Goal: Task Accomplishment & Management: Manage account settings

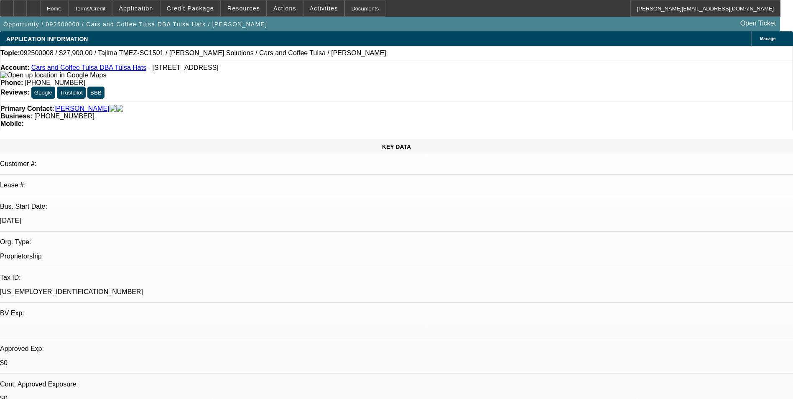
select select "0.1"
select select "2"
select select "0"
select select "6"
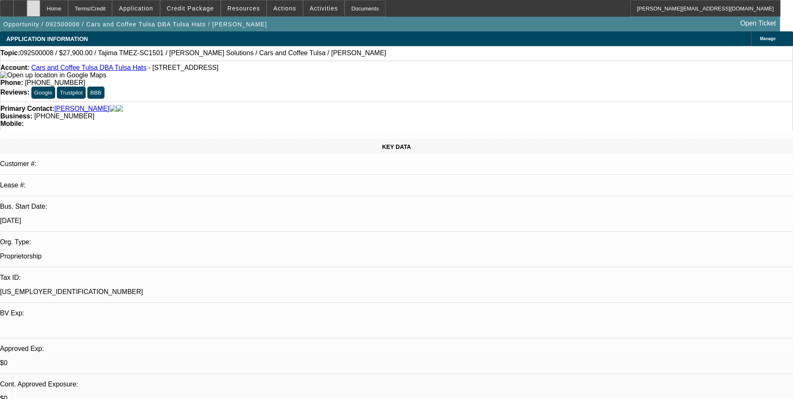
click at [40, 12] on div at bounding box center [33, 8] width 13 height 17
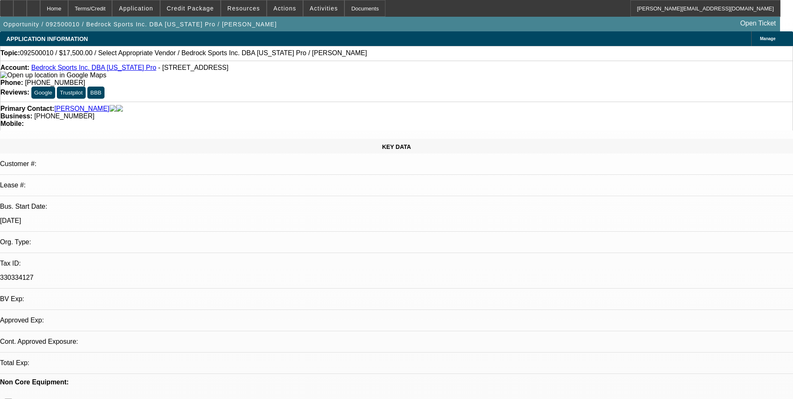
select select "0"
select select "2"
select select "0.1"
select select "4"
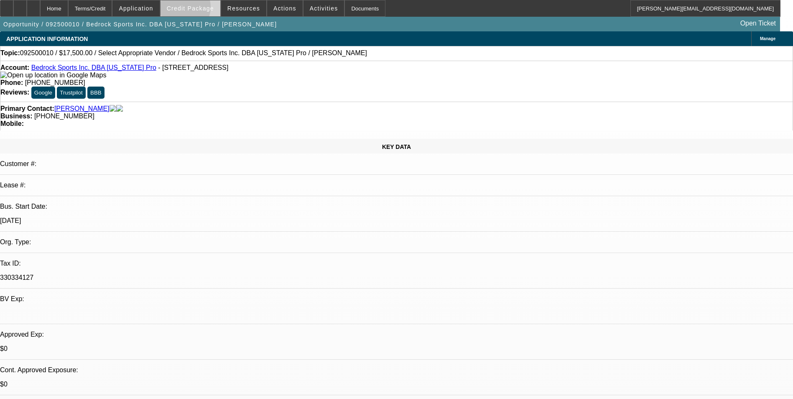
click at [195, 9] on span "Credit Package" at bounding box center [190, 8] width 47 height 7
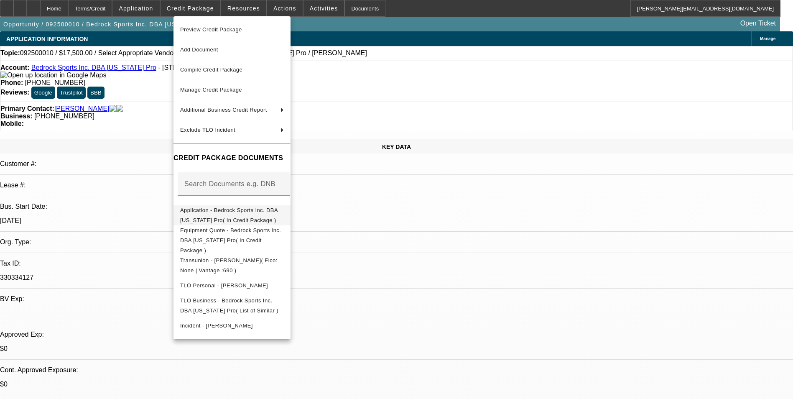
click at [254, 213] on span "Application - Bedrock Sports Inc. DBA California Pro( In Credit Package )" at bounding box center [228, 215] width 97 height 16
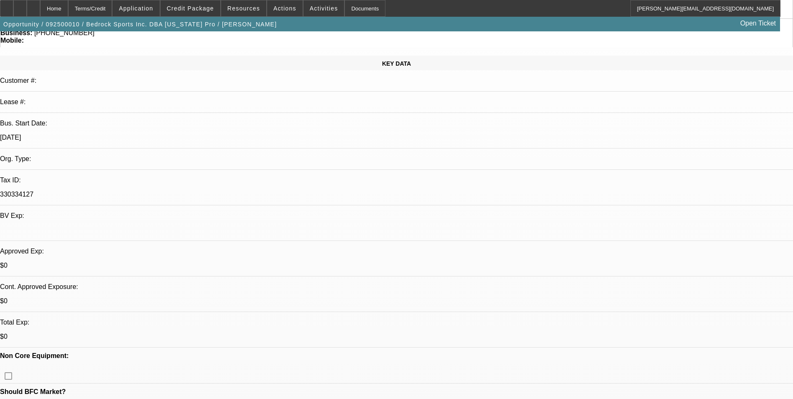
scroll to position [84, 0]
click at [194, 10] on span "Credit Package" at bounding box center [190, 8] width 47 height 7
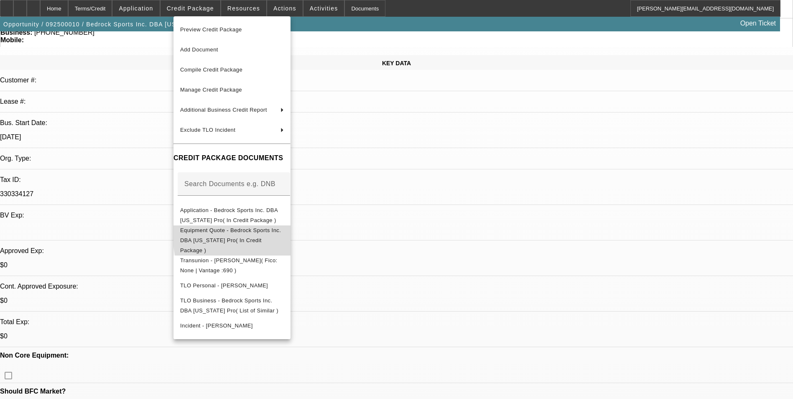
click at [281, 230] on span "Equipment Quote - Bedrock Sports Inc. DBA California Pro( In Credit Package )" at bounding box center [230, 240] width 101 height 26
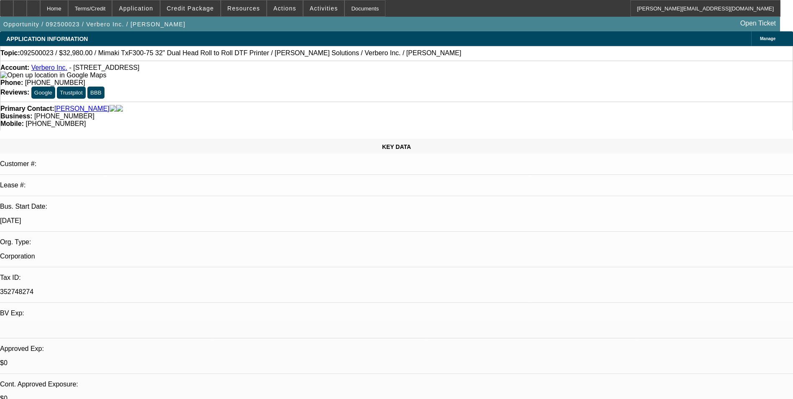
select select "0"
select select "2"
select select "0.1"
select select "4"
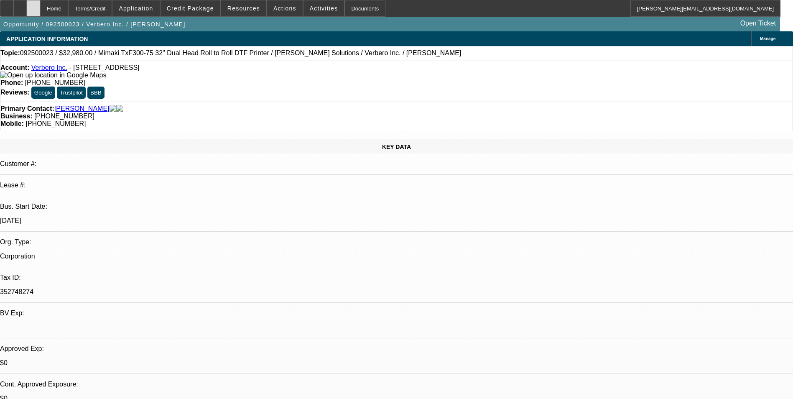
click at [40, 13] on div at bounding box center [33, 8] width 13 height 17
select select "0"
select select "2"
select select "0.1"
select select "1"
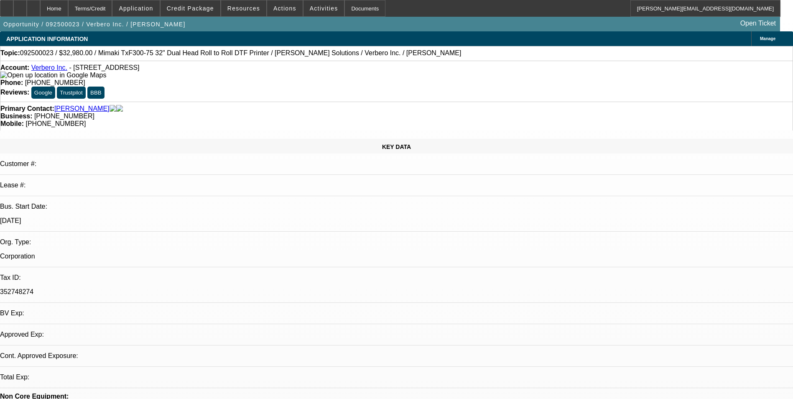
select select "2"
select select "4"
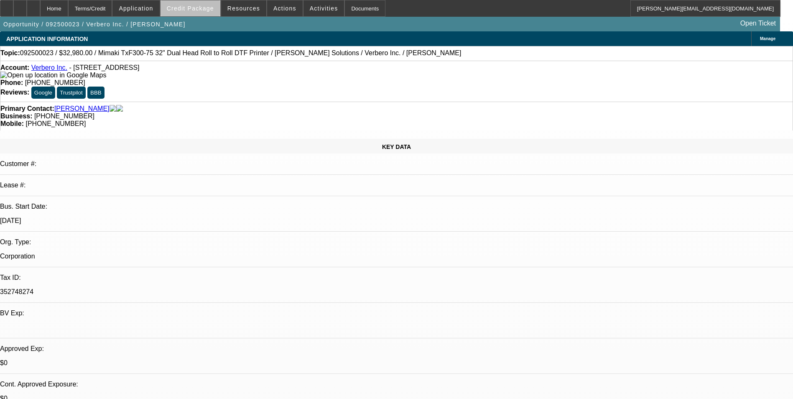
click at [205, 10] on span "Credit Package" at bounding box center [190, 8] width 47 height 7
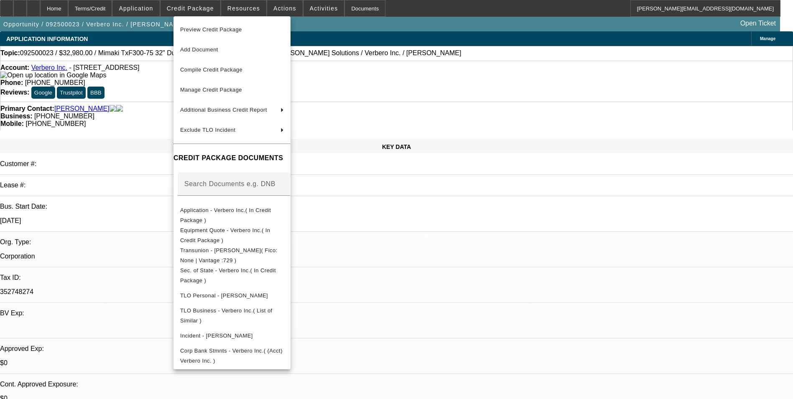
click at [504, 263] on div at bounding box center [396, 199] width 793 height 399
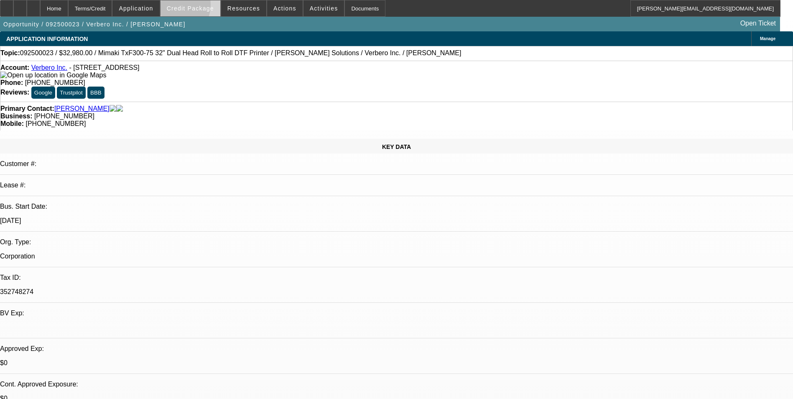
click at [186, 7] on span "Credit Package" at bounding box center [190, 8] width 47 height 7
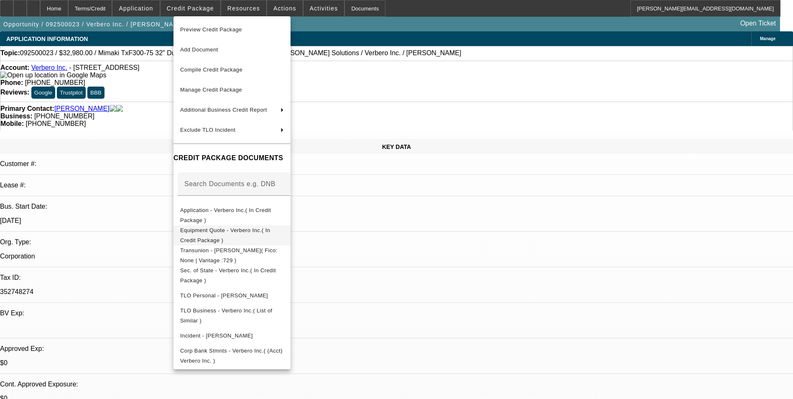
click at [243, 228] on span "Equipment Quote - Verbero Inc.( In Credit Package )" at bounding box center [232, 235] width 104 height 20
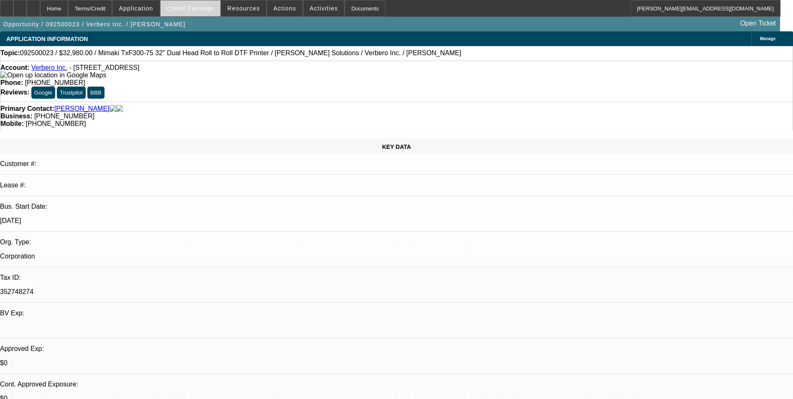
click at [194, 8] on span "Credit Package" at bounding box center [190, 8] width 47 height 7
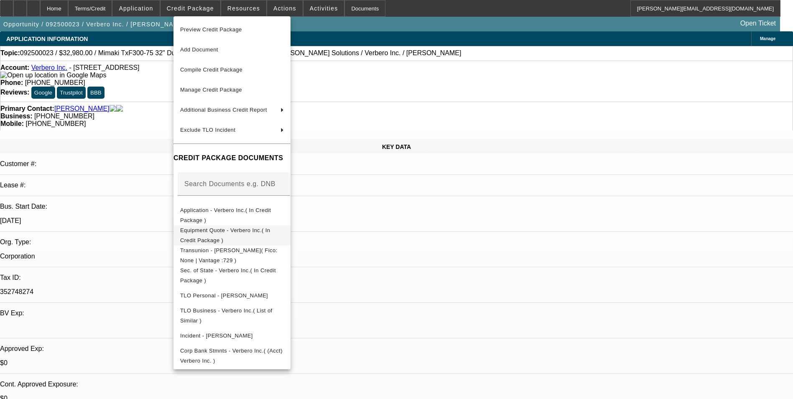
click at [270, 235] on span "Equipment Quote - Verbero Inc.( In Credit Package )" at bounding box center [225, 235] width 90 height 16
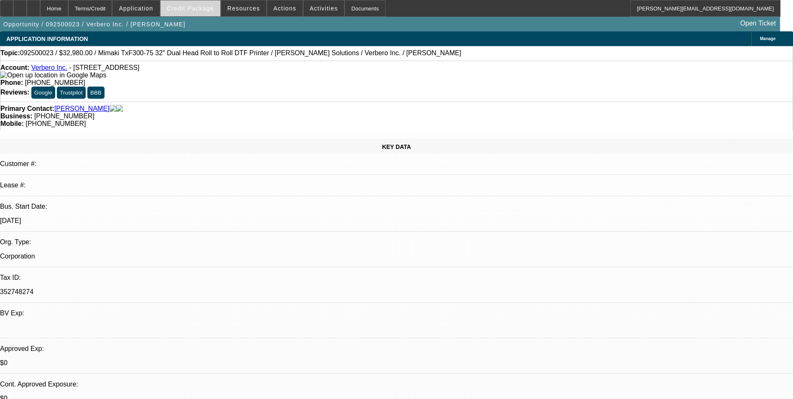
click at [214, 11] on span "Credit Package" at bounding box center [190, 8] width 47 height 7
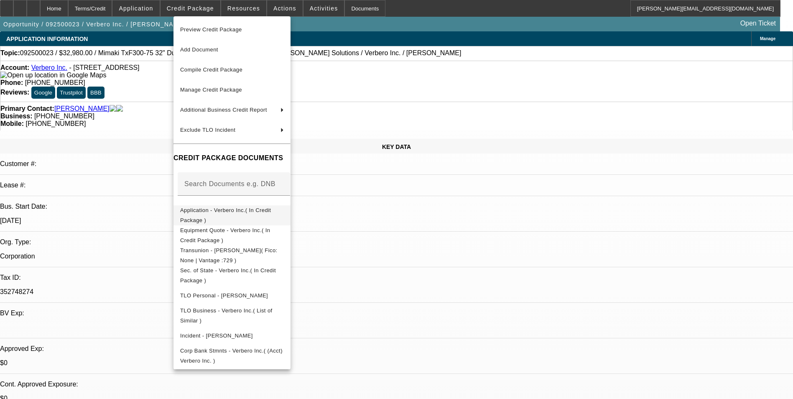
click at [244, 212] on span "Application - Verbero Inc.( In Credit Package )" at bounding box center [225, 215] width 91 height 16
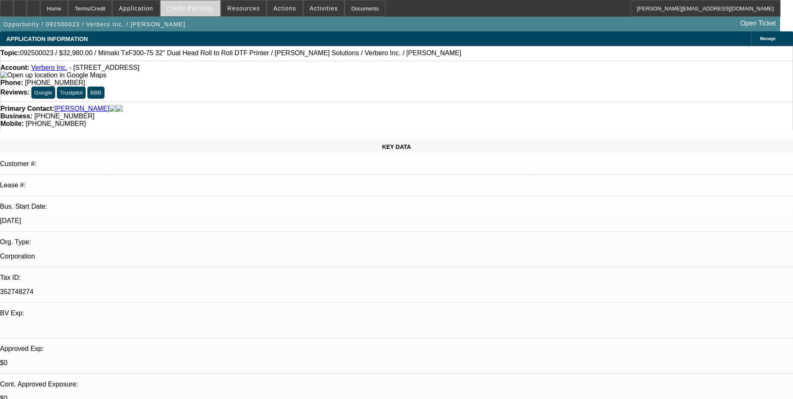
click at [191, 10] on span "Credit Package" at bounding box center [190, 8] width 47 height 7
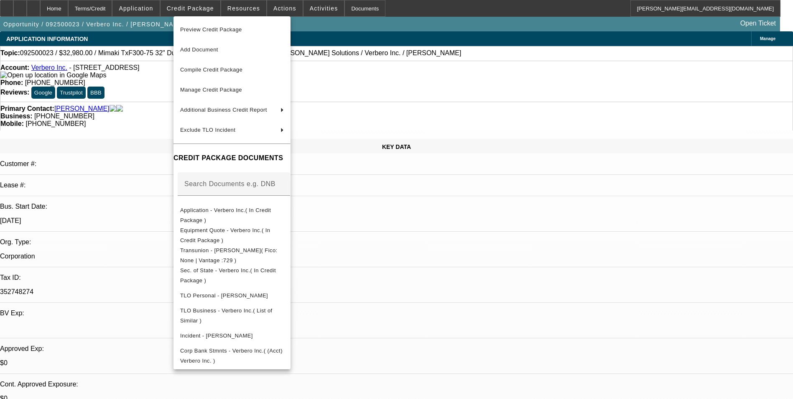
click at [390, 246] on div at bounding box center [396, 199] width 793 height 399
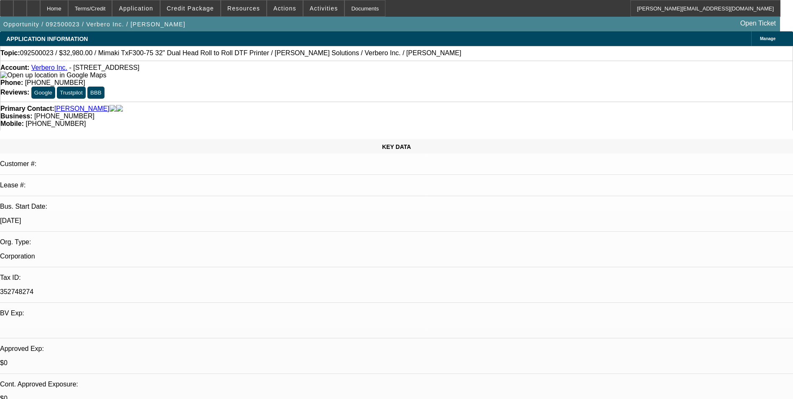
radio input "true"
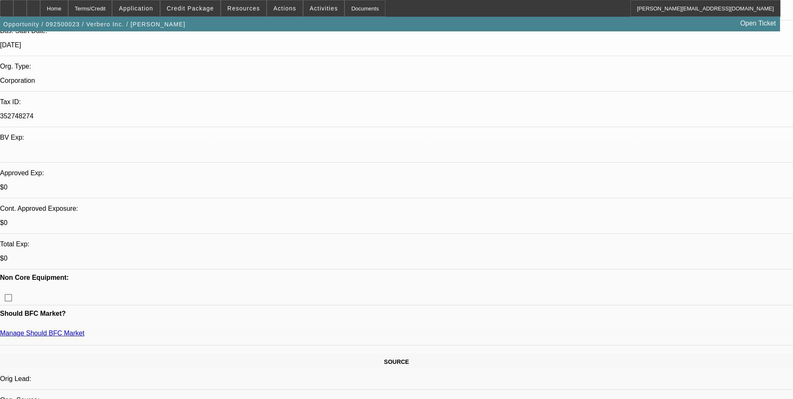
scroll to position [209, 0]
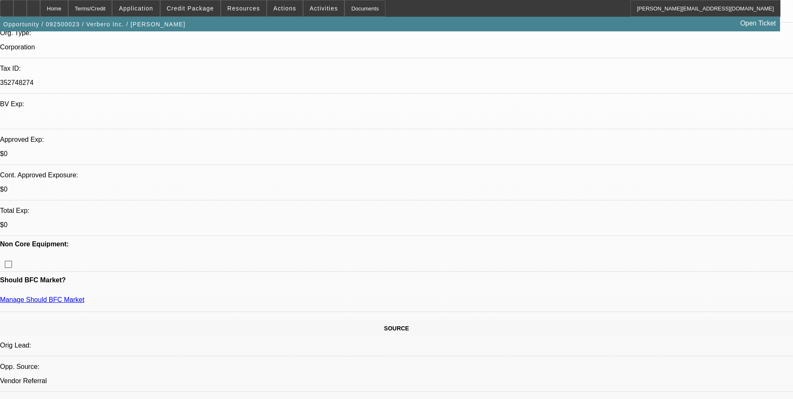
type textarea "Andy"
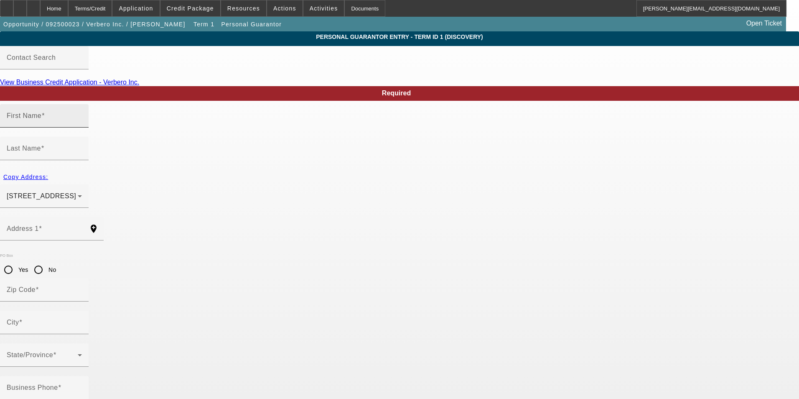
type input "Andy"
type input "Sutton"
type input "5004 Cobbler Ridge Road"
radio input "true"
type input "37064"
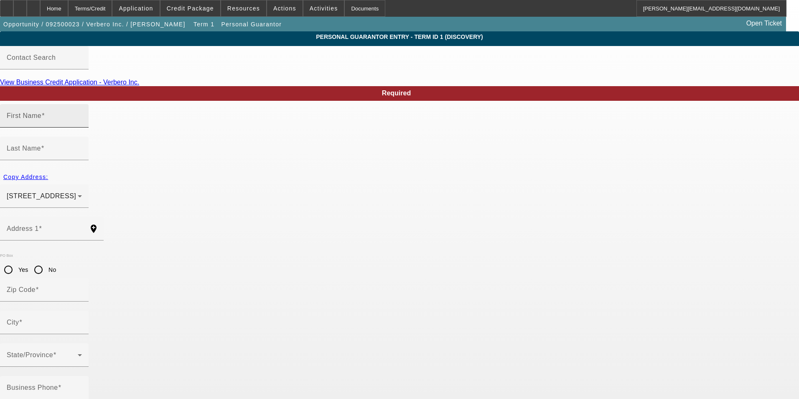
type input "Franklin"
type input "[PHONE_NUMBER]"
type input "83"
type input "373-21-0444"
type input "andy@verbero.com"
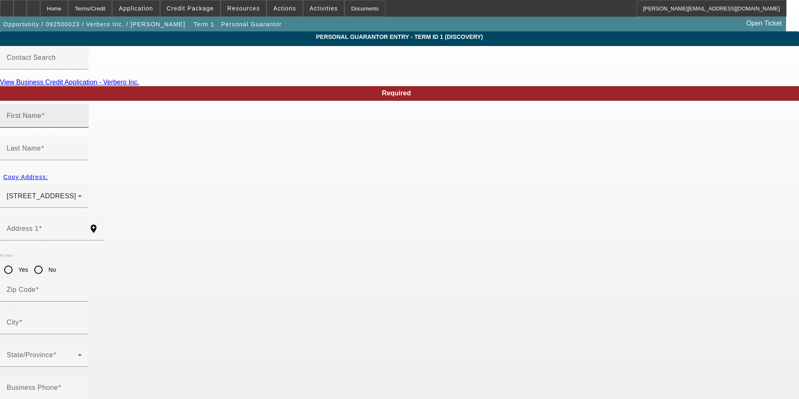
type input "[PHONE_NUMBER]"
click at [82, 124] on input "Andy" at bounding box center [44, 119] width 75 height 10
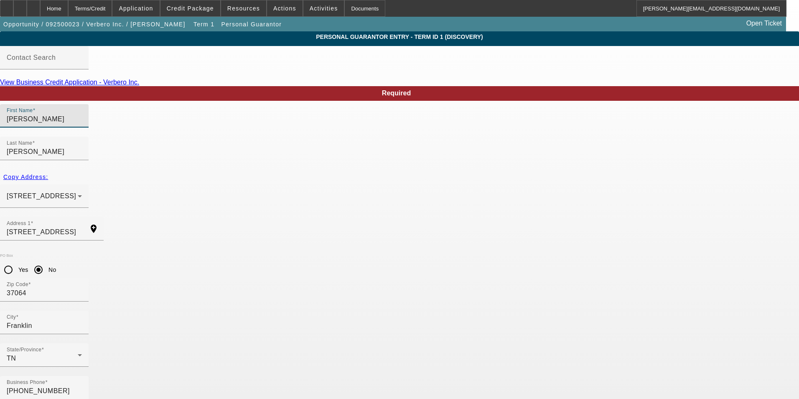
type input "Andrew"
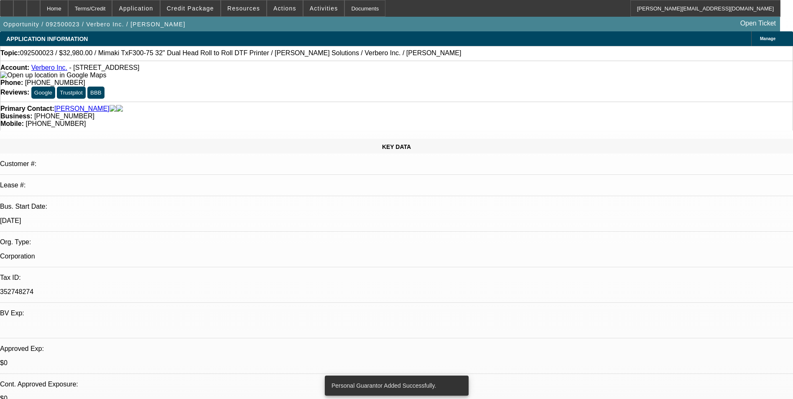
select select "0"
select select "2"
select select "0.1"
select select "4"
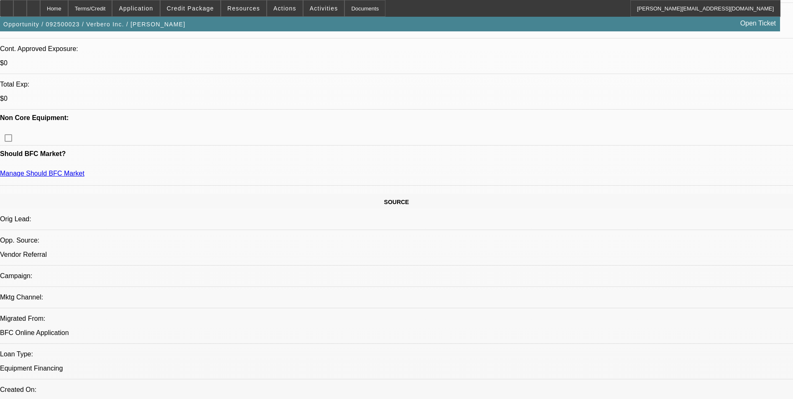
scroll to position [334, 0]
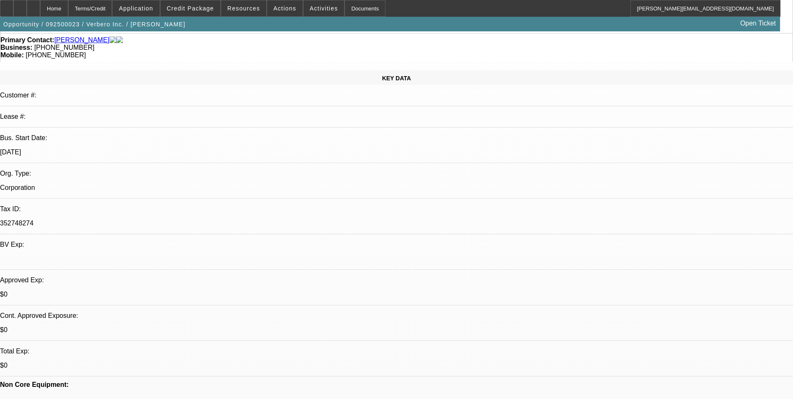
scroll to position [0, 0]
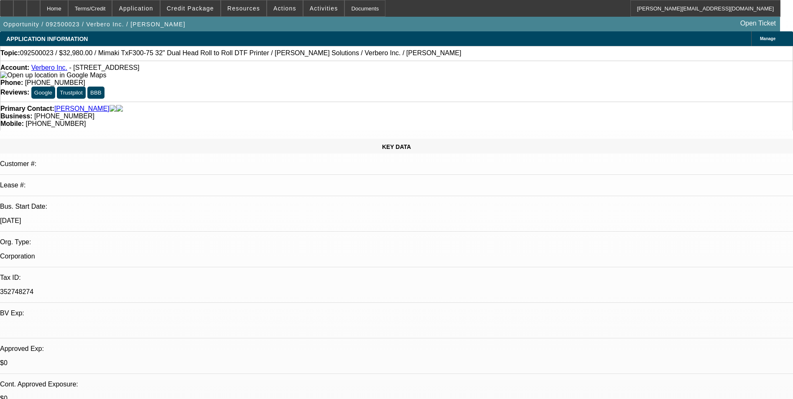
radio input "true"
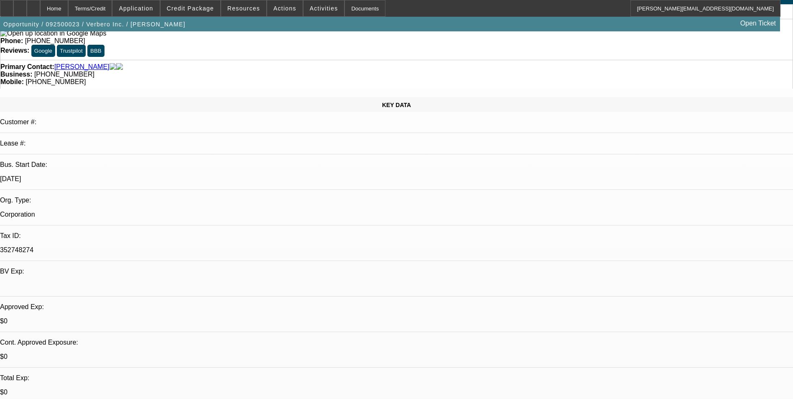
scroll to position [58, 0]
type textarea "Andrew Sutton played in the National Hockey League for 15 years. This business …"
radio input "true"
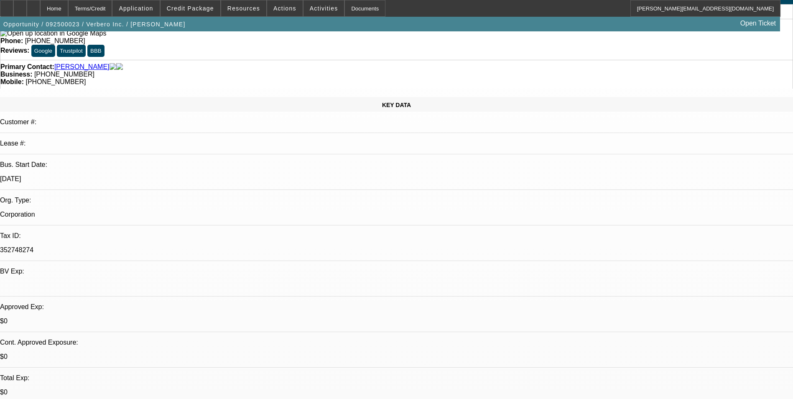
paste textarea "https://www.verbero.com/"
type textarea "[URL][DOMAIN_NAME] - view the website"
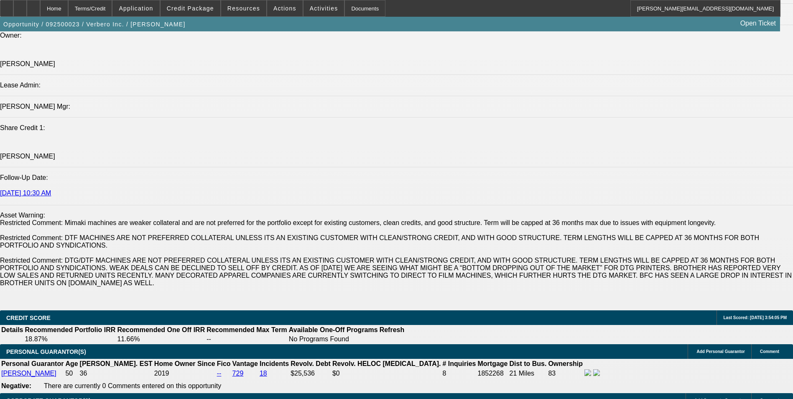
scroll to position [1045, 0]
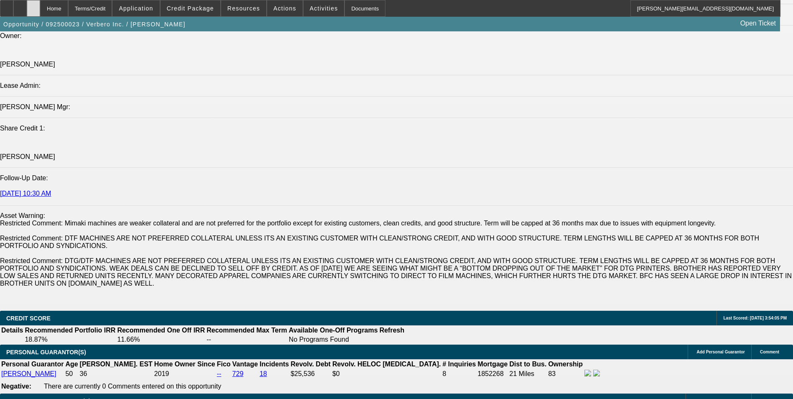
click at [33, 5] on icon at bounding box center [33, 5] width 0 height 0
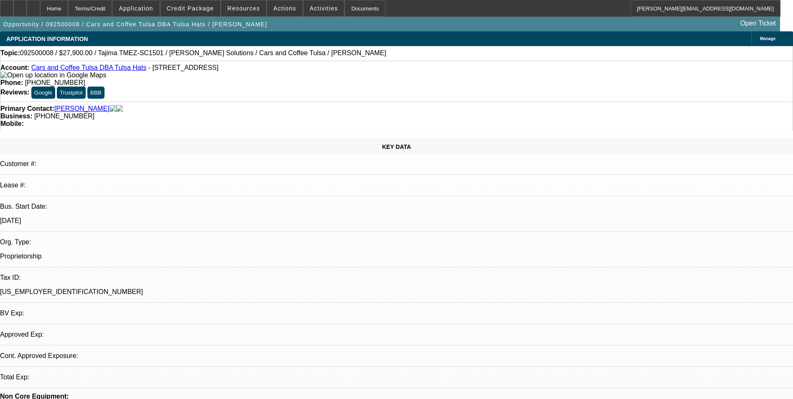
select select "0.1"
select select "2"
select select "0"
select select "1"
select select "2"
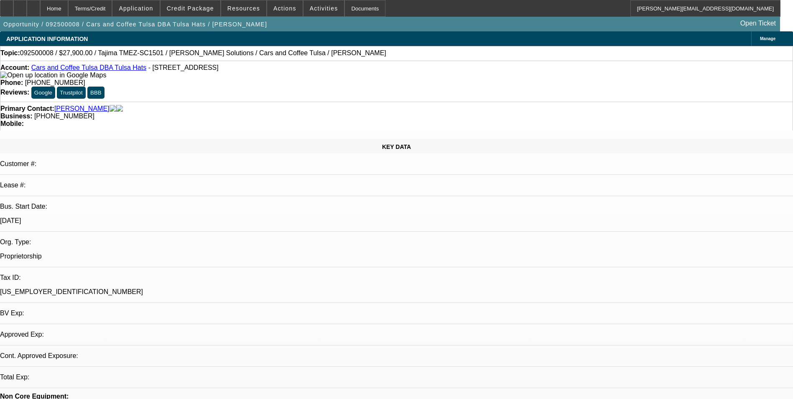
select select "6"
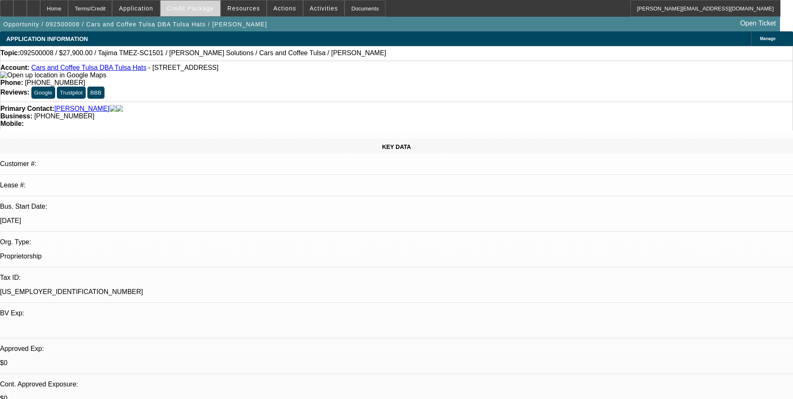
click at [214, 7] on span "Credit Package" at bounding box center [190, 8] width 47 height 7
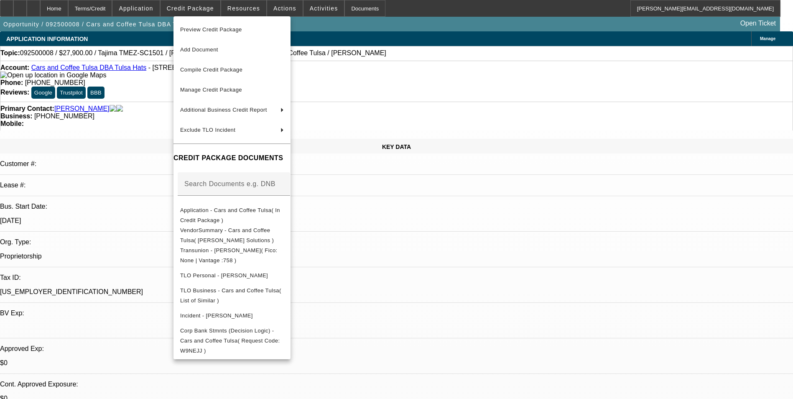
drag, startPoint x: 465, startPoint y: 248, endPoint x: 473, endPoint y: 245, distance: 9.6
click at [465, 249] on div at bounding box center [396, 199] width 793 height 399
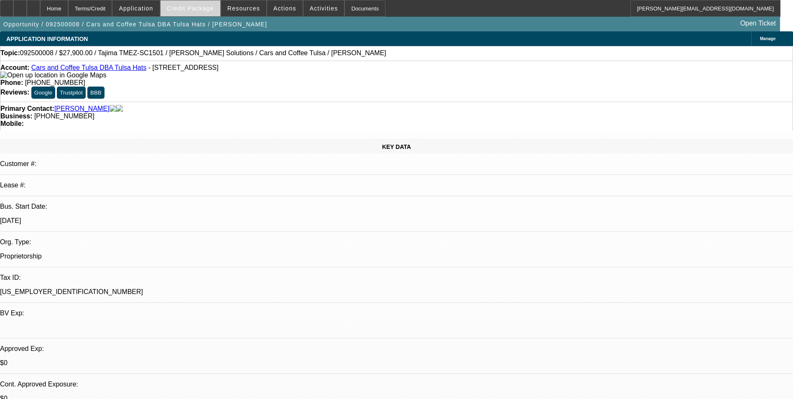
click at [191, 6] on span "Credit Package" at bounding box center [190, 8] width 47 height 7
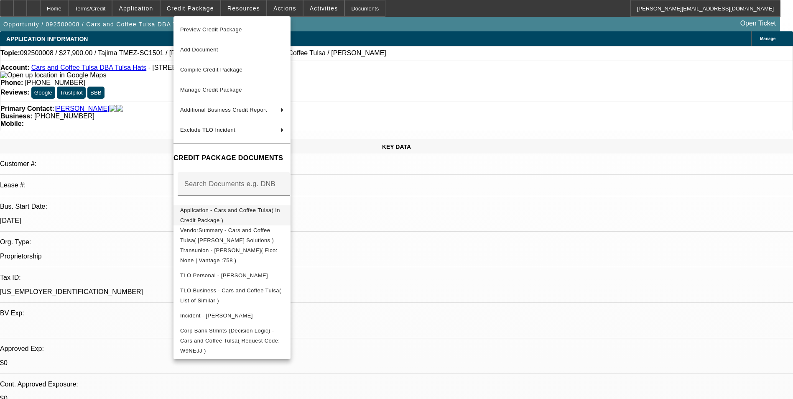
click at [243, 209] on span "Application - Cars and Coffee Tulsa( In Credit Package )" at bounding box center [230, 215] width 100 height 16
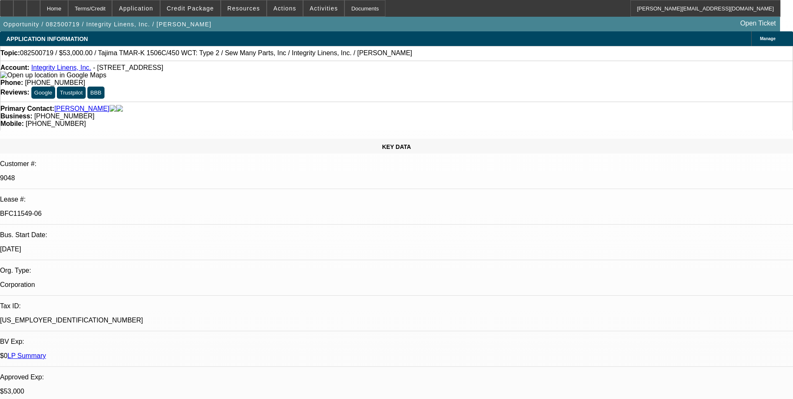
select select "0"
select select "2"
select select "0"
select select "2"
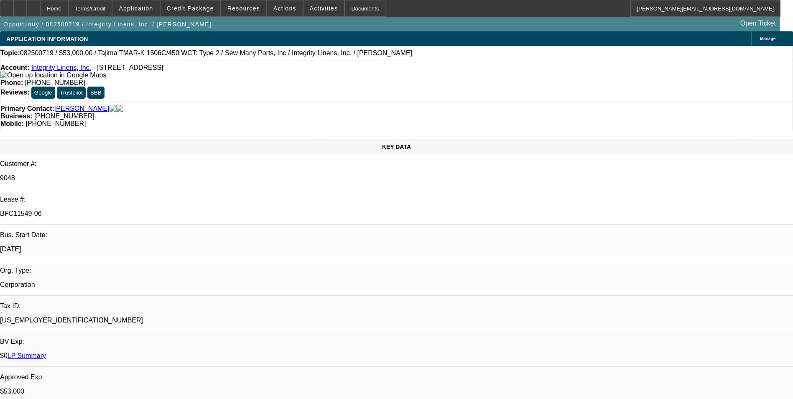
select select "0"
select select "2"
select select "0"
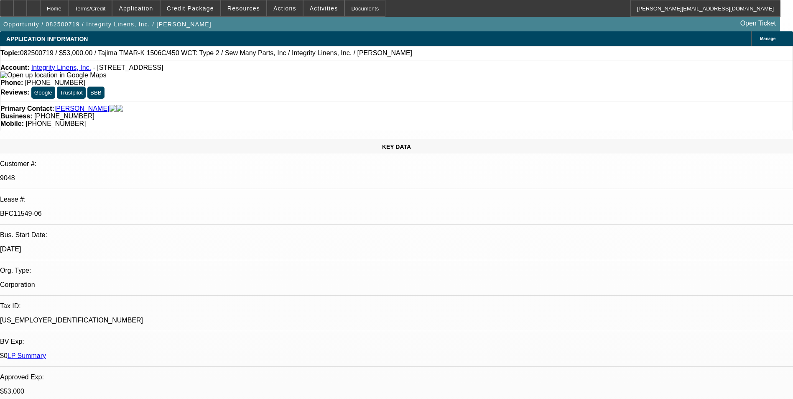
select select "2"
select select "0"
select select "1"
select select "2"
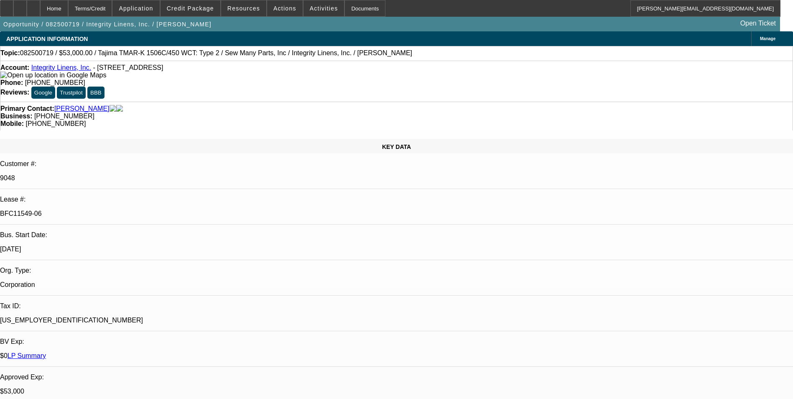
select select "1"
select select "2"
select select "1"
select select "2"
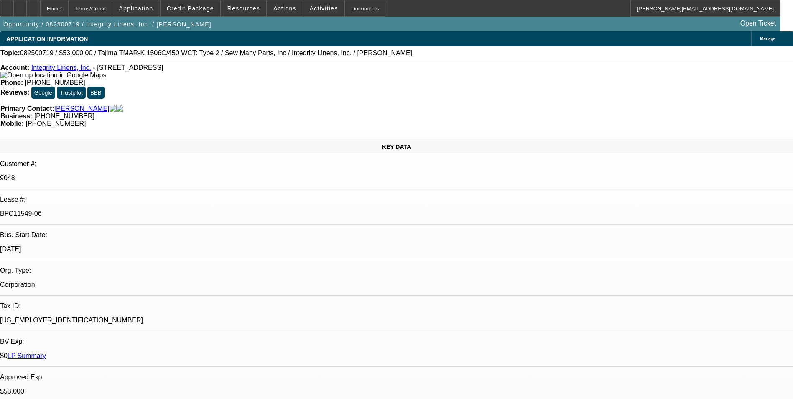
select select "2"
select select "1"
select select "2"
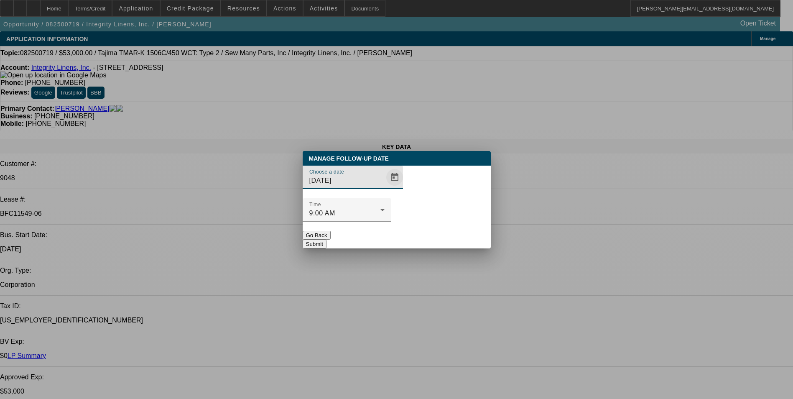
click at [385, 187] on span "Open calendar" at bounding box center [395, 177] width 20 height 20
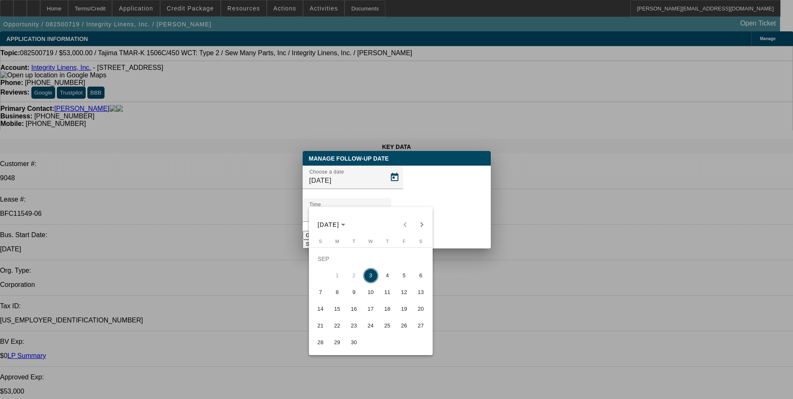
click at [403, 295] on span "12" at bounding box center [404, 292] width 15 height 15
type input "9/12/2025"
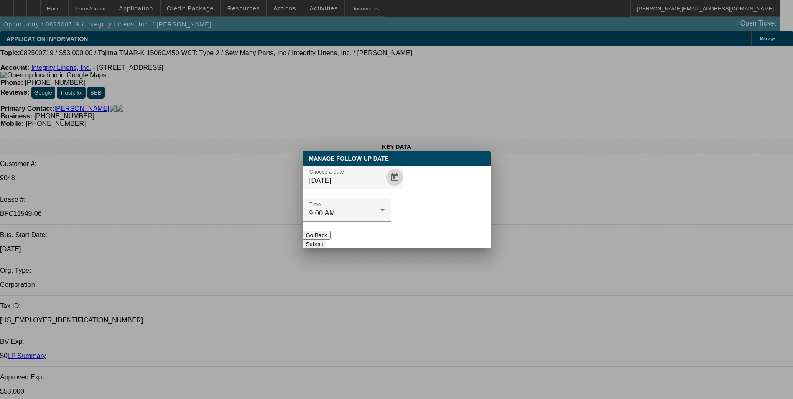
click at [327, 240] on button "Submit" at bounding box center [315, 244] width 24 height 9
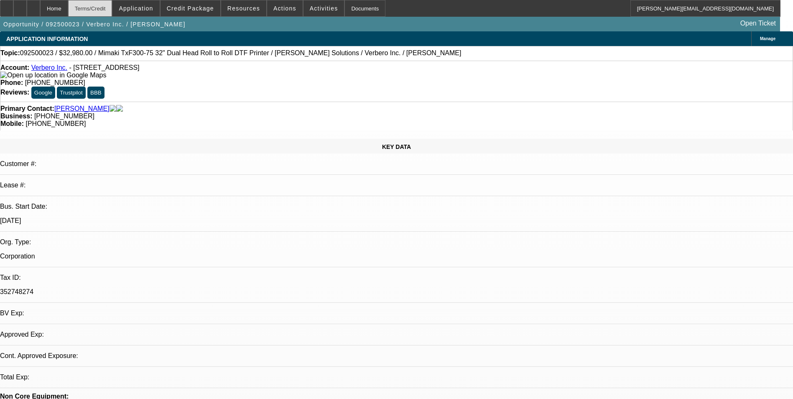
select select "0"
select select "2"
select select "0.1"
select select "1"
select select "2"
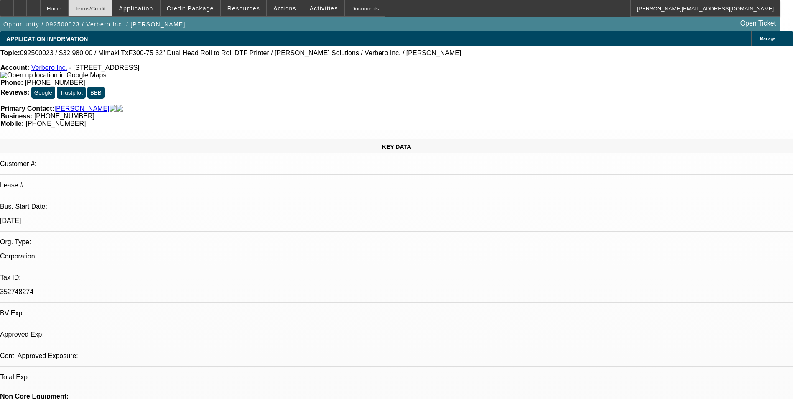
select select "4"
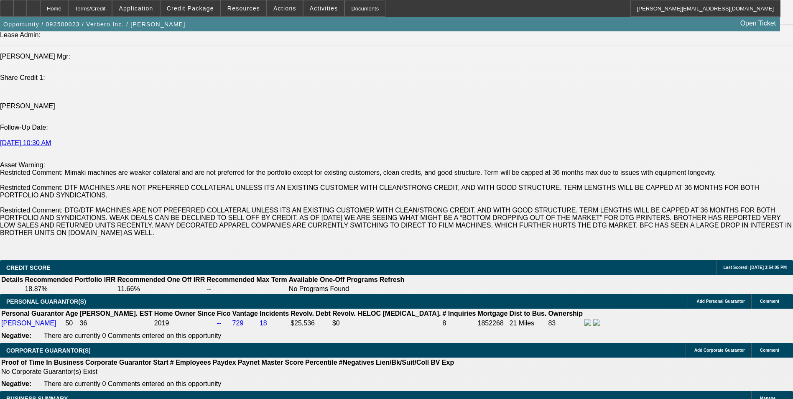
scroll to position [1129, 0]
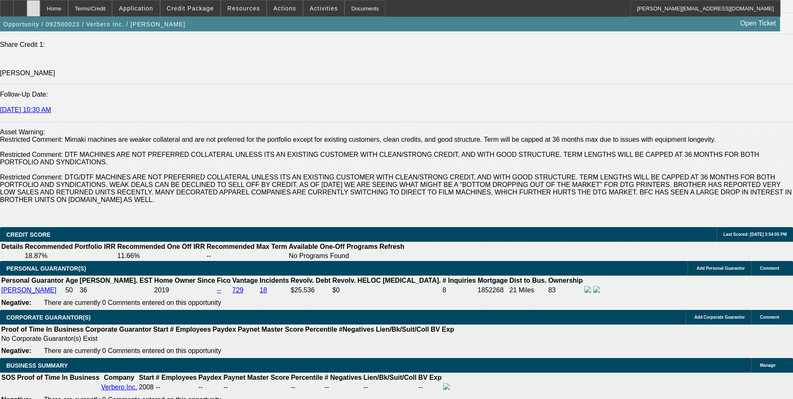
click at [40, 12] on div at bounding box center [33, 8] width 13 height 17
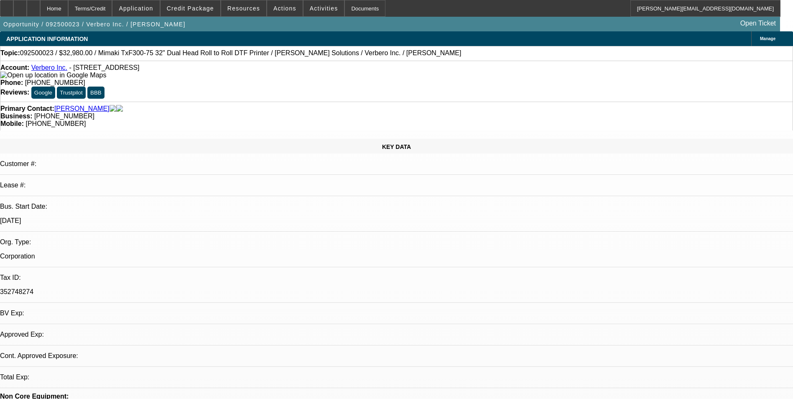
select select "0"
select select "2"
select select "0.1"
select select "4"
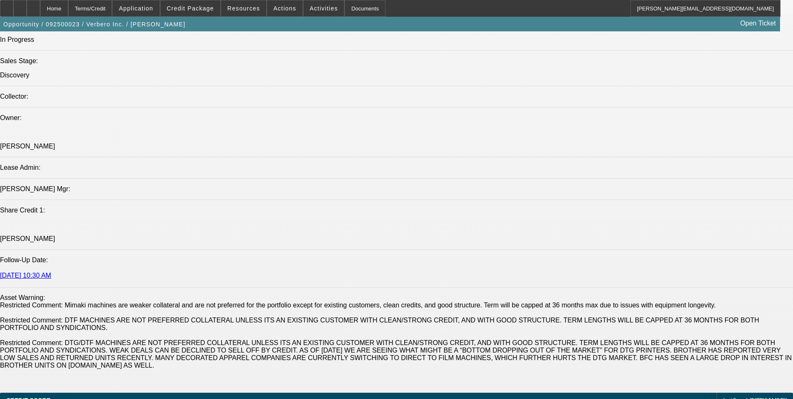
scroll to position [1045, 0]
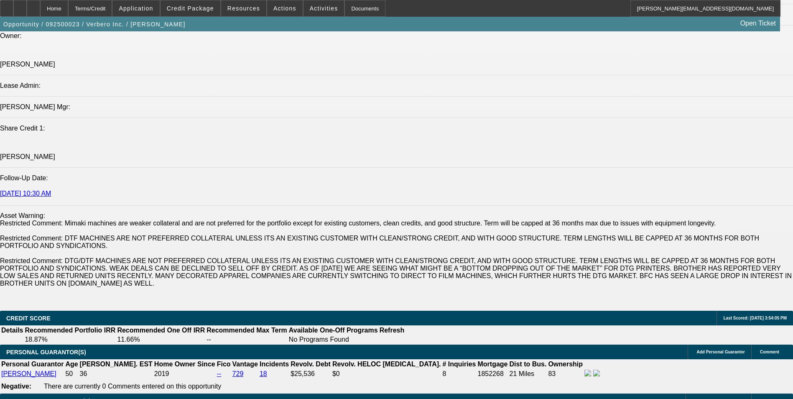
click at [40, 6] on div at bounding box center [33, 8] width 13 height 17
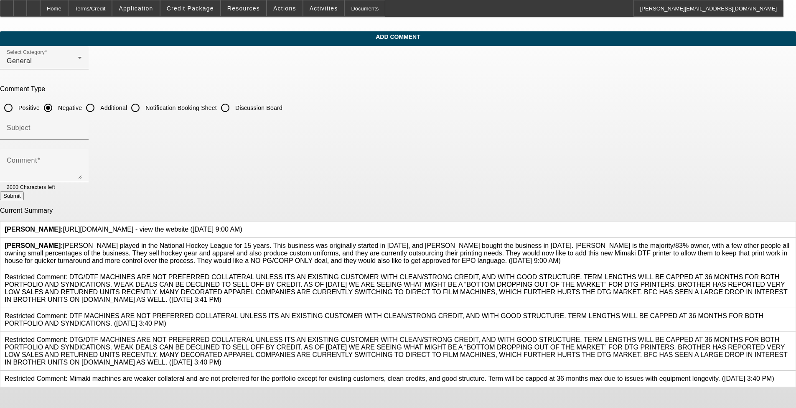
click at [242, 226] on icon at bounding box center [242, 226] width 0 height 0
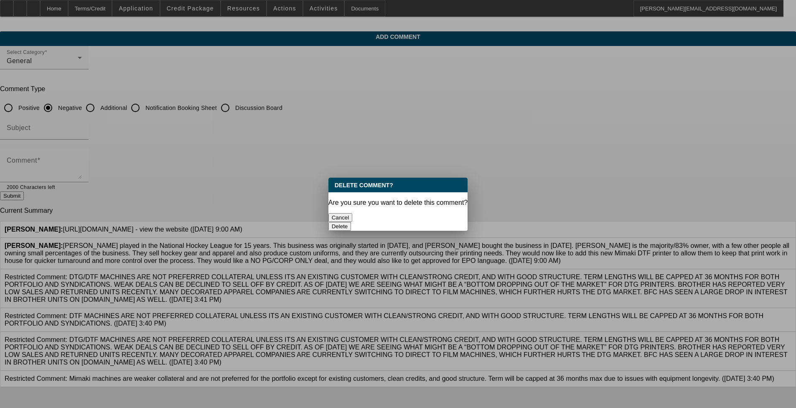
click at [334, 222] on button "Delete" at bounding box center [340, 226] width 23 height 9
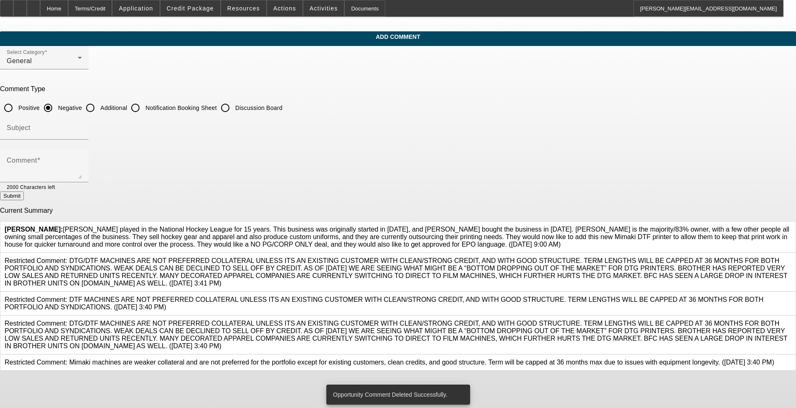
click at [322, 248] on span "[PERSON_NAME]: [PERSON_NAME] played in the National Hockey League for 15 years.…" at bounding box center [397, 237] width 785 height 22
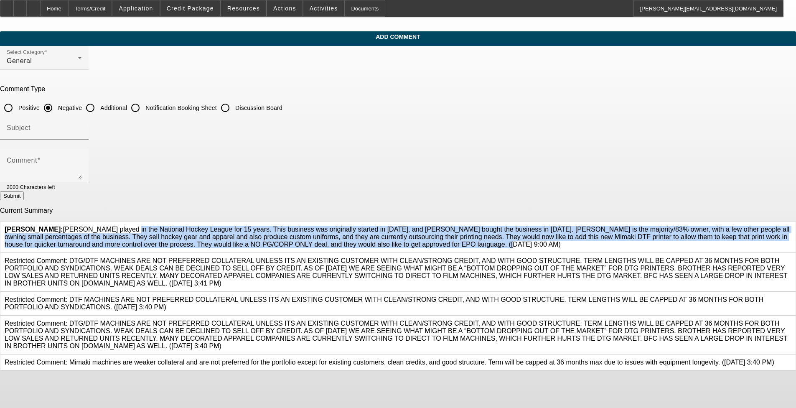
drag, startPoint x: 322, startPoint y: 270, endPoint x: 306, endPoint y: 225, distance: 48.2
click at [303, 226] on span "[PERSON_NAME]: [PERSON_NAME] played in the National Hockey League for 15 years.…" at bounding box center [397, 237] width 785 height 22
copy span "[PERSON_NAME] played in the National Hockey League for 15 years. This business …"
click at [334, 226] on icon at bounding box center [792, 226] width 0 height 0
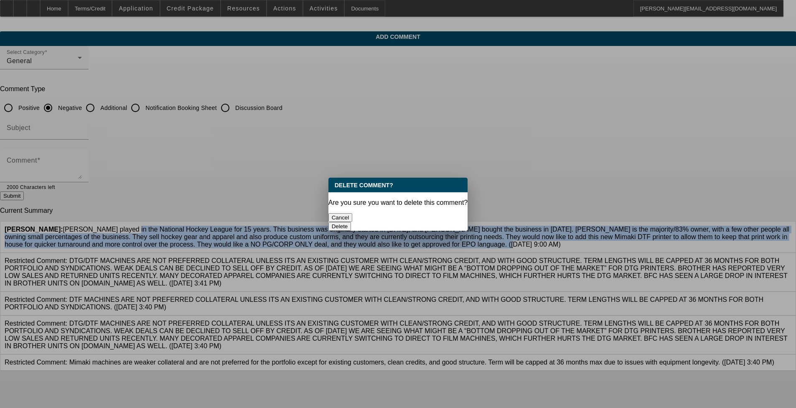
click at [334, 222] on button "Delete" at bounding box center [340, 226] width 23 height 9
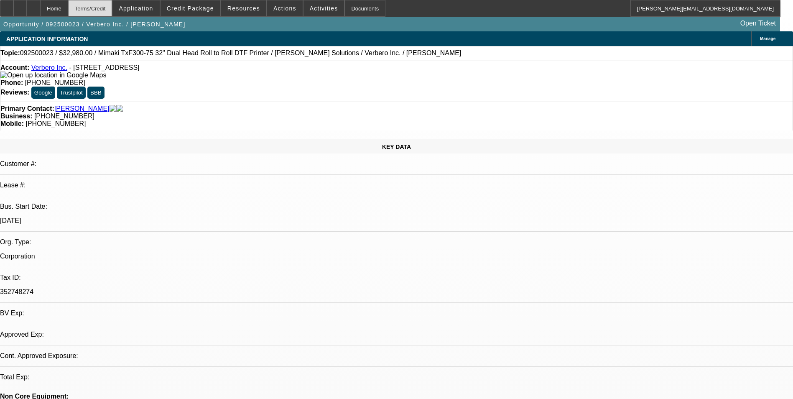
select select "0"
select select "2"
select select "0.1"
select select "1"
select select "2"
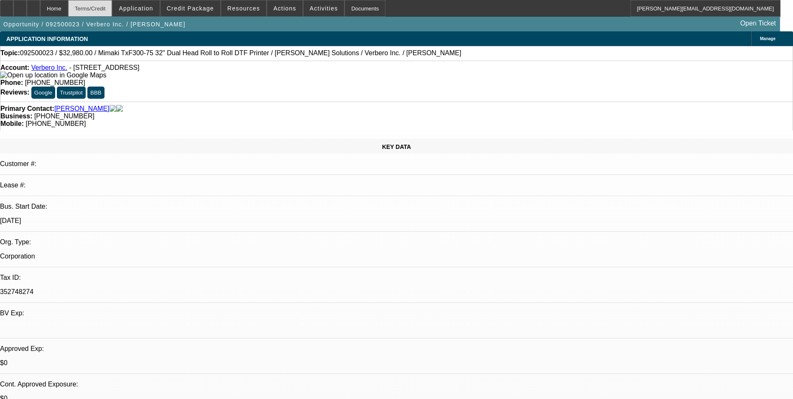
select select "4"
radio input "true"
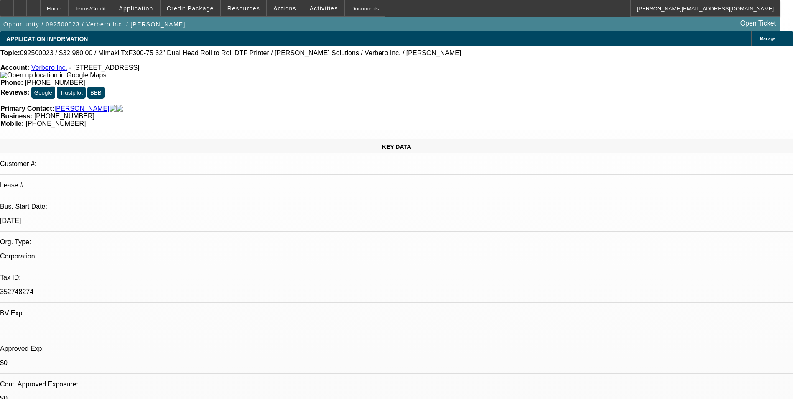
paste textarea "Andrew Sutton played in the National Hockey League for 15 years. This business …"
click at [200, 15] on span at bounding box center [191, 8] width 60 height 20
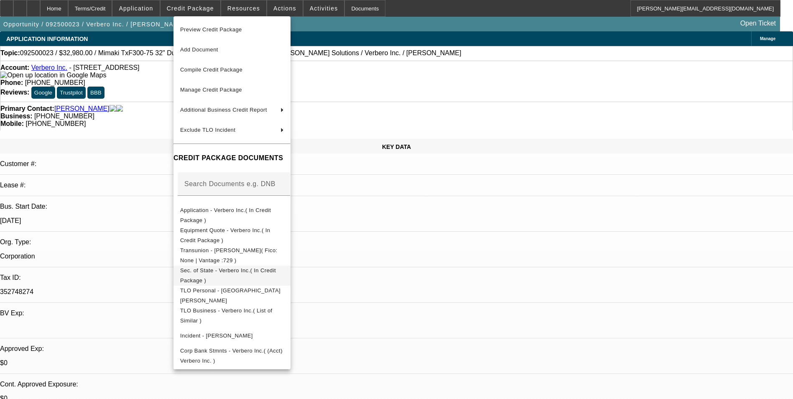
click at [225, 271] on span "Sec. of State - Verbero Inc.( In Credit Package )" at bounding box center [228, 275] width 96 height 16
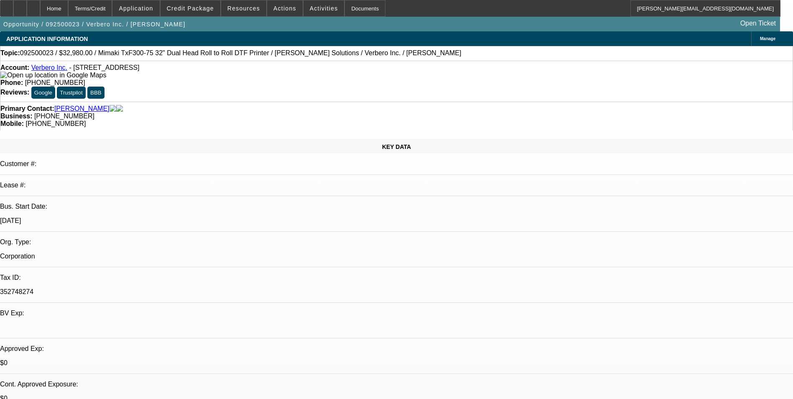
scroll to position [48, 0]
type textarea "[PERSON_NAME] played in the National Hockey League for 15 years. This business …"
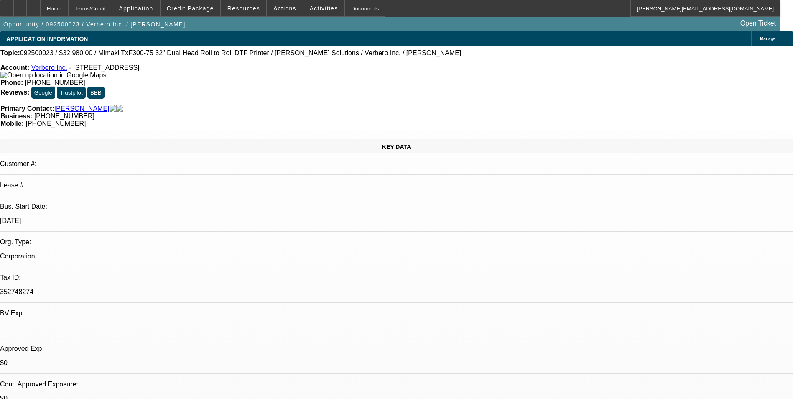
radio input "true"
click at [40, 9] on div at bounding box center [33, 8] width 13 height 17
select select "0"
select select "2"
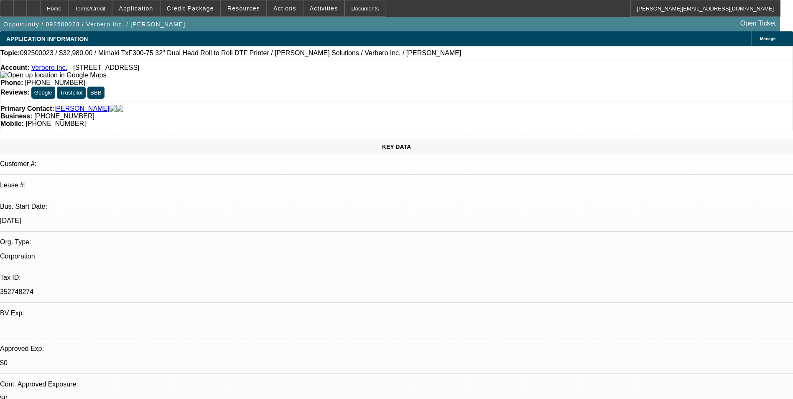
select select "2"
select select "0.1"
select select "4"
click at [33, 5] on icon at bounding box center [33, 5] width 0 height 0
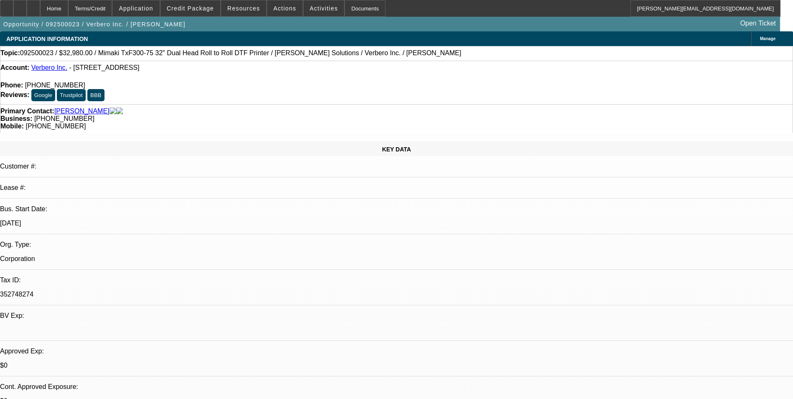
select select "0"
select select "2"
select select "0.1"
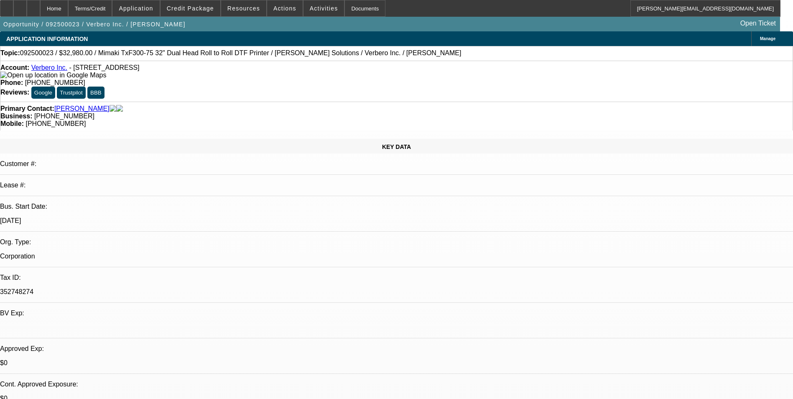
select select "1"
select select "2"
select select "4"
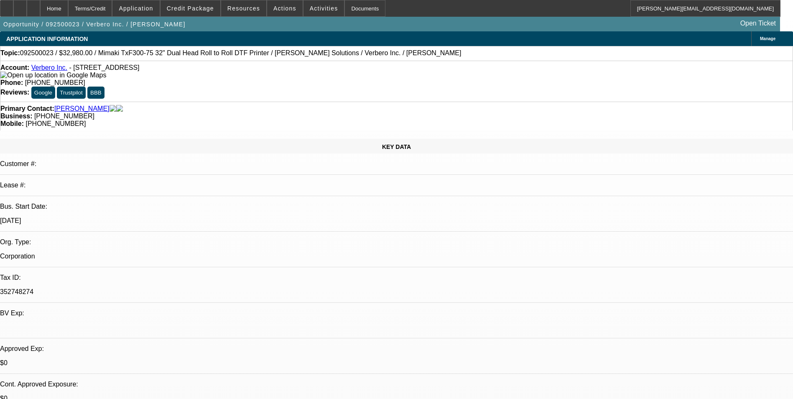
radio input "true"
paste textarea "https://www.verbero.com/"
type textarea "[URL][DOMAIN_NAME] - view the website"
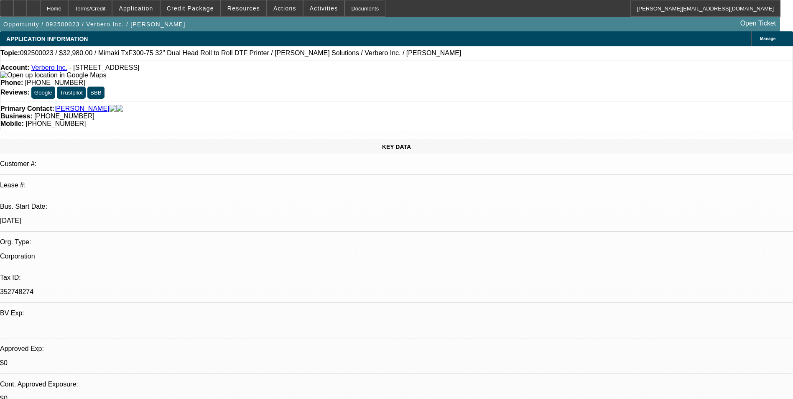
radio input "true"
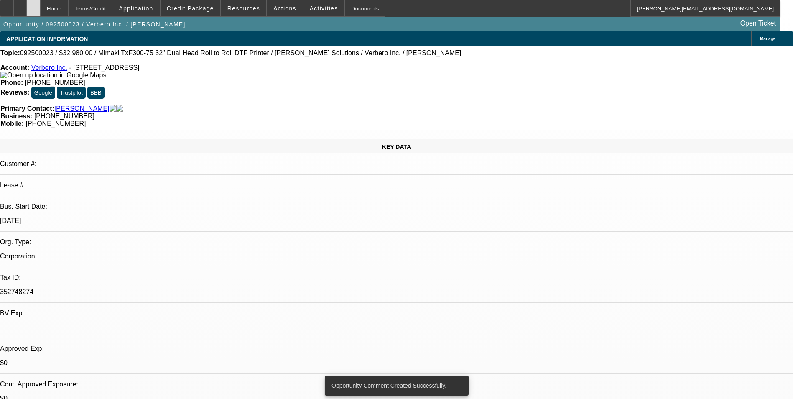
click at [40, 9] on div at bounding box center [33, 8] width 13 height 17
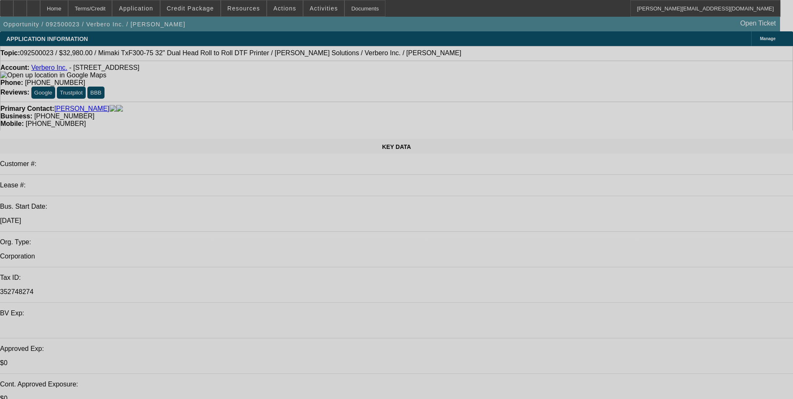
select select "0"
select select "2"
select select "0.1"
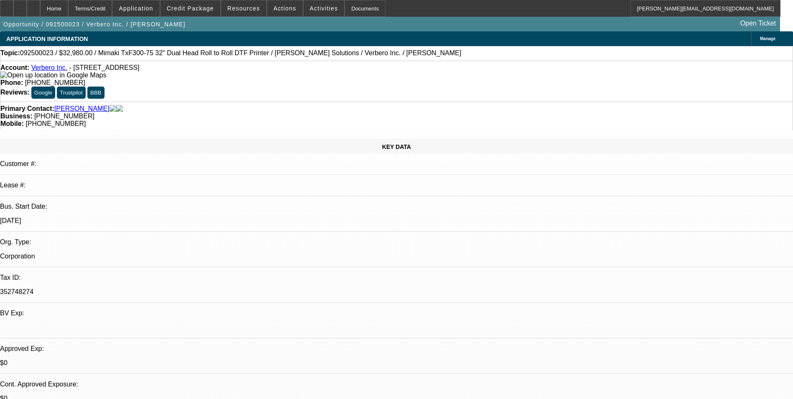
select select "1"
select select "2"
select select "4"
drag, startPoint x: 50, startPoint y: 9, endPoint x: 104, endPoint y: 6, distance: 54.0
click at [33, 5] on icon at bounding box center [33, 5] width 0 height 0
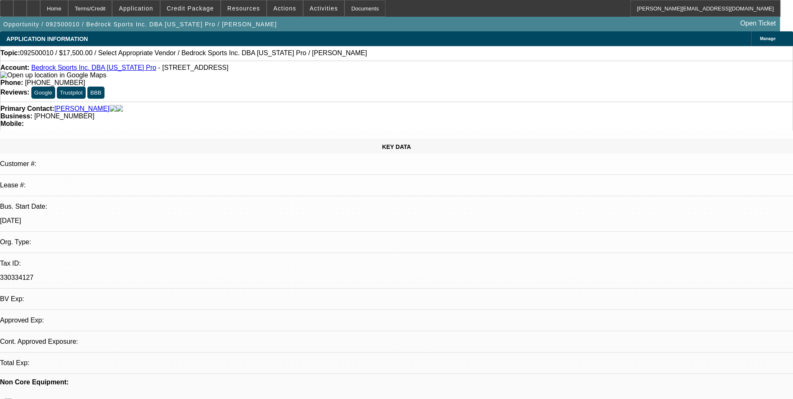
select select "0"
select select "2"
select select "0.1"
select select "1"
select select "2"
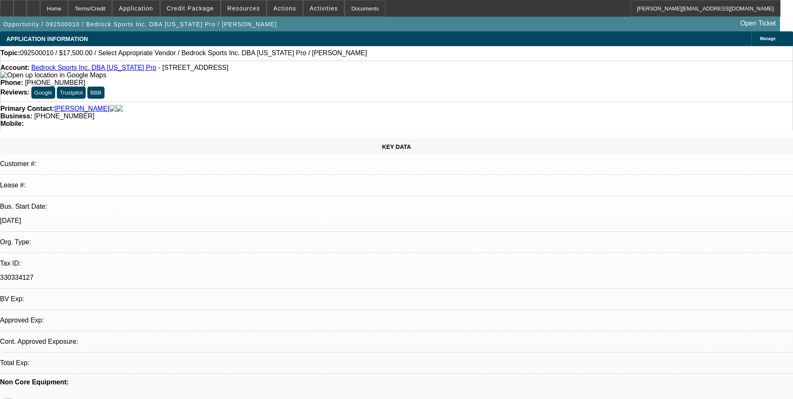
select select "4"
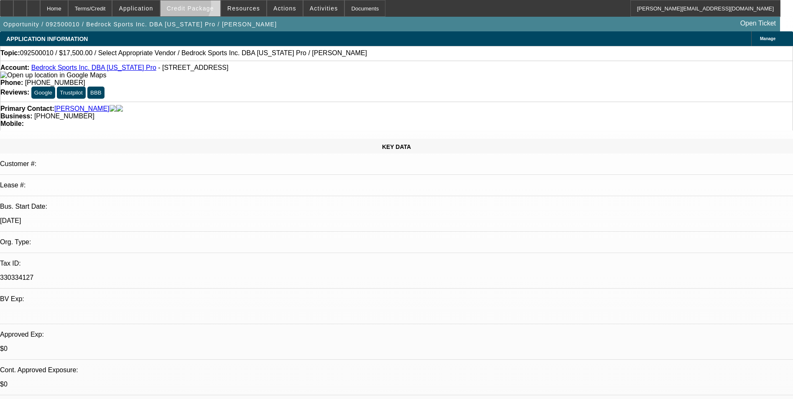
click at [198, 7] on span "Credit Package" at bounding box center [190, 8] width 47 height 7
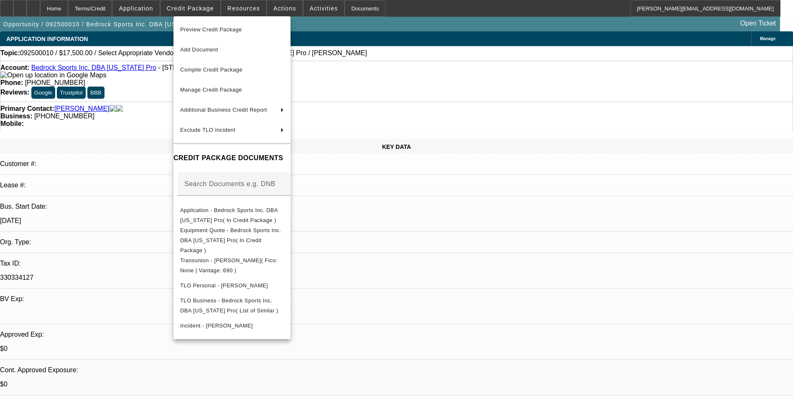
click at [432, 248] on div at bounding box center [396, 199] width 793 height 399
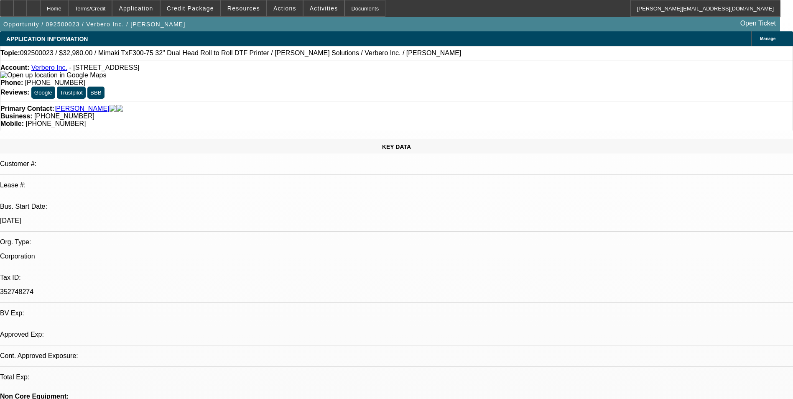
select select "0"
select select "2"
select select "0.1"
select select "4"
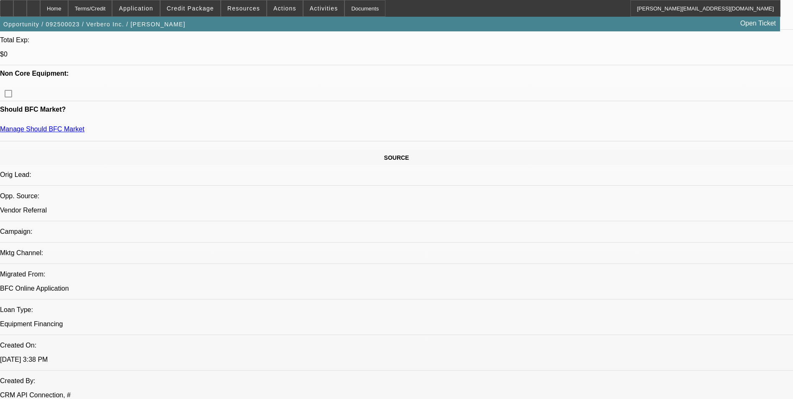
scroll to position [251, 0]
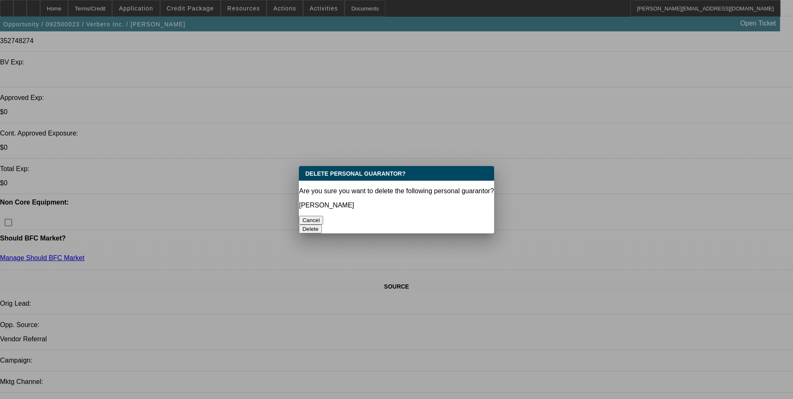
click at [322, 225] on button "Delete" at bounding box center [310, 229] width 23 height 9
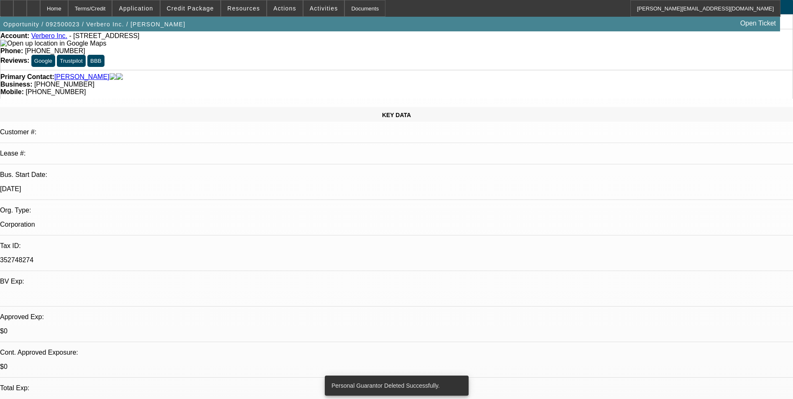
scroll to position [0, 0]
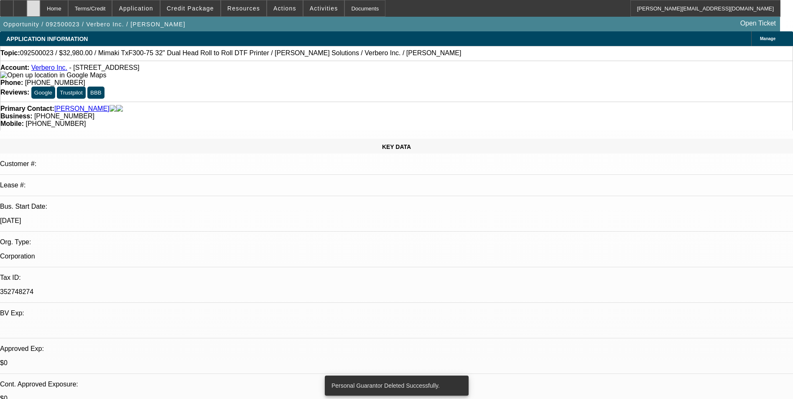
click at [40, 6] on div at bounding box center [33, 8] width 13 height 17
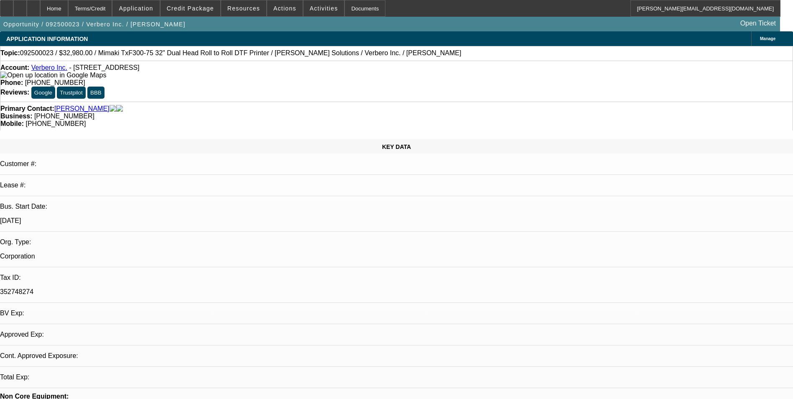
select select "0"
select select "2"
select select "0.1"
select select "4"
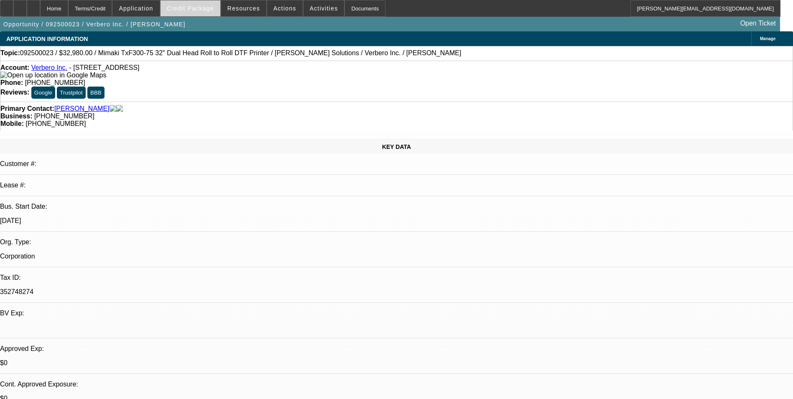
click at [203, 10] on span "Credit Package" at bounding box center [190, 8] width 47 height 7
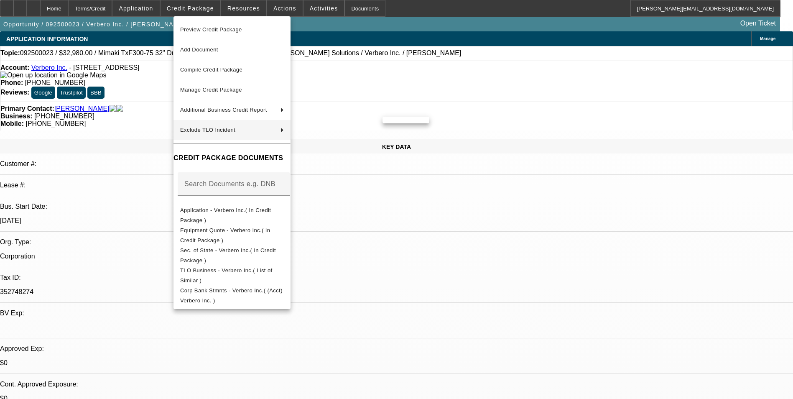
click at [472, 243] on div at bounding box center [396, 199] width 793 height 399
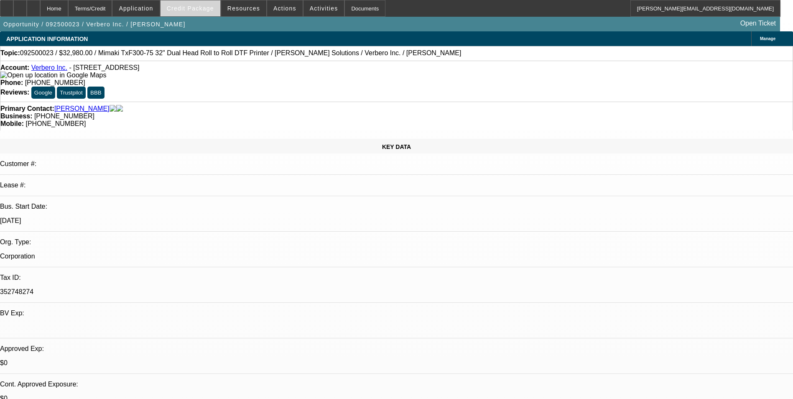
click at [204, 6] on span "Credit Package" at bounding box center [190, 8] width 47 height 7
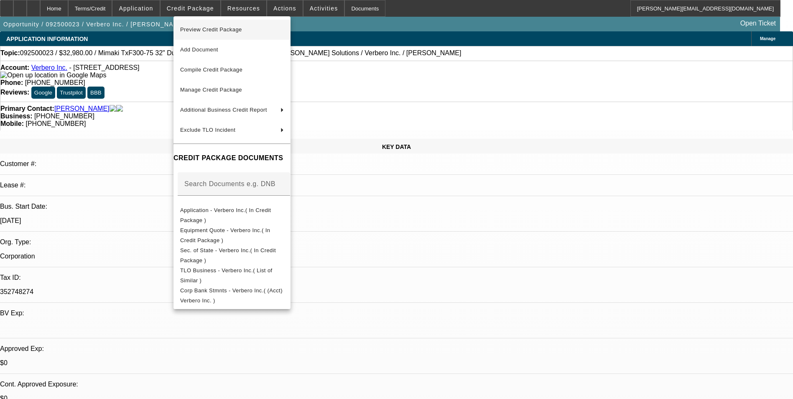
click at [235, 30] on span "Preview Credit Package" at bounding box center [211, 29] width 62 height 6
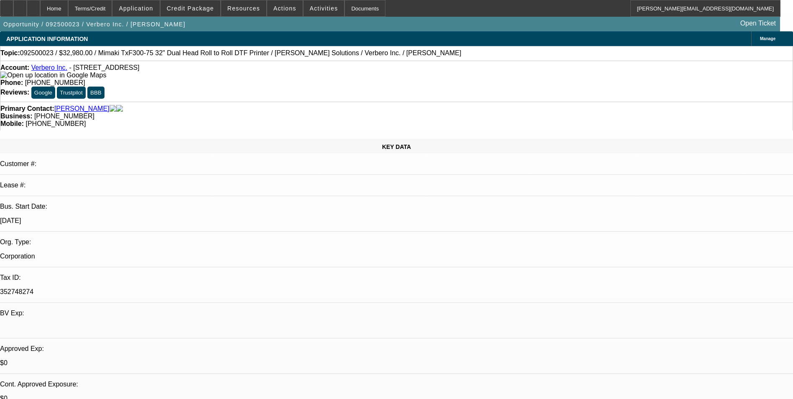
radio input "true"
type textarea "c"
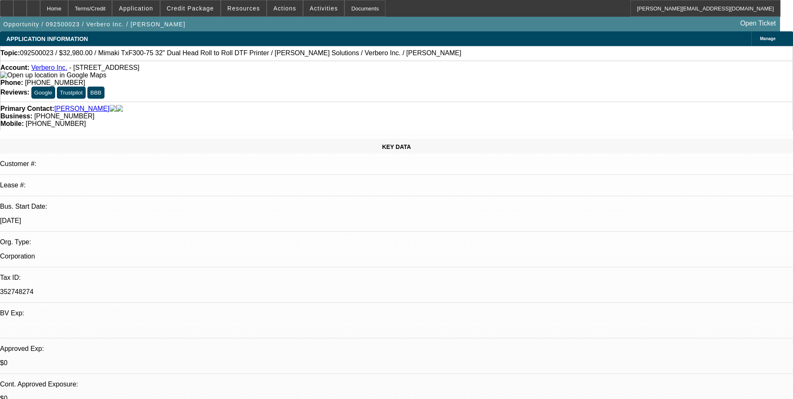
type textarea "Customer wants a NO PG/CORP ONLY deal. I have pulled Andrew Sutton's credit and…"
radio input "true"
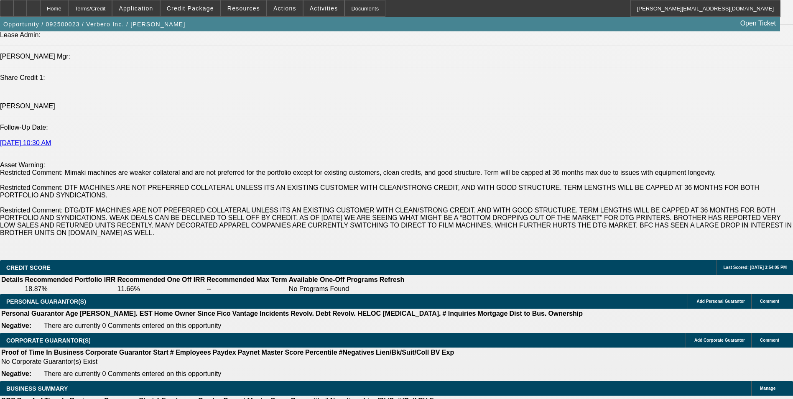
scroll to position [1212, 0]
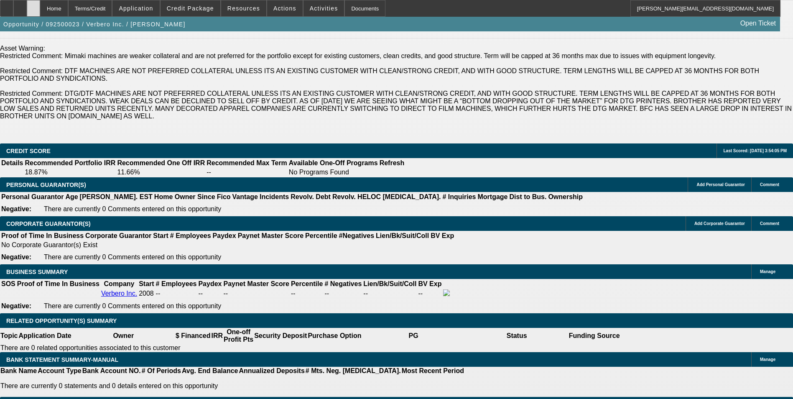
click at [40, 13] on div at bounding box center [33, 8] width 13 height 17
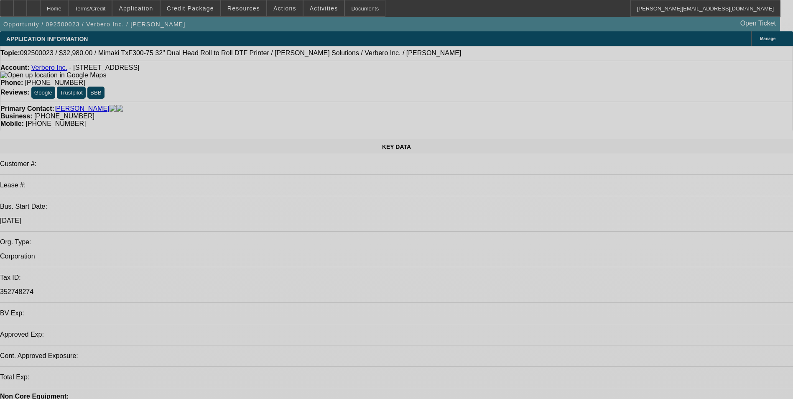
select select "0"
select select "2"
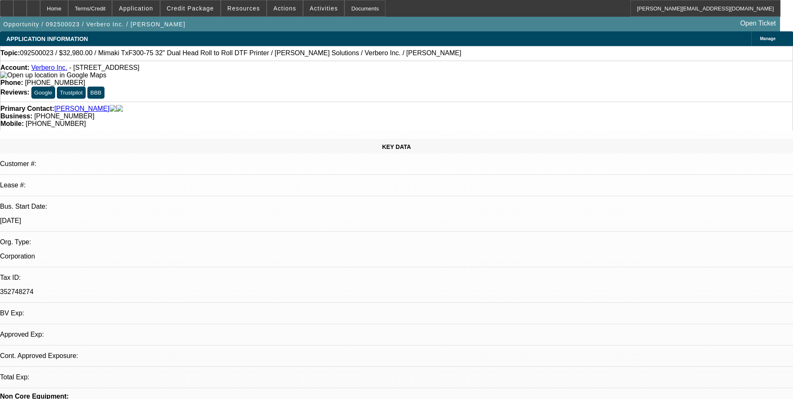
select select "0.1"
select select "4"
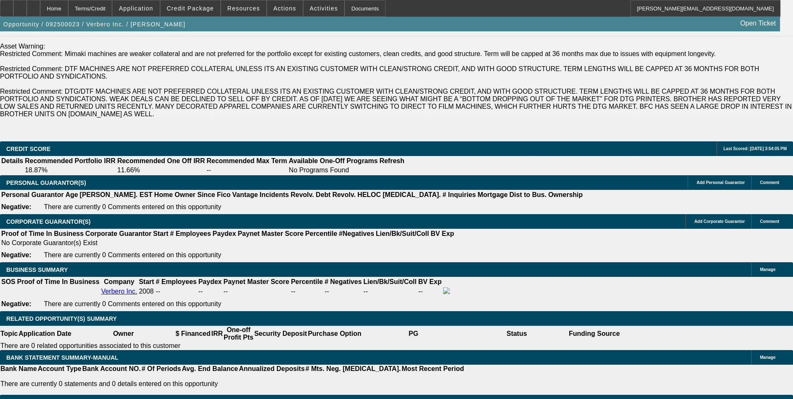
scroll to position [1338, 0]
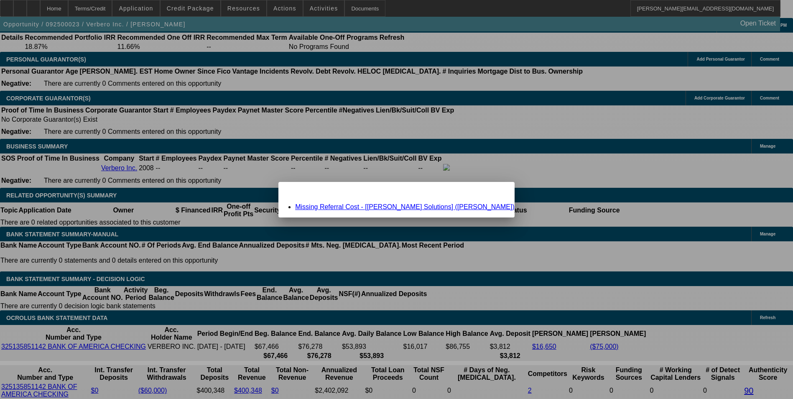
click at [379, 205] on link "Missing Referral Cost - [Hirsch Solutions] (Wesolowski, Jim)" at bounding box center [405, 206] width 220 height 7
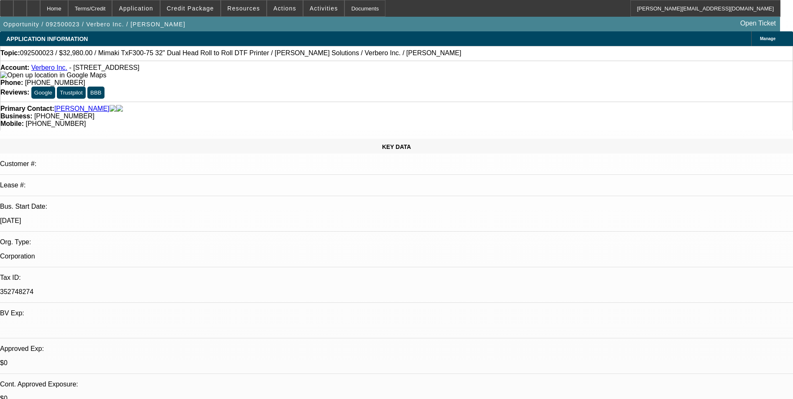
scroll to position [1338, 0]
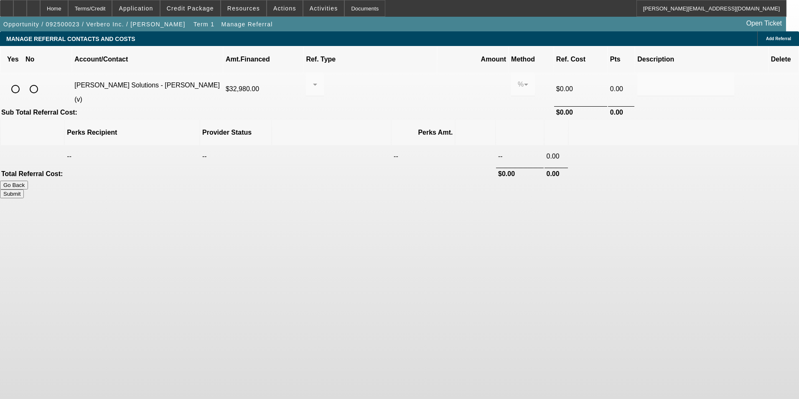
click at [24, 81] on input "radio" at bounding box center [15, 89] width 17 height 17
radio input "true"
click at [317, 78] on div at bounding box center [315, 84] width 5 height 23
drag, startPoint x: 374, startPoint y: 93, endPoint x: 393, endPoint y: 89, distance: 20.1
click at [375, 93] on span "Pay vendor SALES PERSON" at bounding box center [380, 98] width 68 height 20
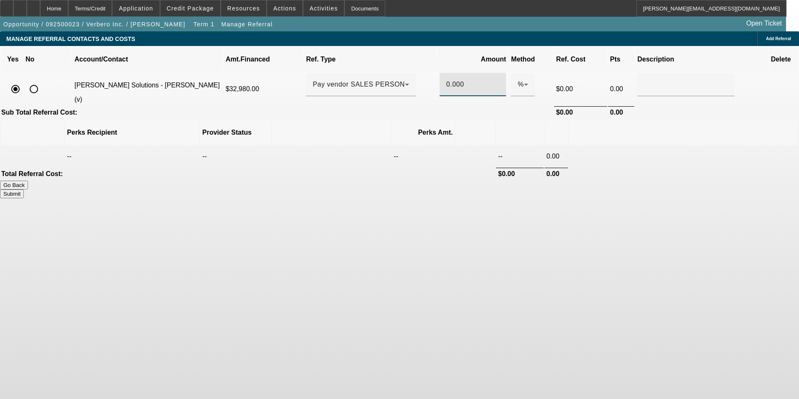
click at [447, 79] on input "0.000" at bounding box center [473, 84] width 53 height 10
click at [604, 146] on td at bounding box center [684, 156] width 230 height 21
click at [24, 189] on button "Submit" at bounding box center [12, 193] width 24 height 9
type input "0.500"
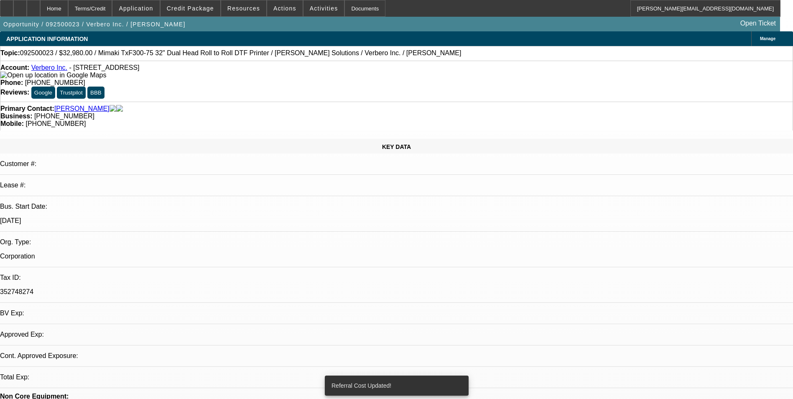
select select "0"
select select "2"
select select "0.1"
select select "4"
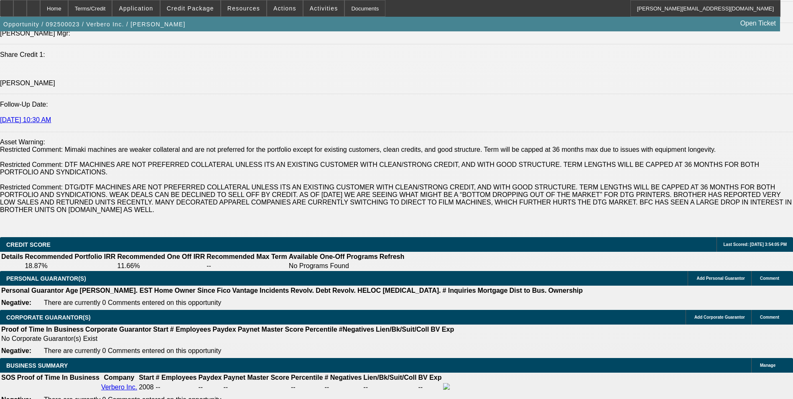
scroll to position [1296, 0]
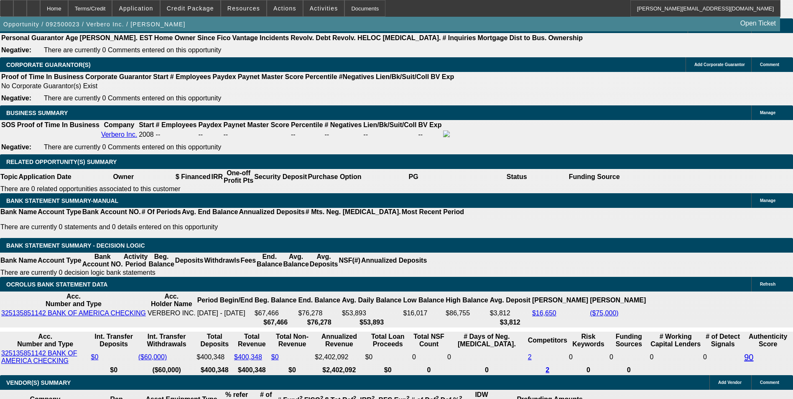
scroll to position [1380, 0]
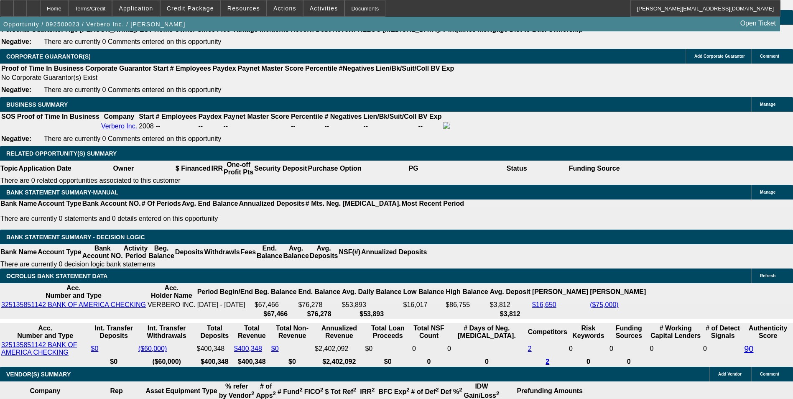
type input "$0.00"
type input "UNKNOWN"
drag, startPoint x: 162, startPoint y: 240, endPoint x: 194, endPoint y: 232, distance: 32.7
type input "48"
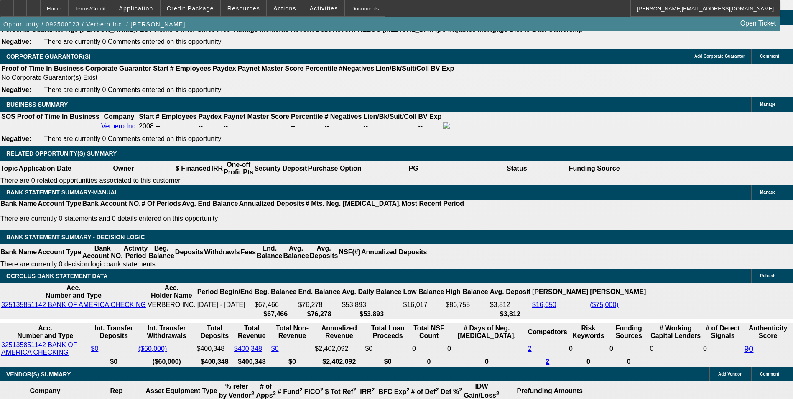
type input "854"
type input "$1,708.00"
type input "11.1"
type input "$854.00"
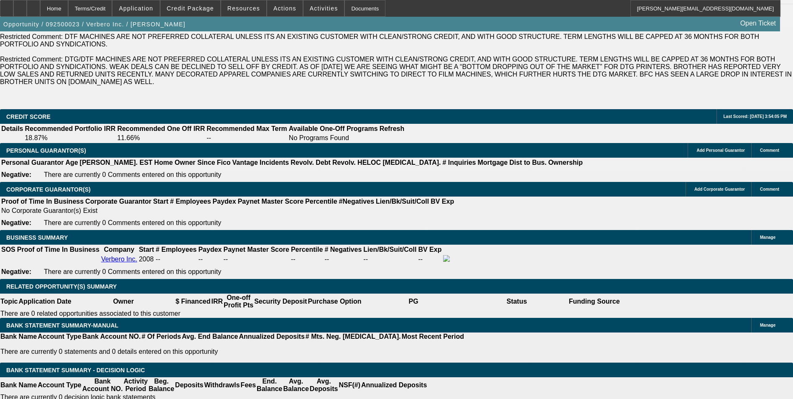
scroll to position [1212, 0]
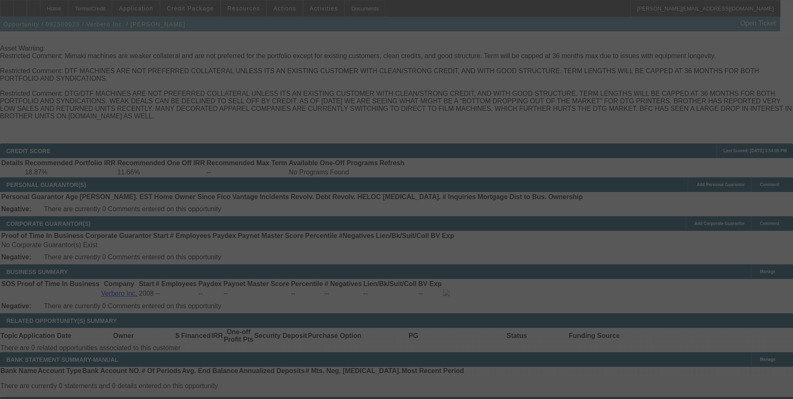
select select "0"
select select "2"
select select "0.1"
select select "4"
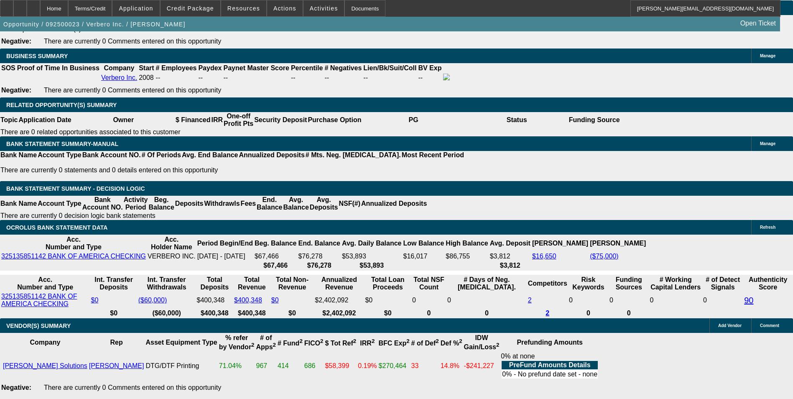
scroll to position [1380, 0]
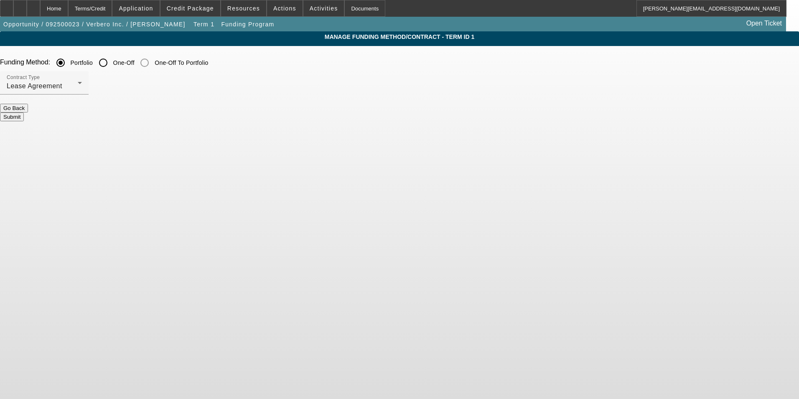
click at [112, 63] on input "One-Off" at bounding box center [103, 62] width 17 height 17
radio input "true"
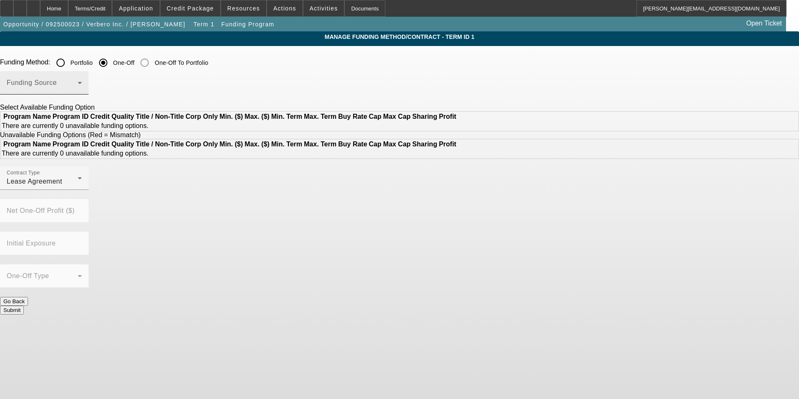
click at [78, 82] on span at bounding box center [42, 86] width 71 height 10
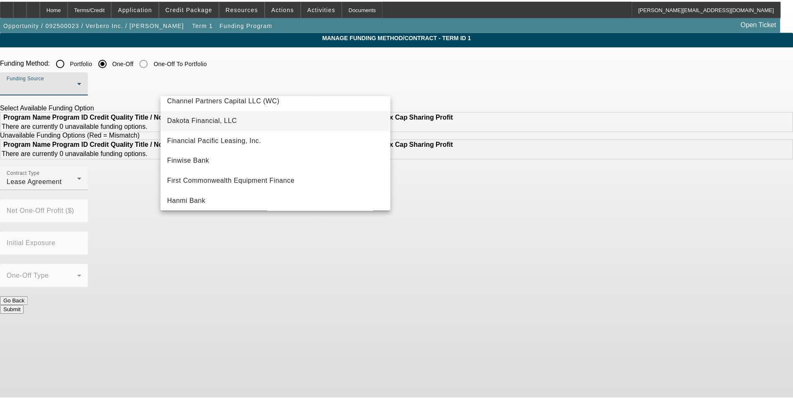
scroll to position [84, 0]
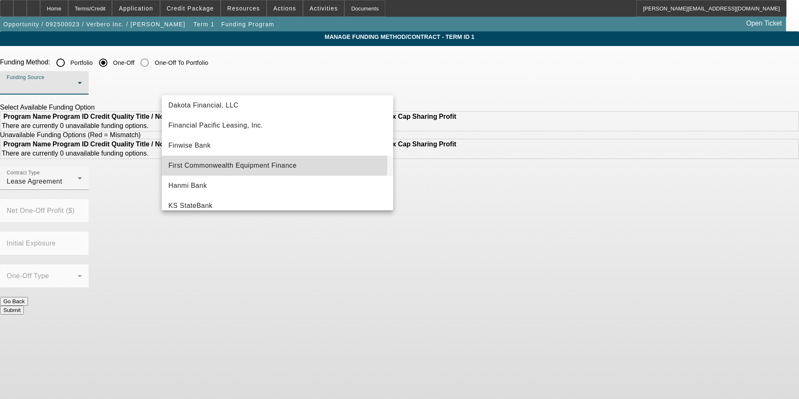
click at [248, 163] on span "First Commonwealth Equipment Finance" at bounding box center [232, 166] width 128 height 10
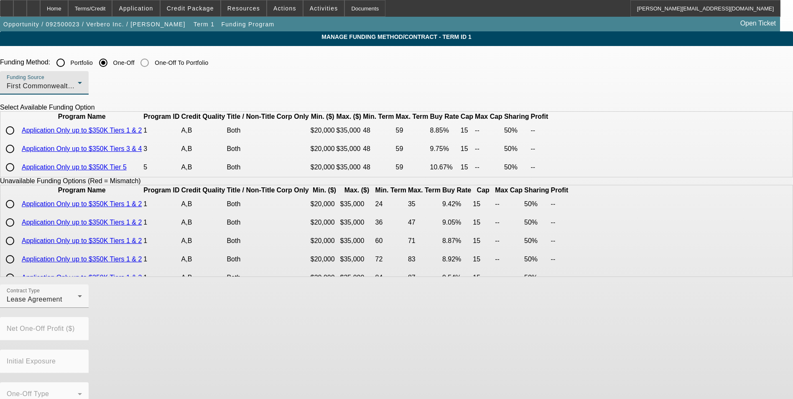
click at [18, 139] on input "radio" at bounding box center [10, 130] width 17 height 17
radio input "true"
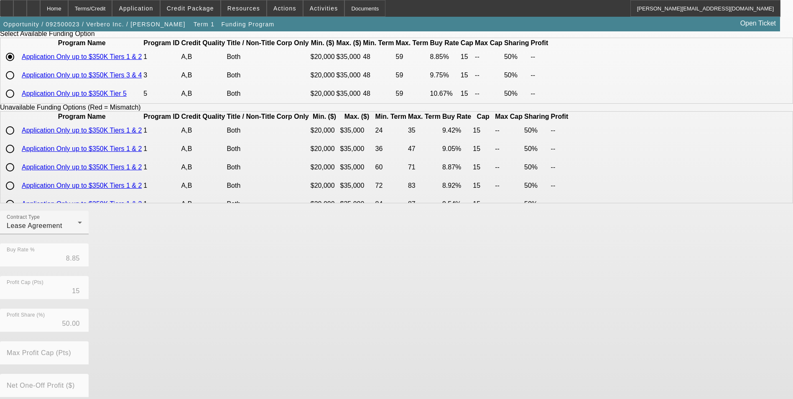
scroll to position [166, 0]
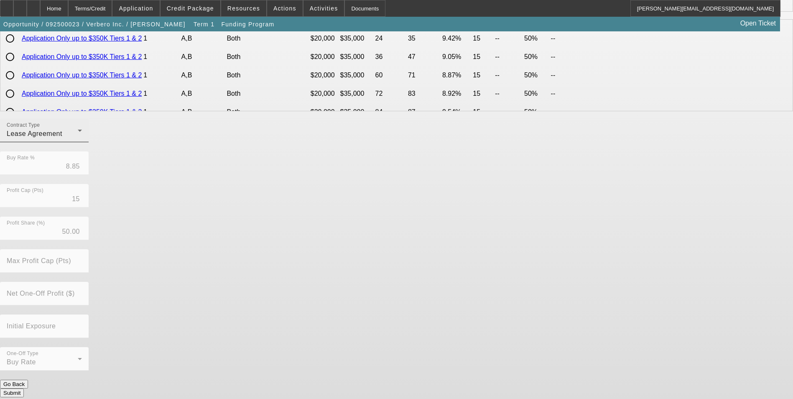
click at [78, 139] on div "Lease Agreement" at bounding box center [42, 134] width 71 height 10
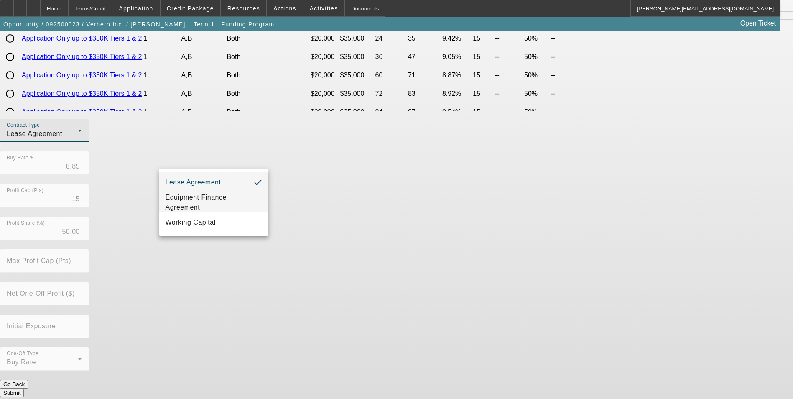
click at [217, 196] on span "Equipment Finance Agreement" at bounding box center [214, 202] width 96 height 20
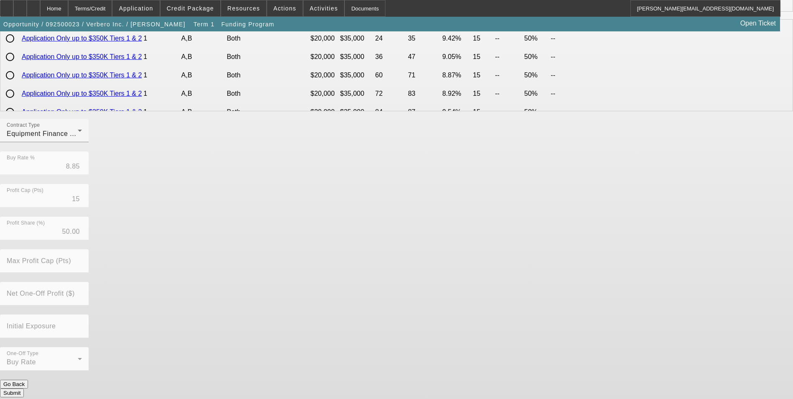
click at [24, 388] on button "Submit" at bounding box center [12, 392] width 24 height 9
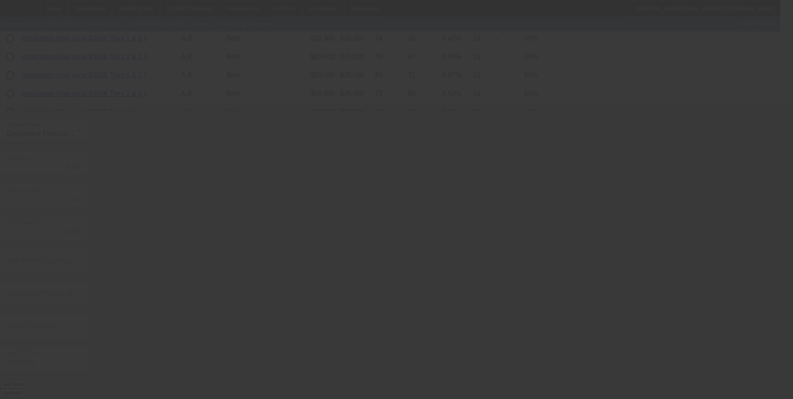
radio input "true"
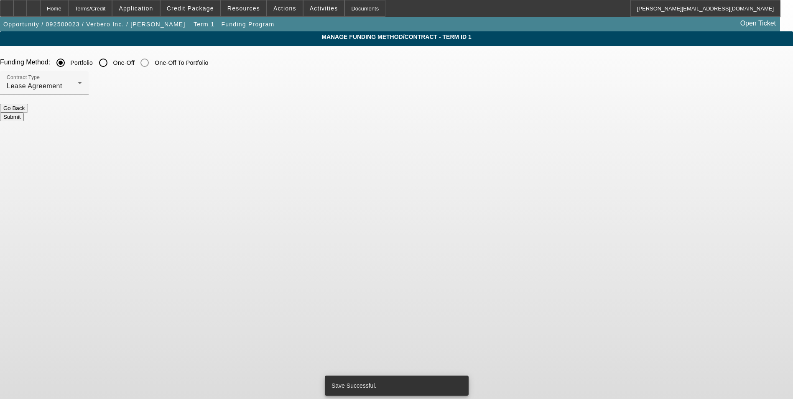
scroll to position [0, 0]
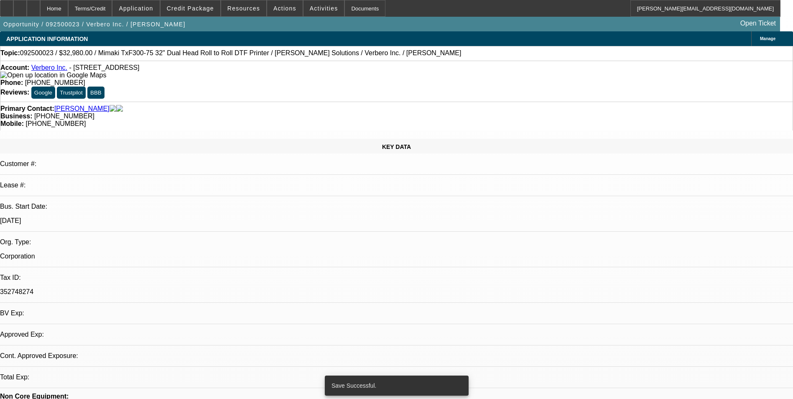
select select "0"
select select "2"
select select "0"
select select "6"
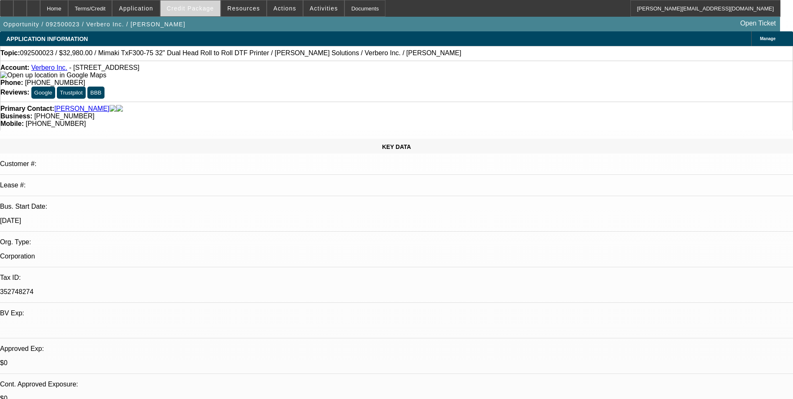
click at [207, 9] on span "Credit Package" at bounding box center [190, 8] width 47 height 7
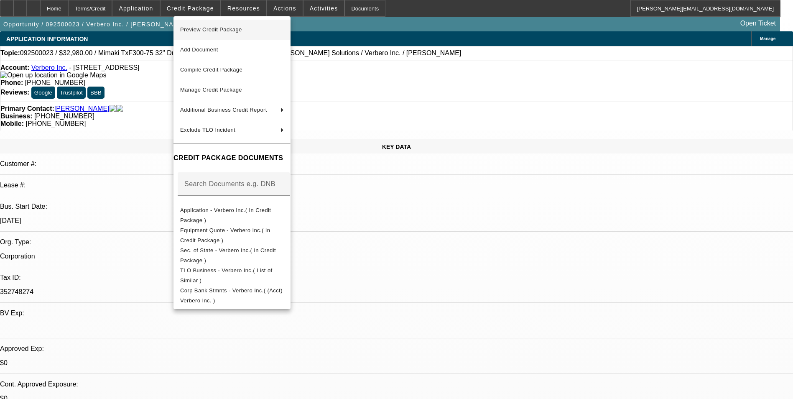
click at [257, 31] on span "Preview Credit Package" at bounding box center [232, 30] width 104 height 10
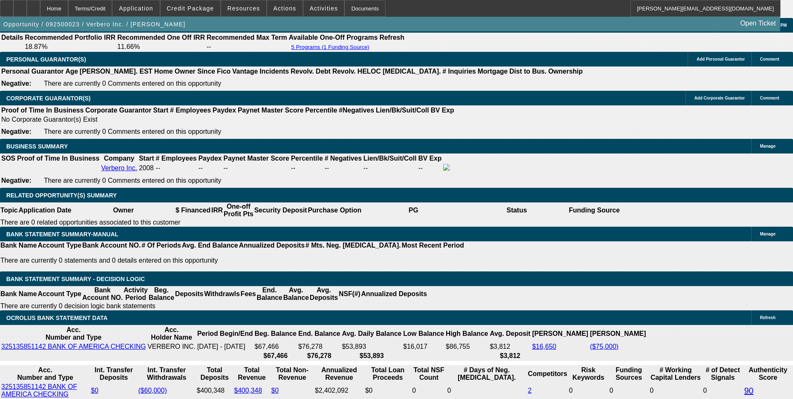
scroll to position [1463, 0]
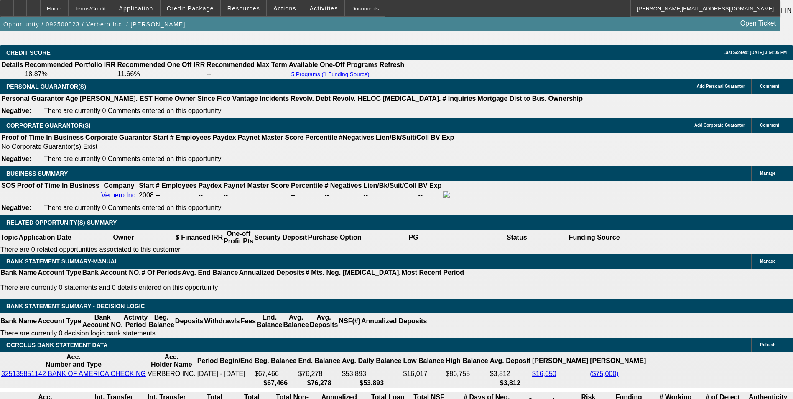
scroll to position [1296, 0]
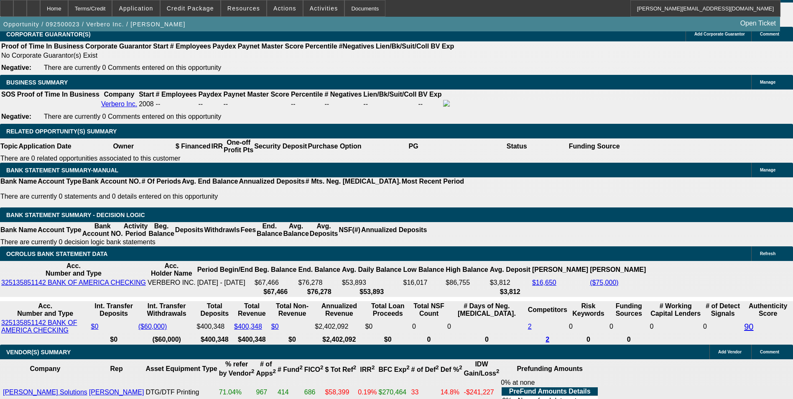
scroll to position [1422, 0]
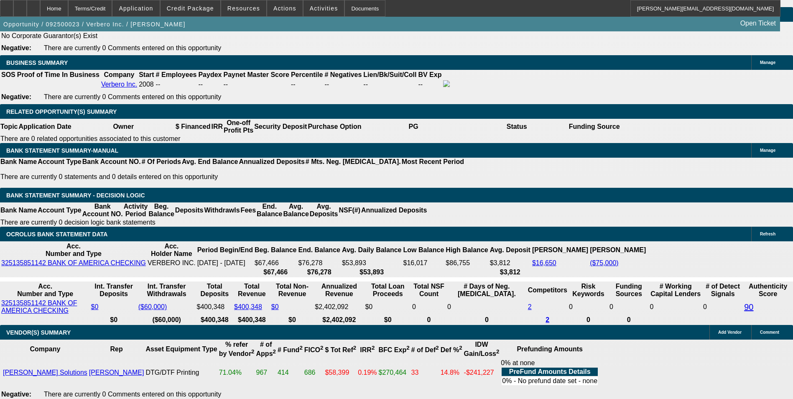
drag, startPoint x: 128, startPoint y: 197, endPoint x: 240, endPoint y: 196, distance: 112.1
type input "864"
type input "$1,728.00"
type input "UNKNOWN"
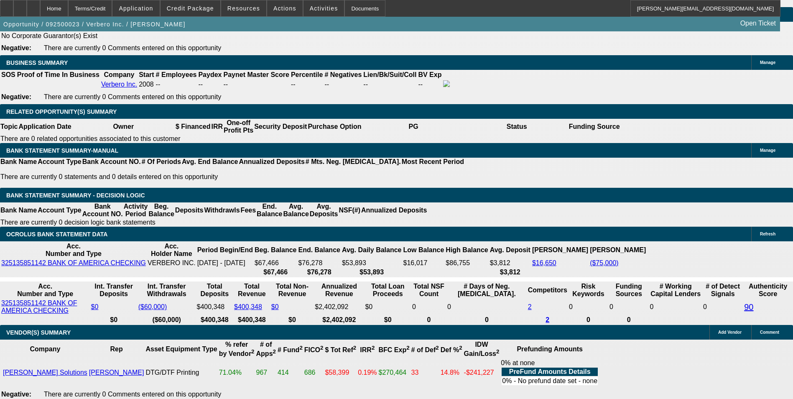
type input "11.7"
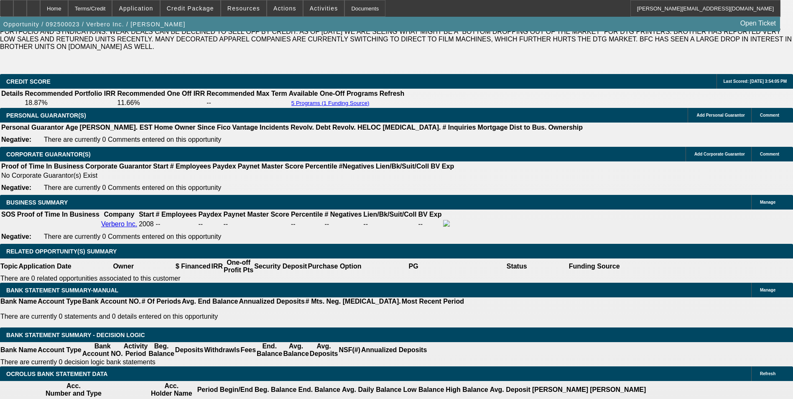
scroll to position [1254, 0]
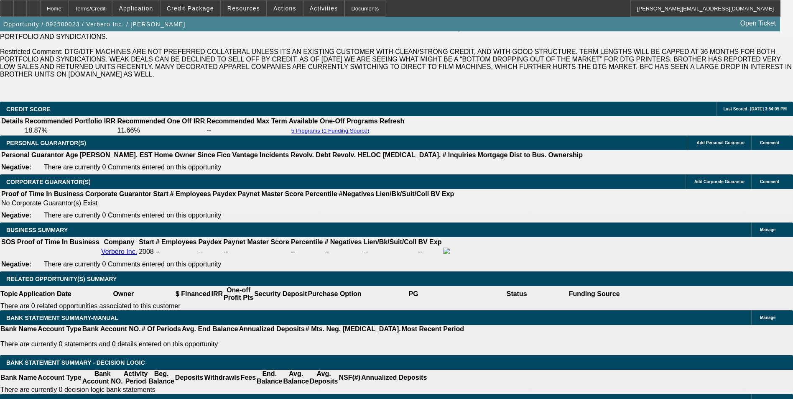
type input "$864.00"
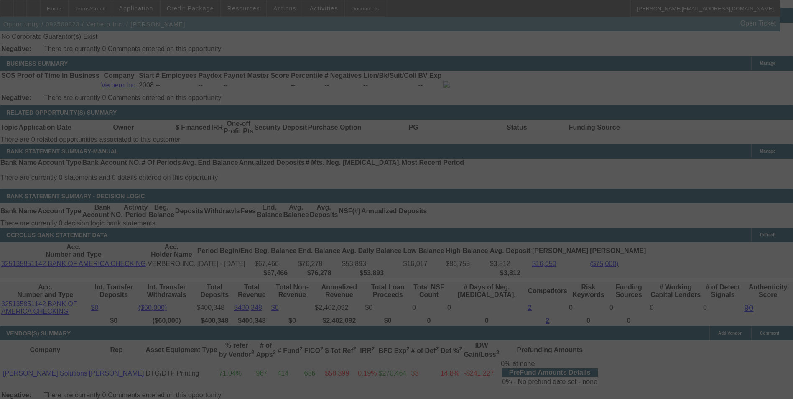
scroll to position [1422, 0]
select select "0"
select select "2"
select select "0"
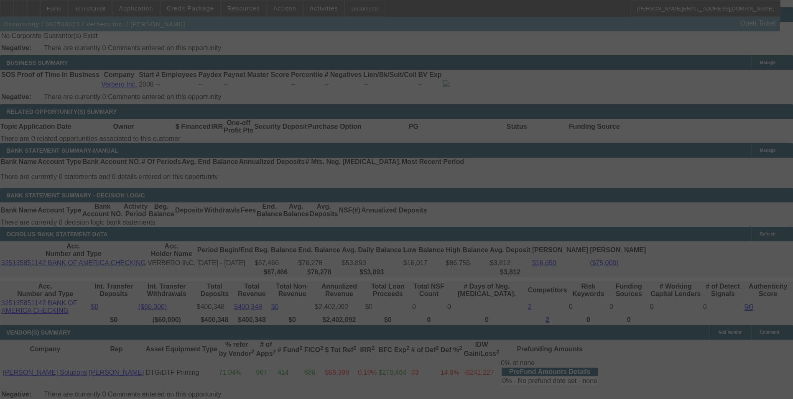
select select "6"
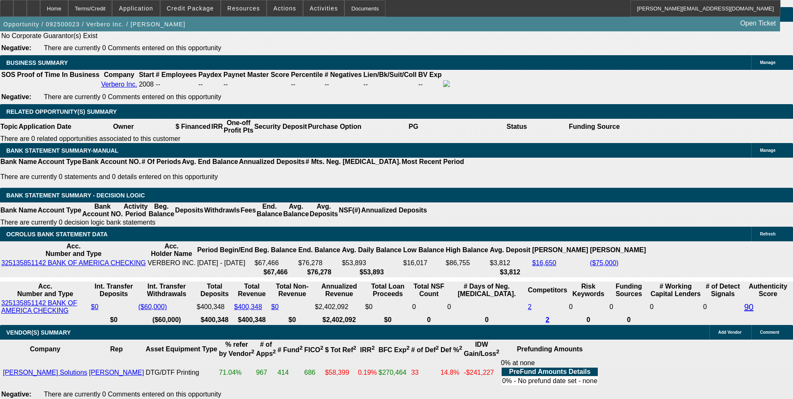
drag, startPoint x: 127, startPoint y: 197, endPoint x: 181, endPoint y: 192, distance: 55.0
type input "86"
type input "$172.00"
type input "UNKNOWN"
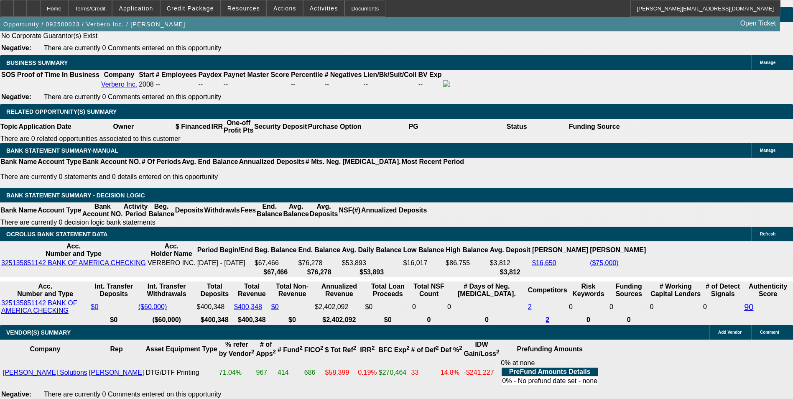
type input "862"
type input "$1,724.00"
type input "11.6"
type input "$862.00"
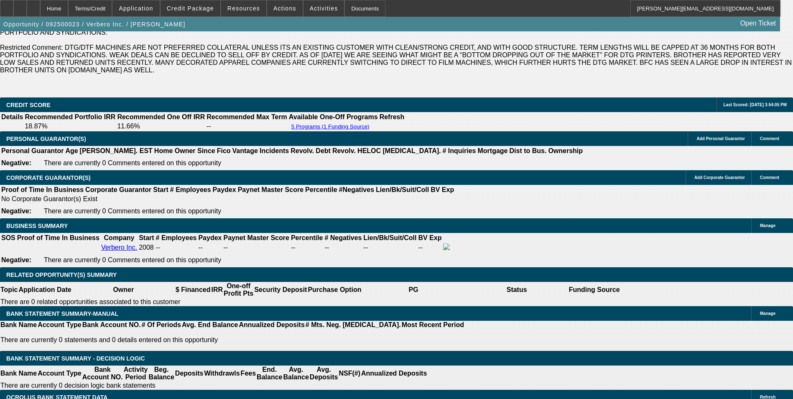
scroll to position [1254, 0]
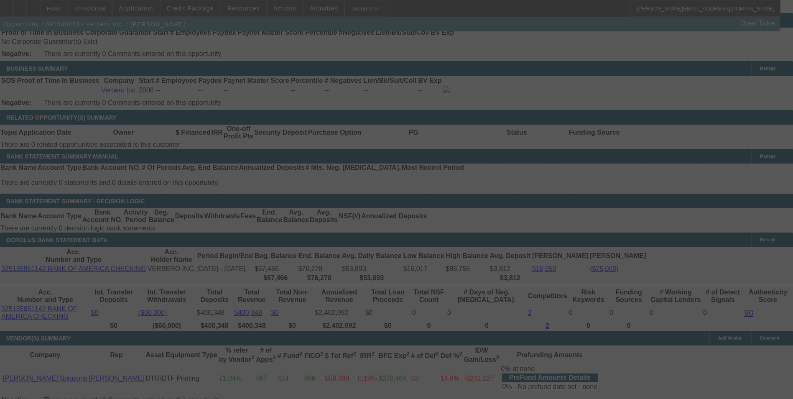
scroll to position [1463, 0]
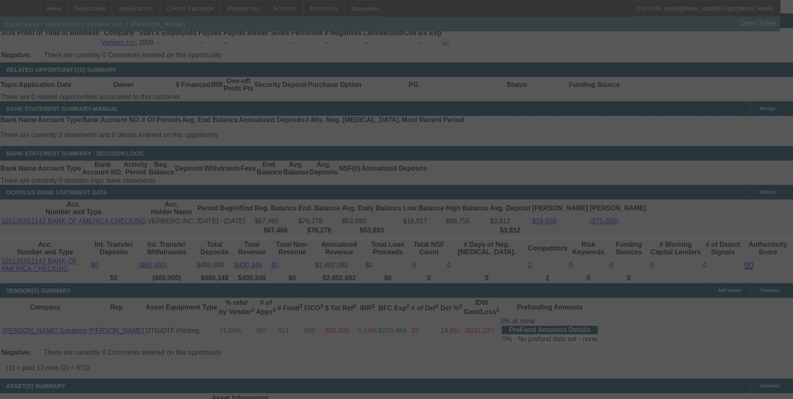
select select "0"
select select "2"
select select "0"
select select "6"
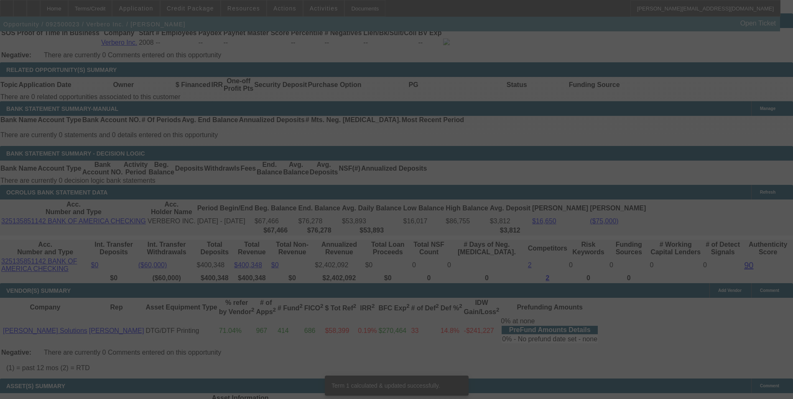
scroll to position [1456, 0]
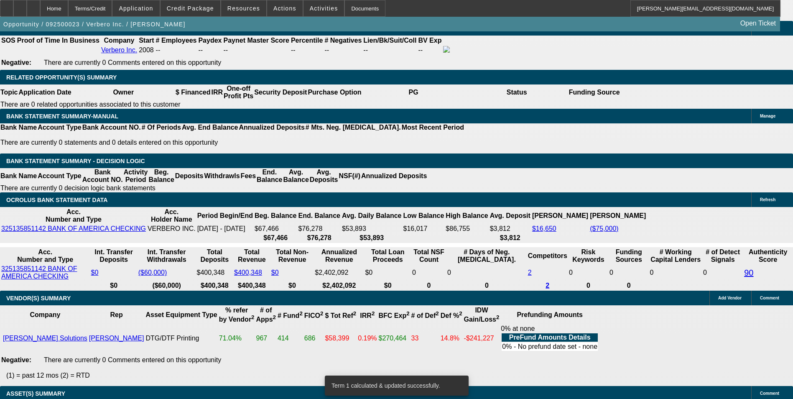
drag, startPoint x: 120, startPoint y: 165, endPoint x: 240, endPoint y: 156, distance: 119.9
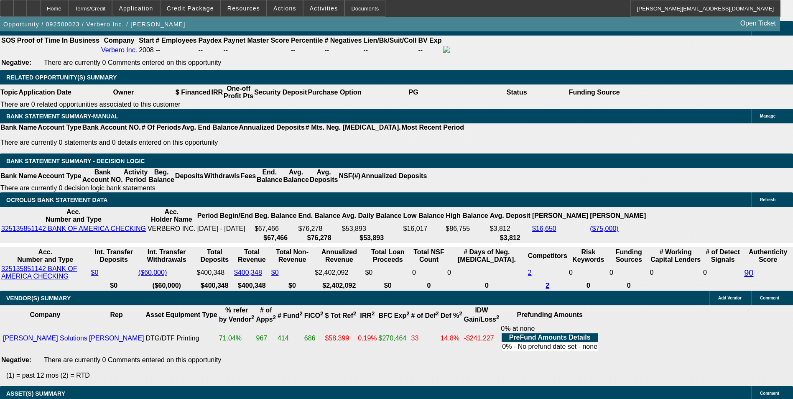
type input "8636"
type input "$17,272.00"
type input "UNKNOWN"
type input "314.2"
type input "863"
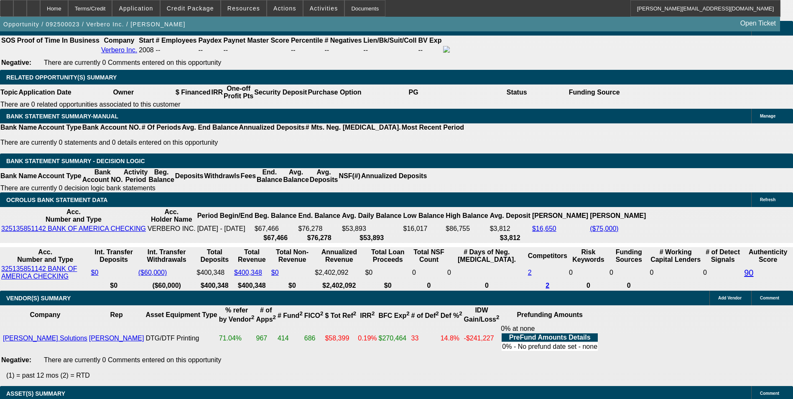
type input "11.7"
type input "$1,726.00"
type input "$863.00"
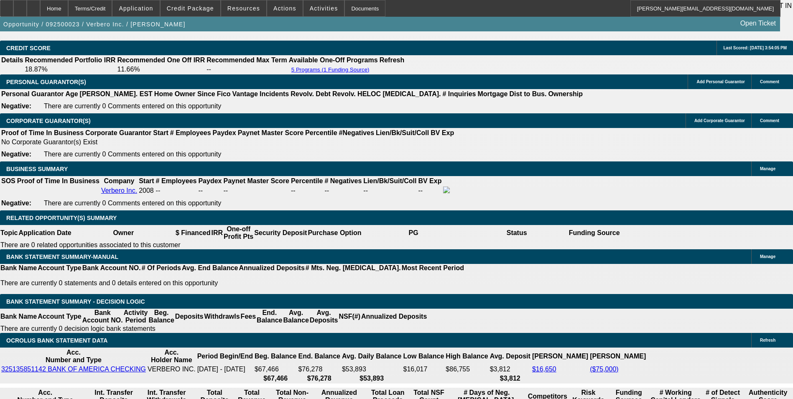
scroll to position [1289, 0]
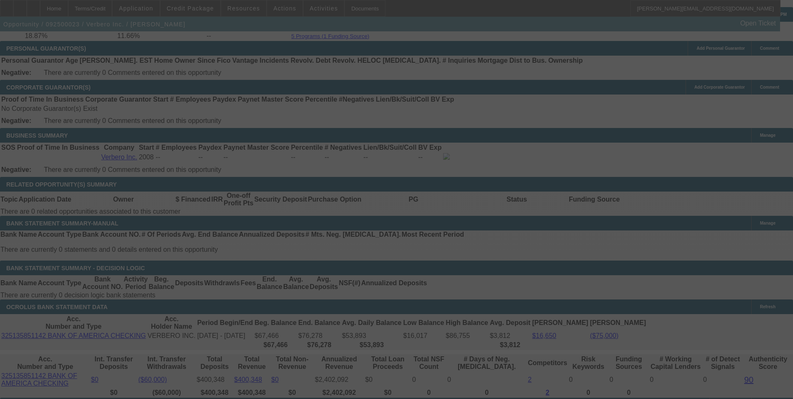
scroll to position [1372, 0]
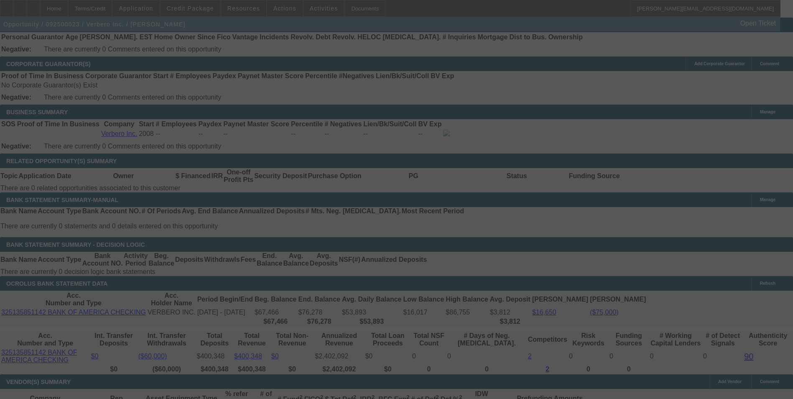
select select "0"
select select "2"
select select "0"
select select "6"
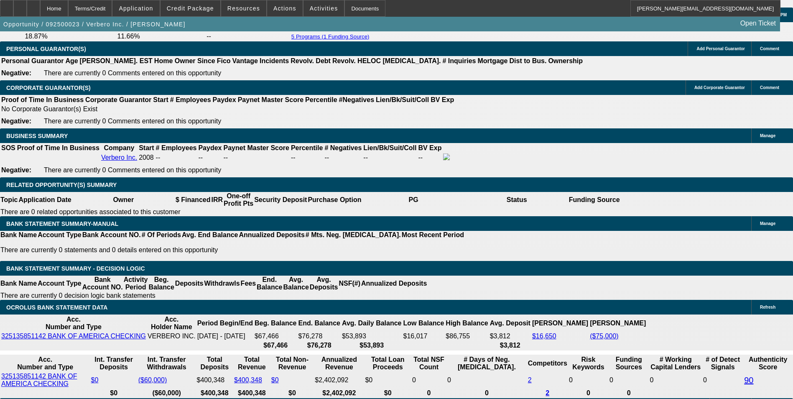
scroll to position [1330, 0]
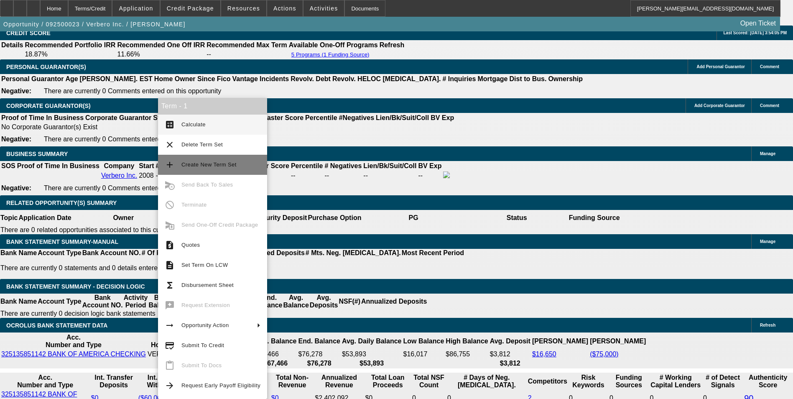
click at [209, 164] on span "Create New Term Set" at bounding box center [208, 164] width 55 height 6
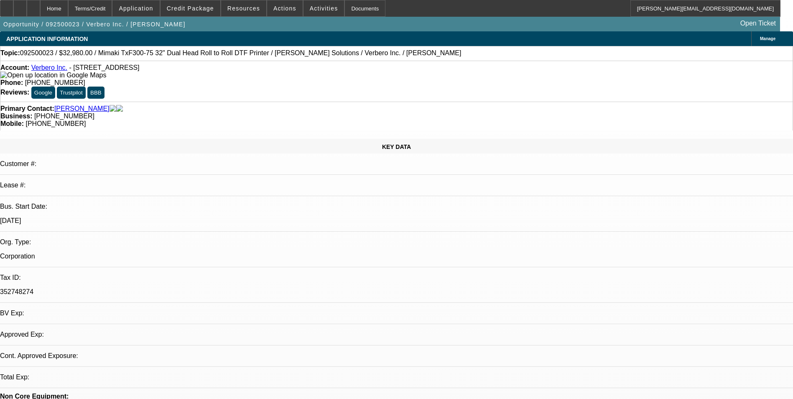
select select "0"
select select "2"
select select "0"
select select "2"
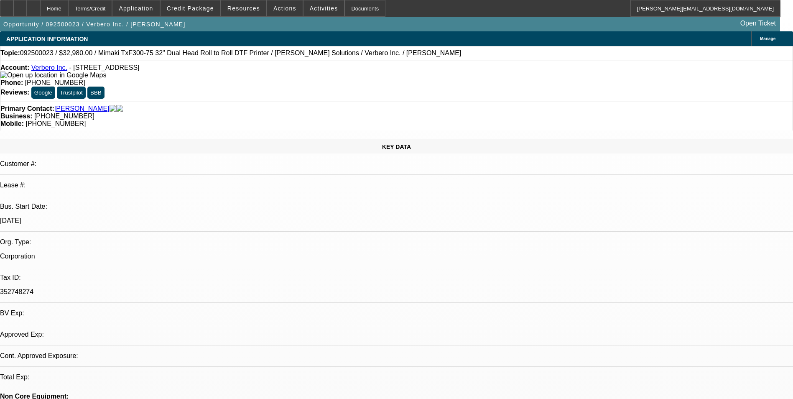
select select "0"
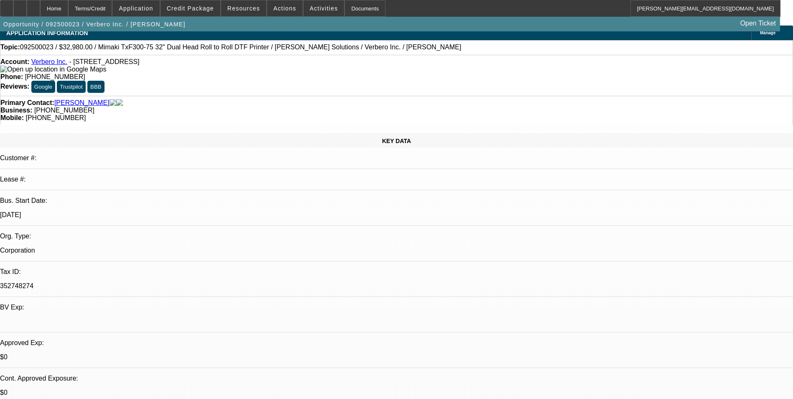
select select "1"
select select "2"
select select "6"
select select "1"
select select "2"
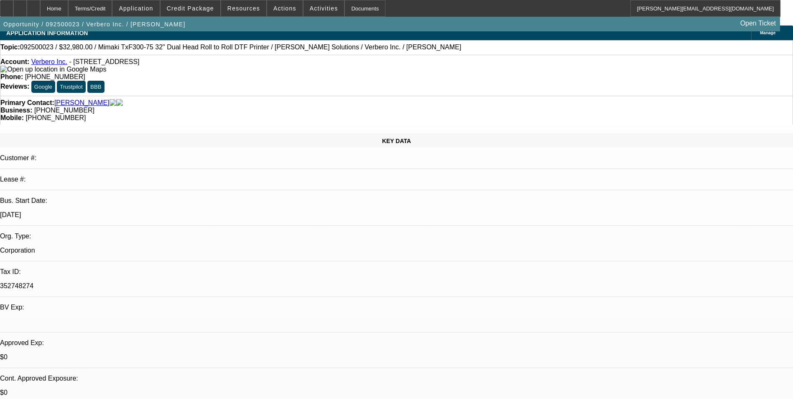
select select "6"
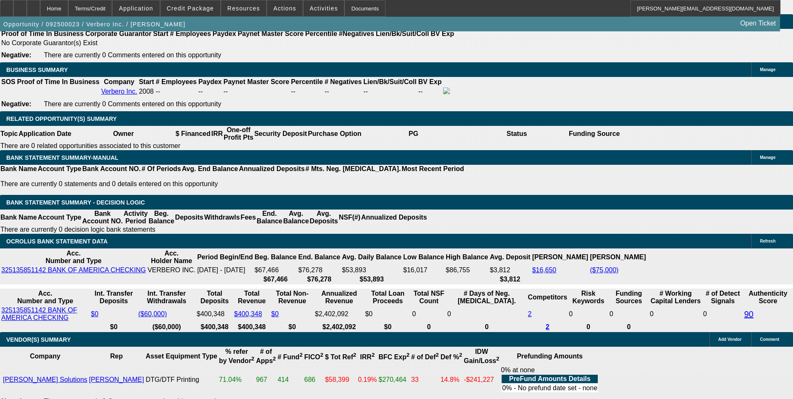
scroll to position [1422, 0]
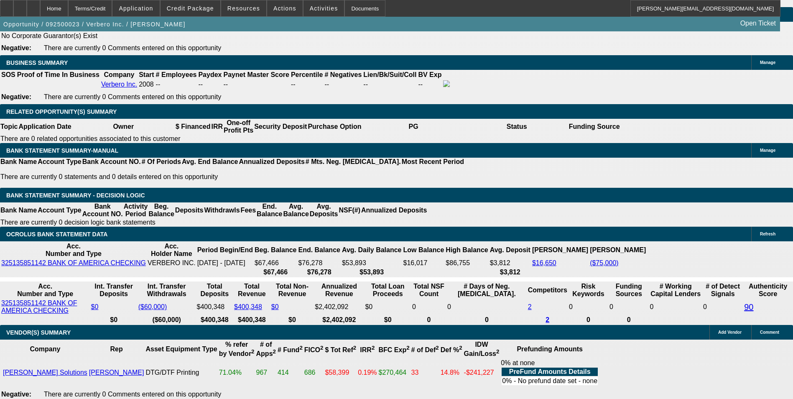
drag, startPoint x: 164, startPoint y: 196, endPoint x: 197, endPoint y: 190, distance: 34.0
type input "UNKNOWN"
type input "36"
type input "$22,415.32"
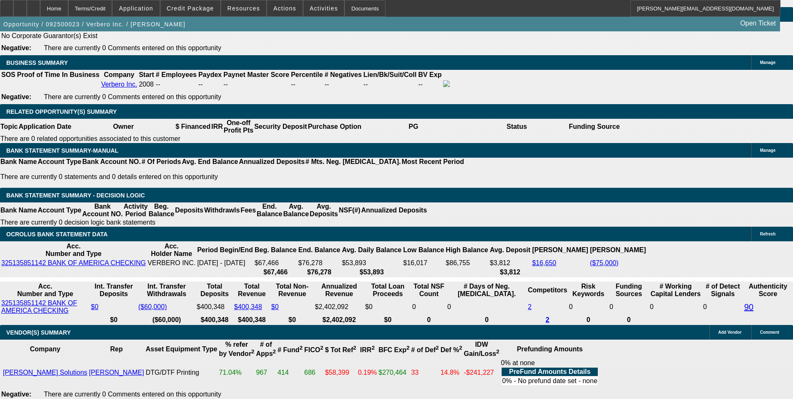
type input "$11,207.66"
type input "$2,180.12"
type input "$1,090.06"
type input "36"
drag, startPoint x: 123, startPoint y: 199, endPoint x: 192, endPoint y: 190, distance: 70.0
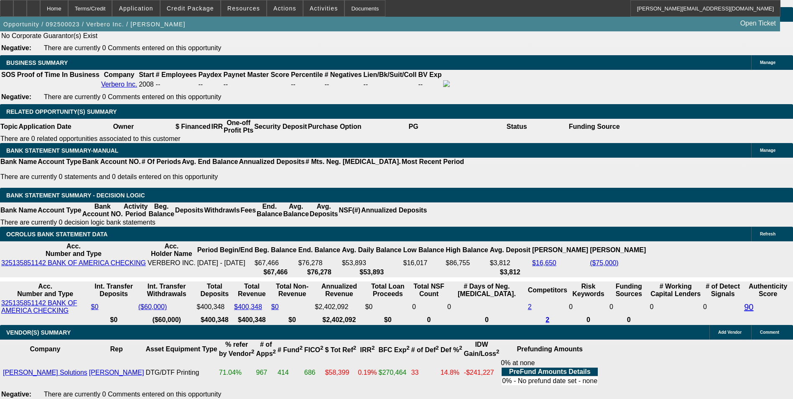
type input "10"
type input "$20.00"
type input "1098"
type input "$2,196.00"
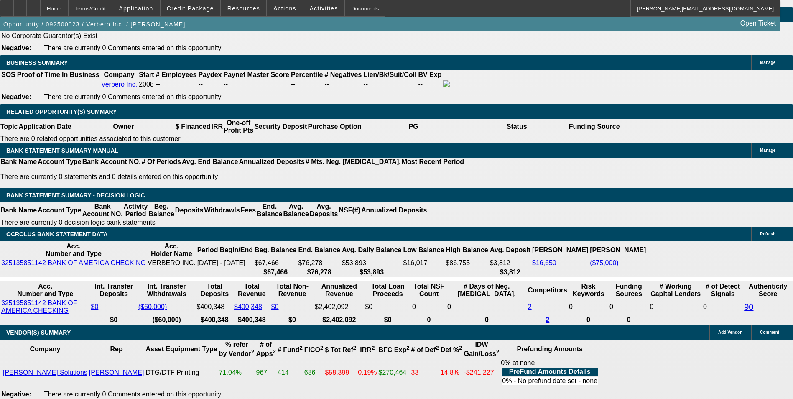
type input "12.2"
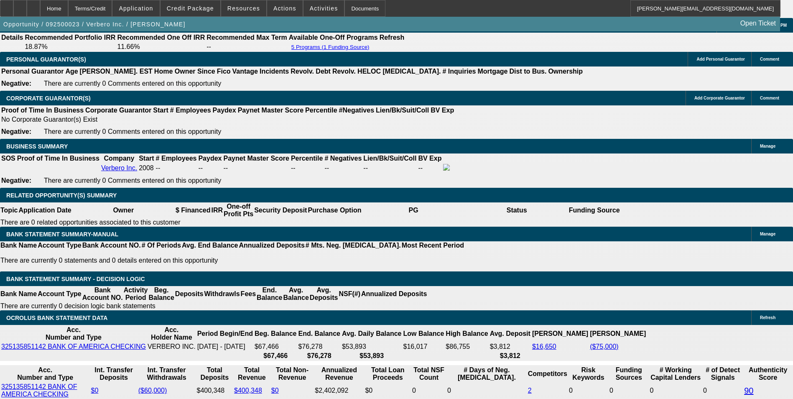
type input "$1,098.00"
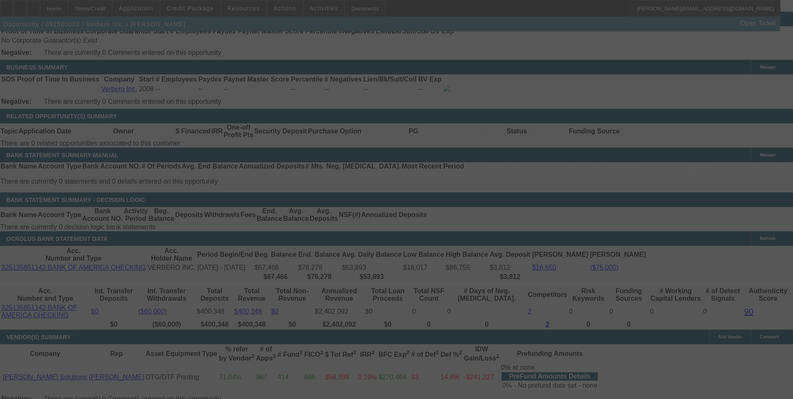
scroll to position [1422, 0]
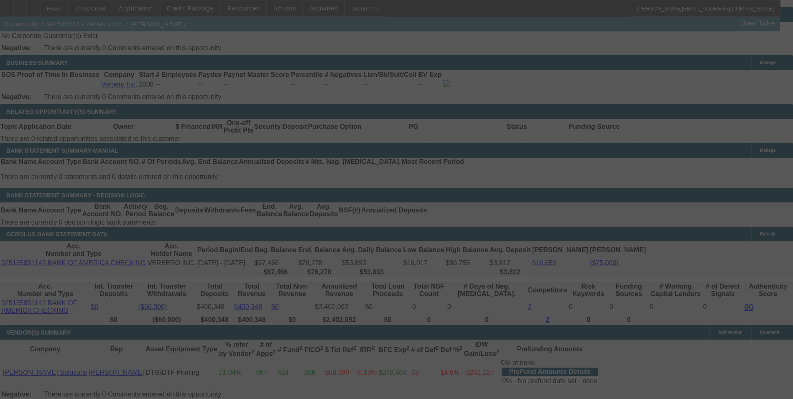
select select "0"
select select "2"
select select "0"
select select "6"
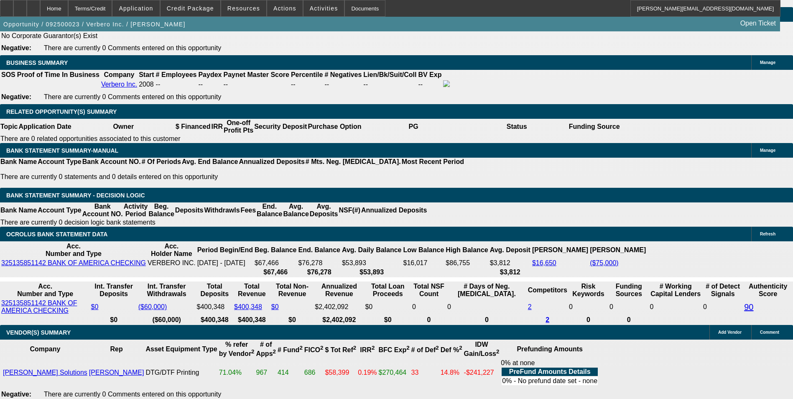
drag, startPoint x: 120, startPoint y: 198, endPoint x: 245, endPoint y: 198, distance: 124.6
type input "11"
type input "$22.00"
type input "UNKNOWN"
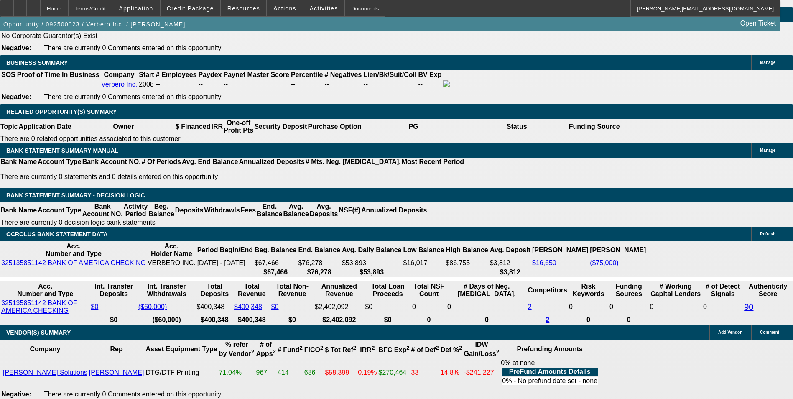
type input "1102"
type input "$2,204.00"
type input "12.4"
type input "$1,102.00"
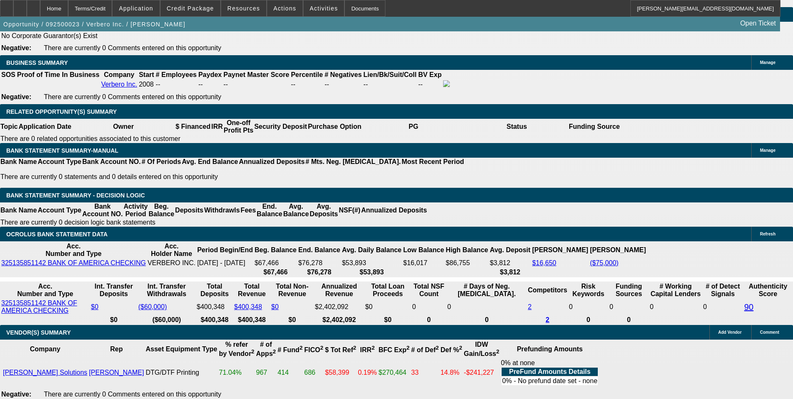
scroll to position [1254, 0]
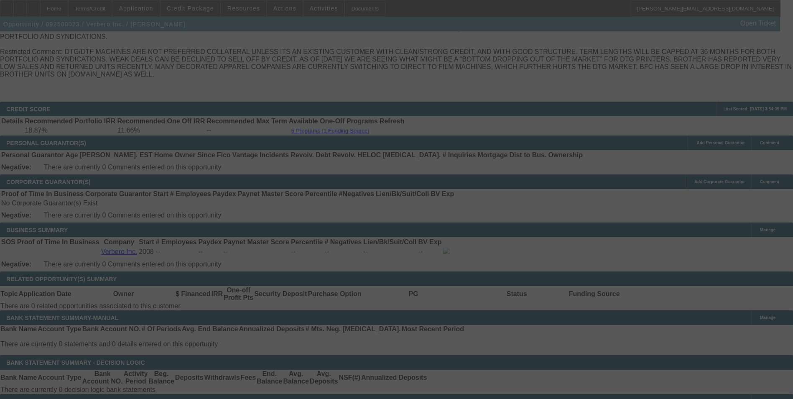
select select "0"
select select "2"
select select "0"
select select "6"
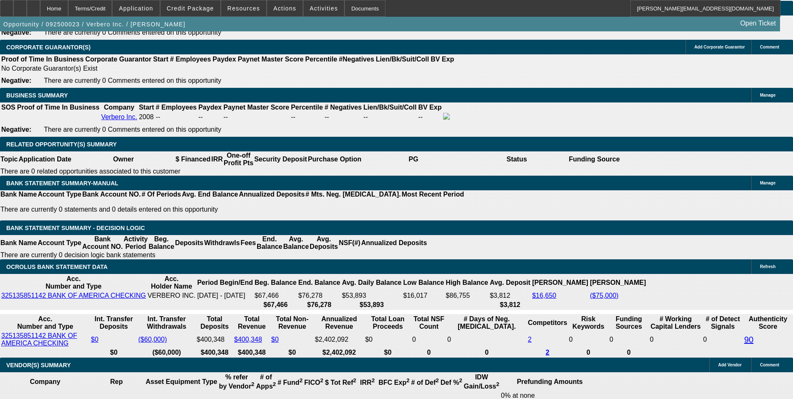
scroll to position [1296, 0]
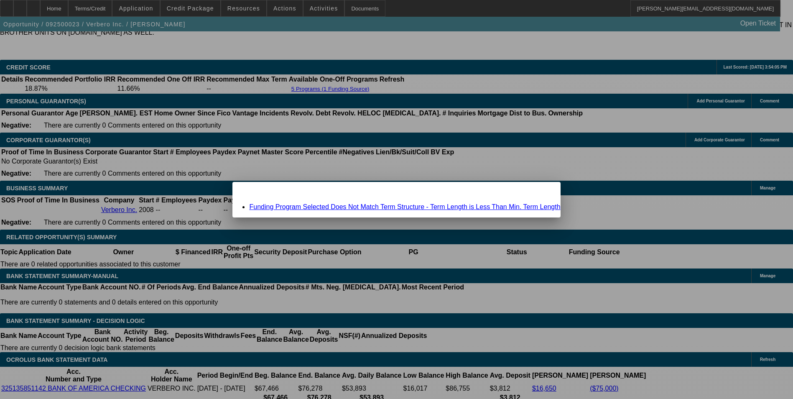
scroll to position [0, 0]
click at [348, 206] on link "Funding Program Selected Does Not Match Term Structure - Term Length is Less Th…" at bounding box center [404, 206] width 311 height 7
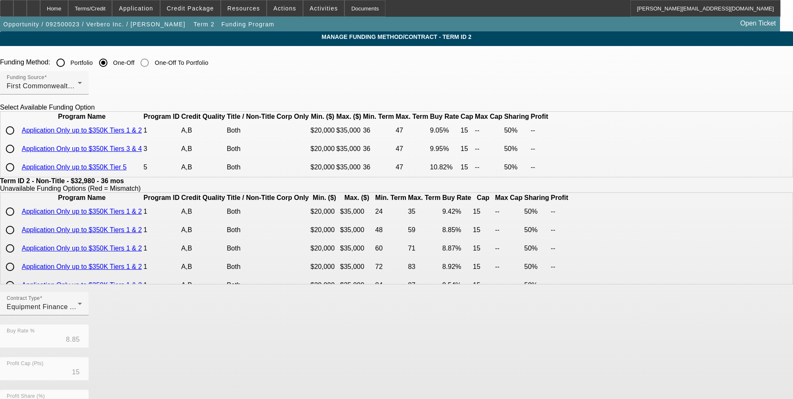
click at [18, 139] on input "radio" at bounding box center [10, 130] width 17 height 17
radio input "true"
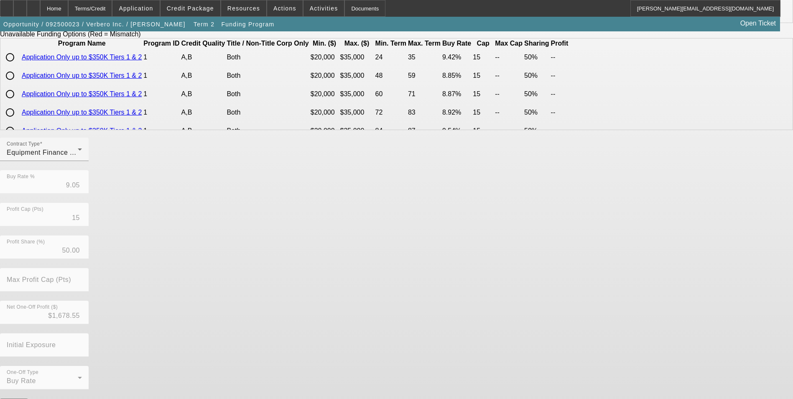
scroll to position [173, 0]
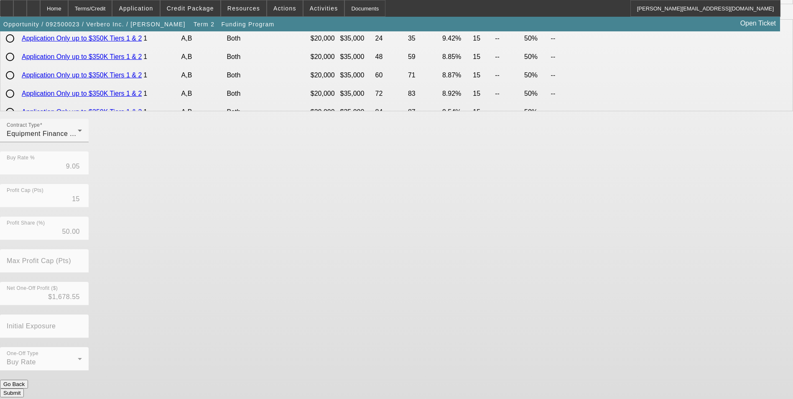
click at [24, 388] on button "Submit" at bounding box center [12, 392] width 24 height 9
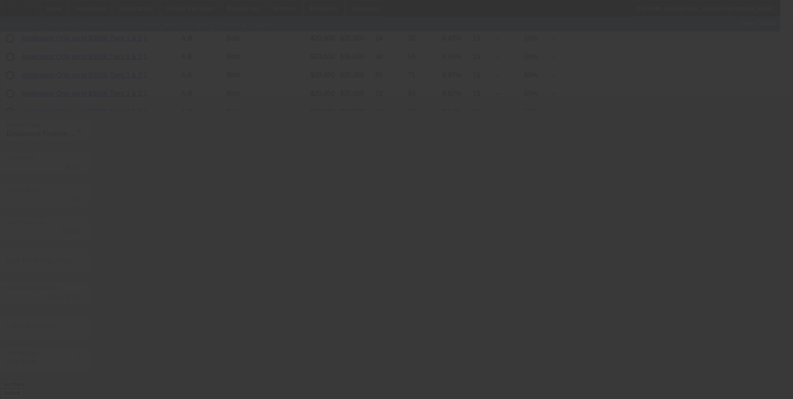
type input "8.85"
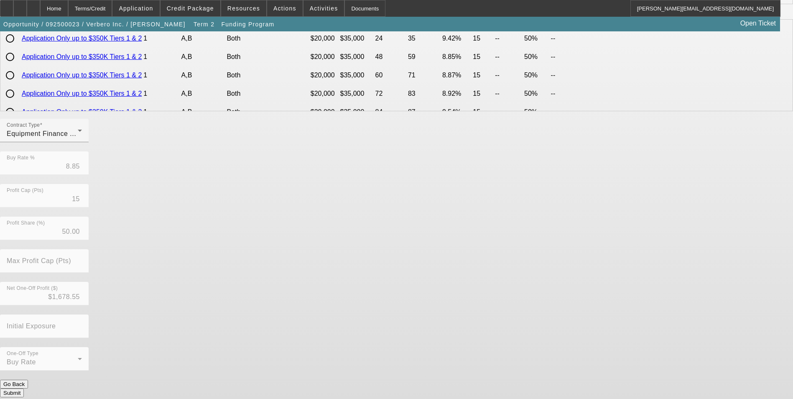
scroll to position [0, 0]
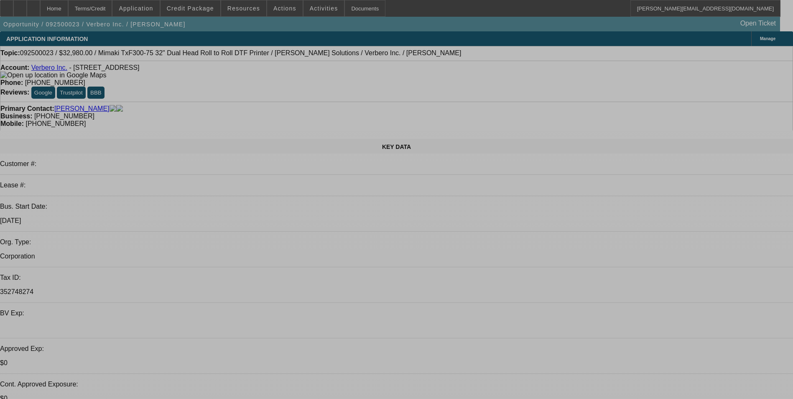
select select "0"
select select "2"
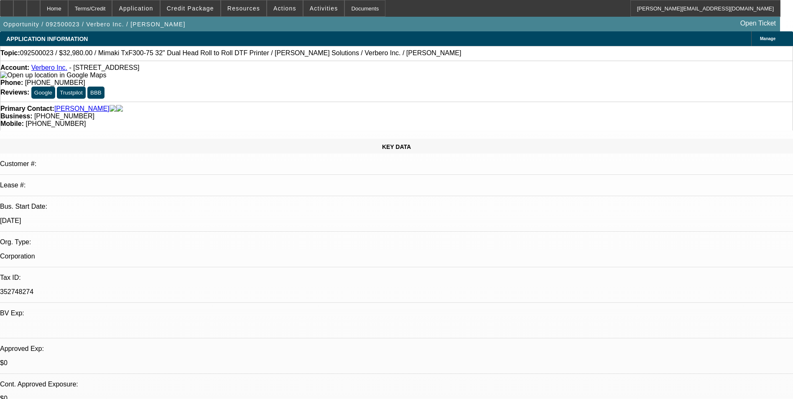
select select "0"
select select "6"
select select "0"
select select "2"
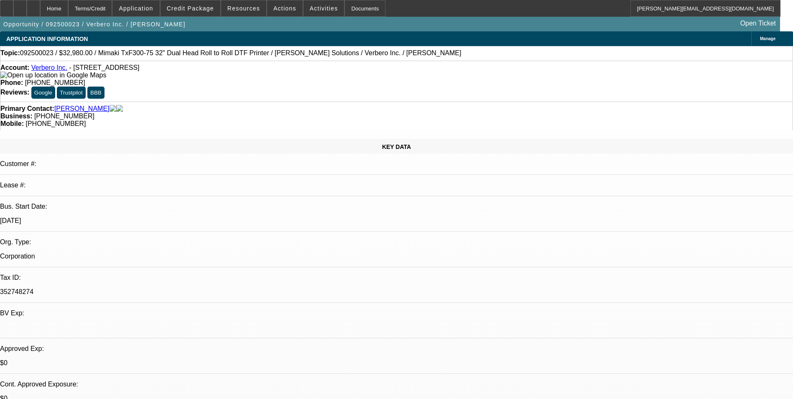
select select "0"
select select "6"
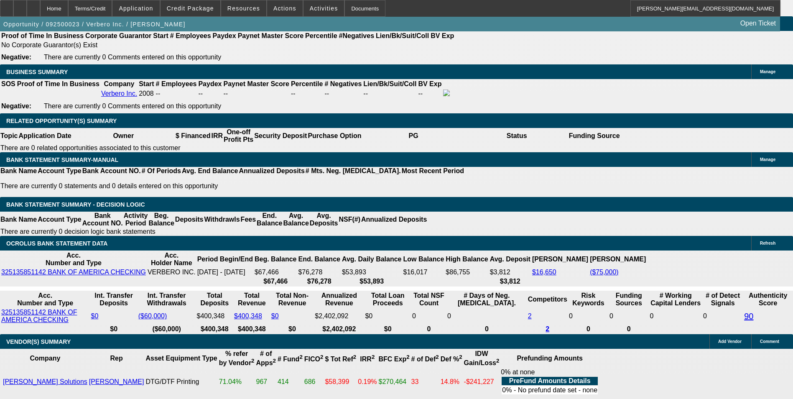
scroll to position [1422, 0]
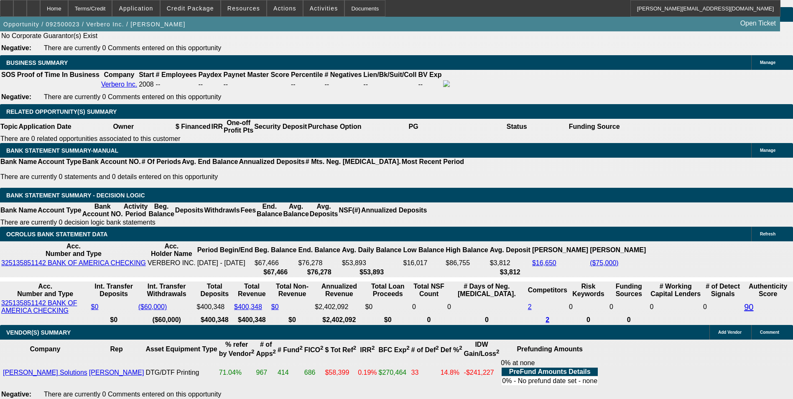
drag, startPoint x: 122, startPoint y: 196, endPoint x: 260, endPoint y: 186, distance: 139.2
type input "11"
type input "$22.00"
type input "UNKNOWN"
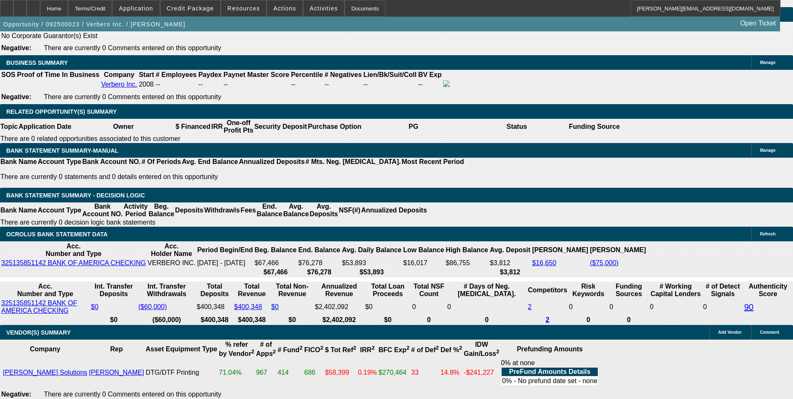
type input "1103"
type input "$2,206.00"
type input "12.5"
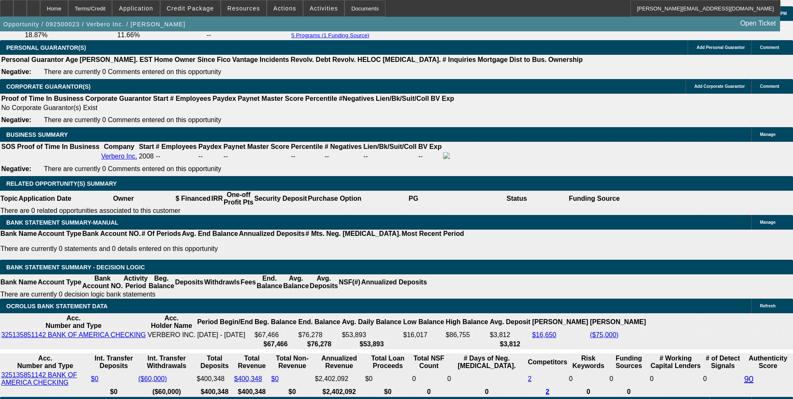
scroll to position [1296, 0]
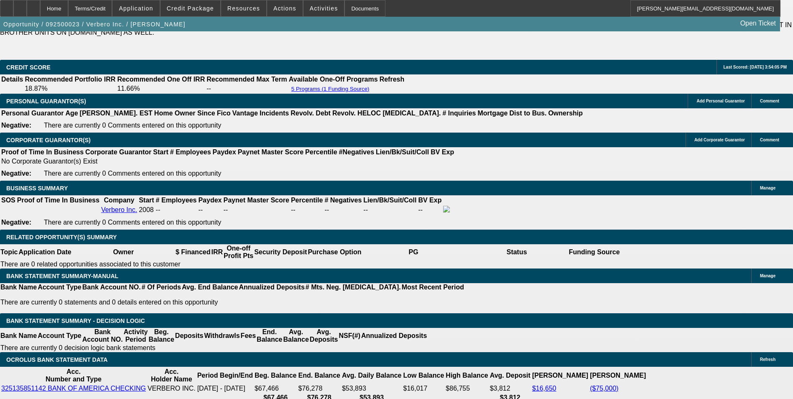
type input "$1,103.00"
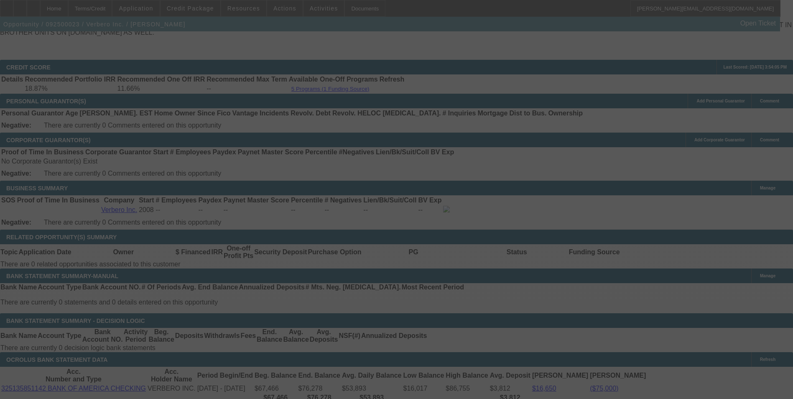
select select "0"
select select "2"
select select "0"
select select "6"
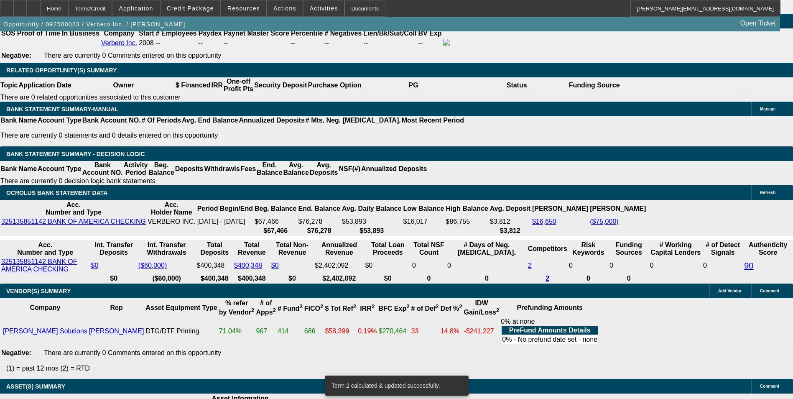
scroll to position [1463, 0]
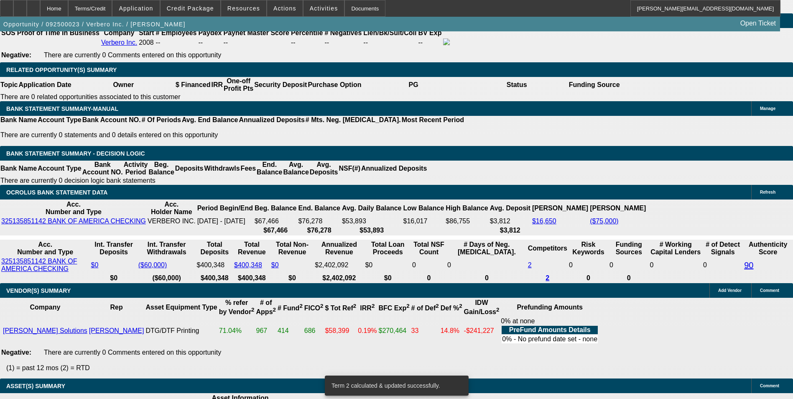
drag, startPoint x: 115, startPoint y: 155, endPoint x: 245, endPoint y: 155, distance: 130.0
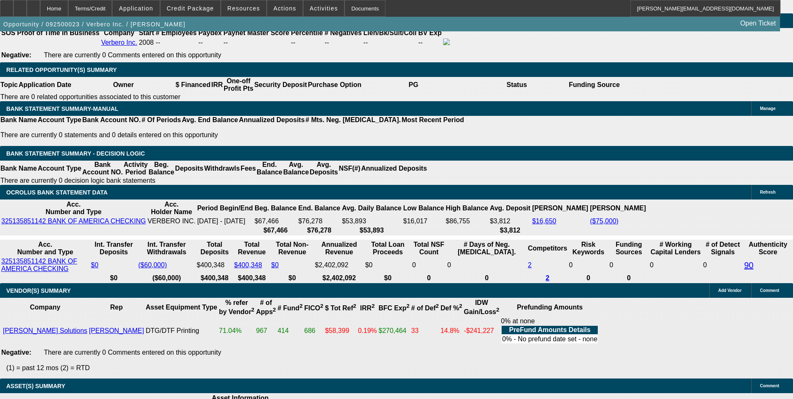
type input "11"
type input "$22.00"
type input "UNKNOWN"
type input "1106"
type input "$2,212.00"
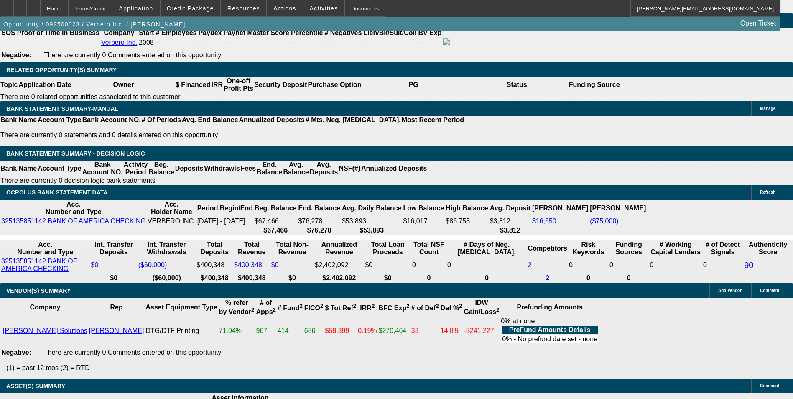
type input "12.7"
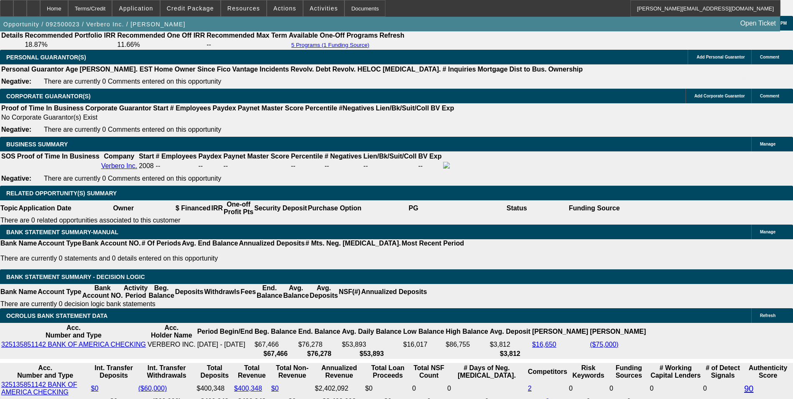
scroll to position [1338, 0]
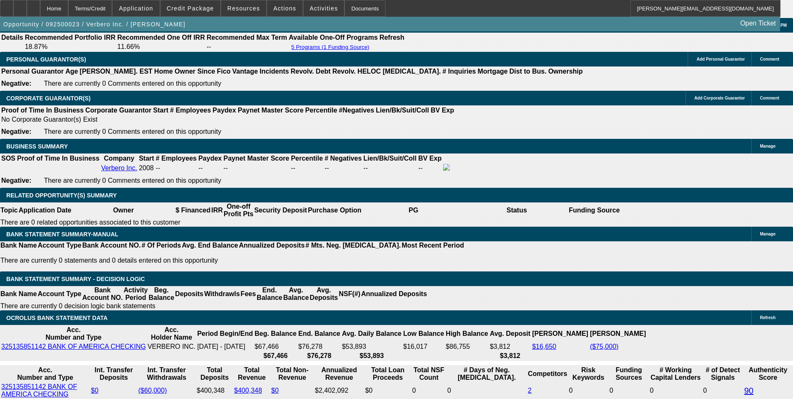
type input "$1,106.00"
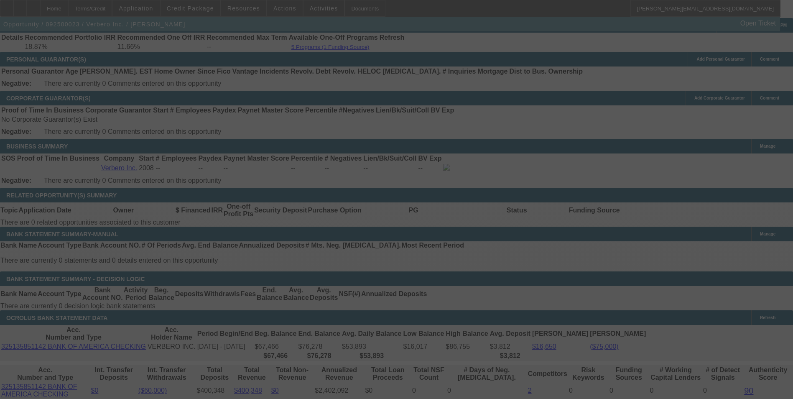
select select "0"
select select "2"
select select "0"
select select "6"
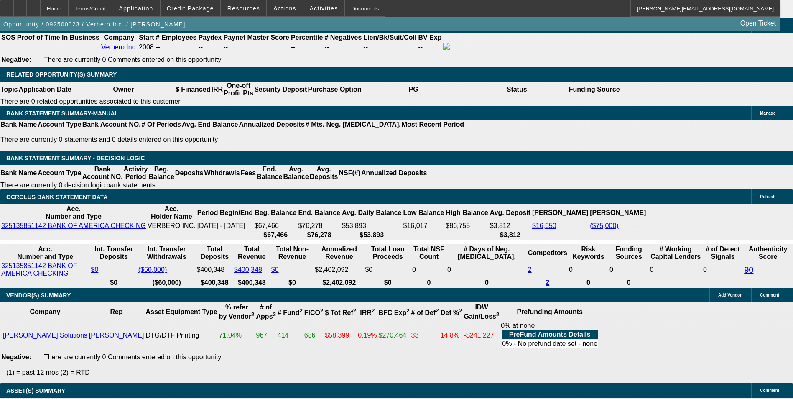
scroll to position [1463, 0]
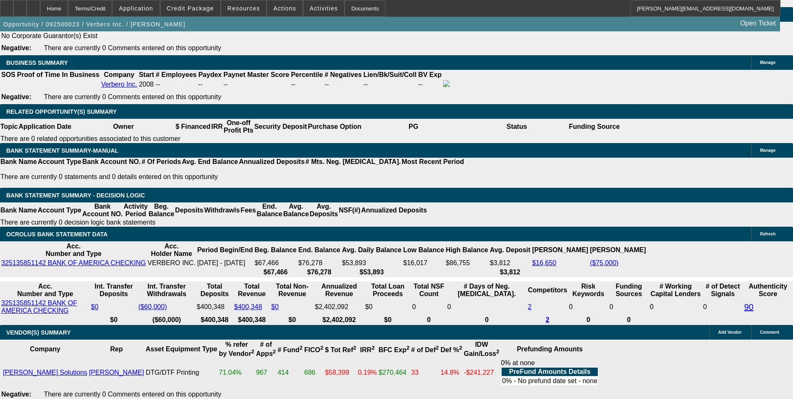
scroll to position [1254, 0]
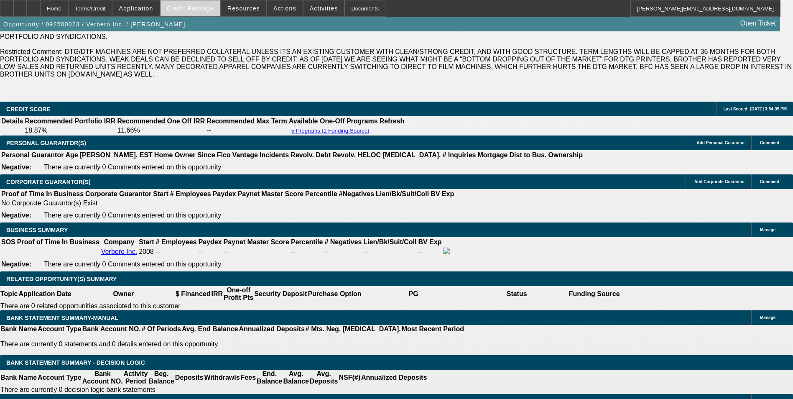
click at [206, 5] on span "Credit Package" at bounding box center [190, 8] width 47 height 7
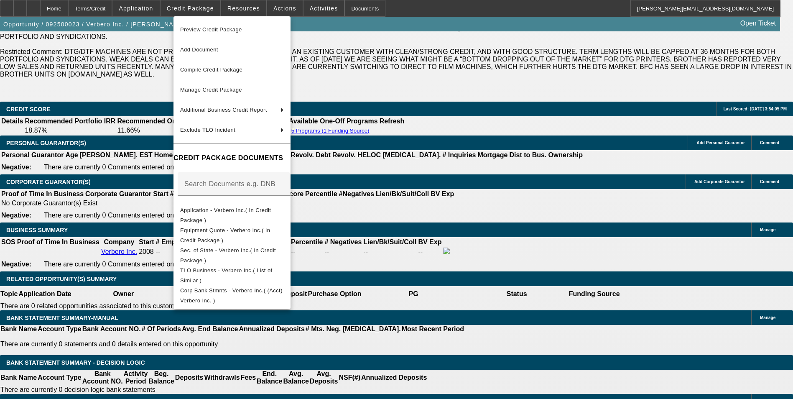
click at [477, 173] on div at bounding box center [396, 199] width 793 height 399
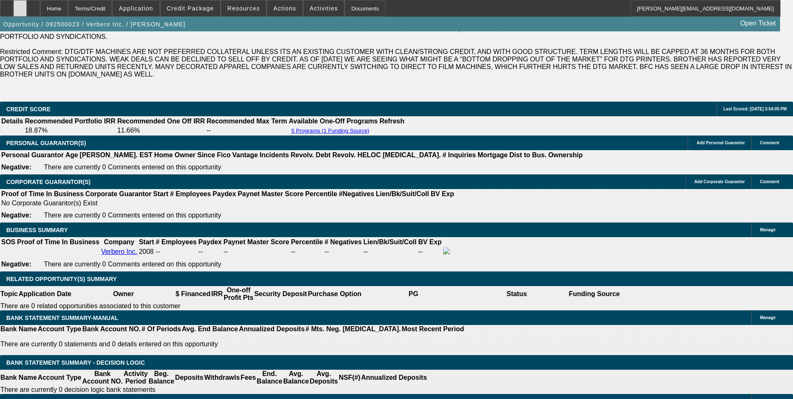
click at [20, 5] on icon at bounding box center [20, 5] width 0 height 0
click at [211, 8] on span "Credit Package" at bounding box center [190, 8] width 47 height 7
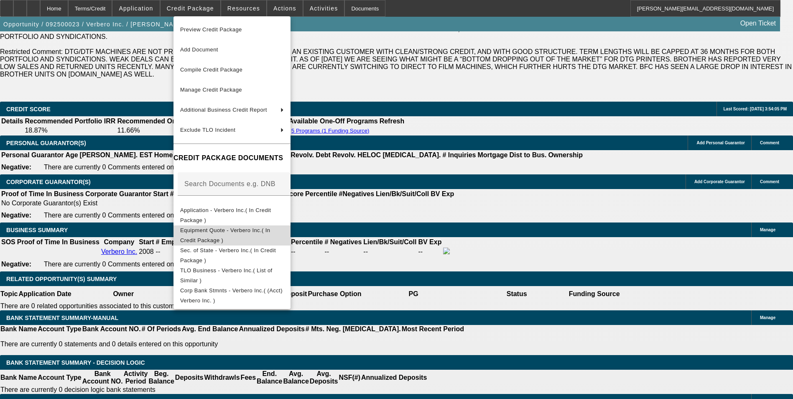
click at [265, 231] on span "Equipment Quote - Verbero Inc.( In Credit Package )" at bounding box center [225, 235] width 90 height 16
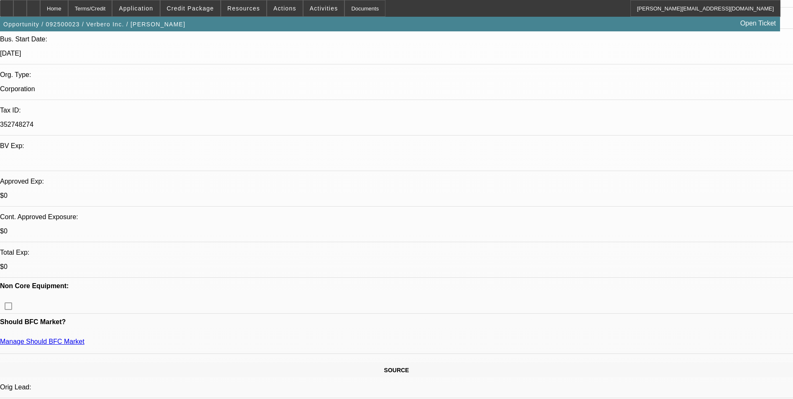
scroll to position [0, 0]
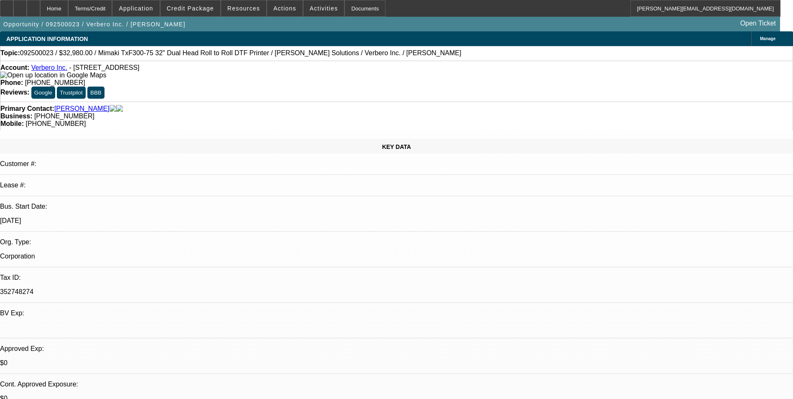
click at [106, 79] on icon at bounding box center [106, 74] width 0 height 7
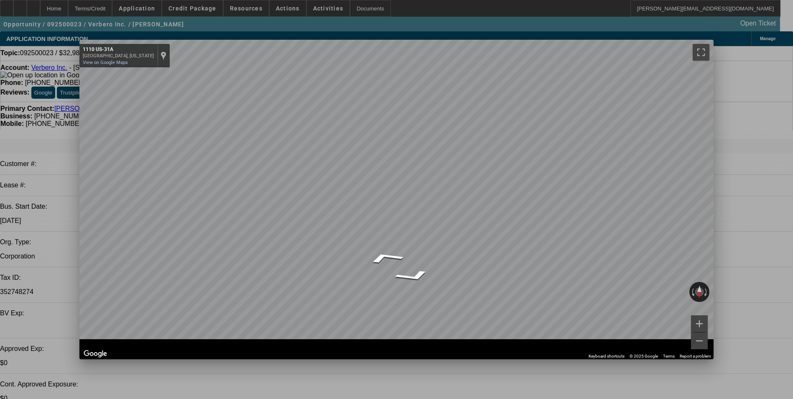
click at [705, 46] on span "Close" at bounding box center [702, 47] width 11 height 5
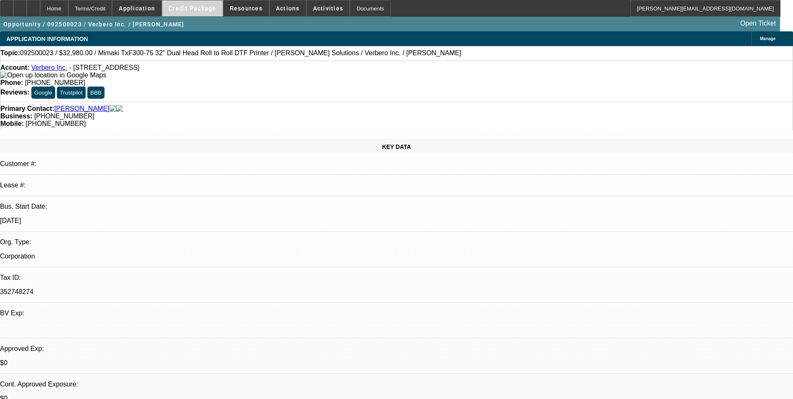
click at [210, 3] on span at bounding box center [192, 8] width 61 height 20
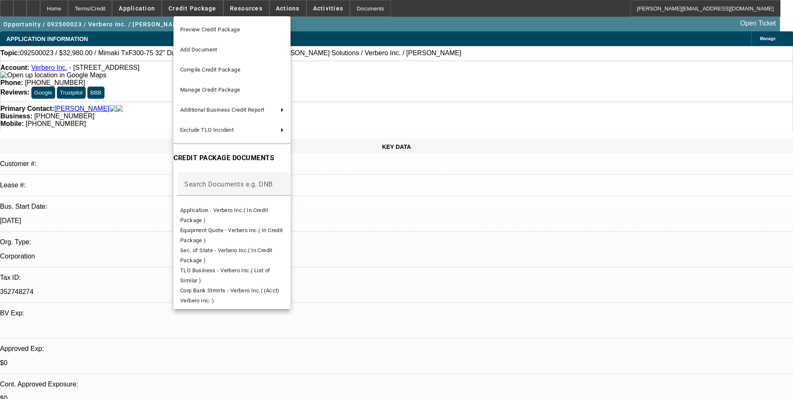
click at [426, 244] on div at bounding box center [396, 199] width 793 height 399
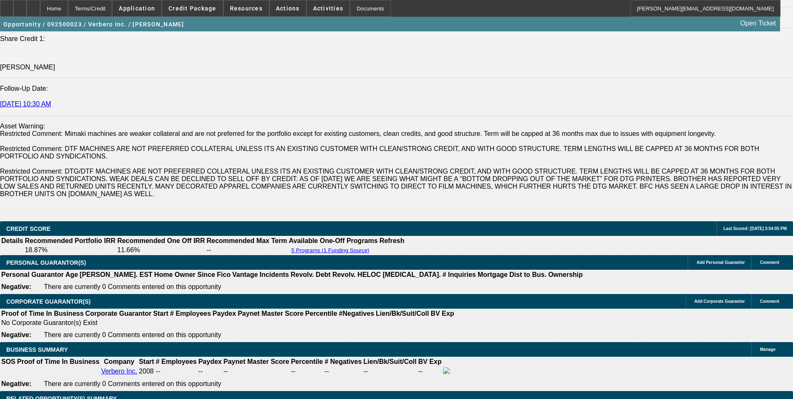
scroll to position [1171, 0]
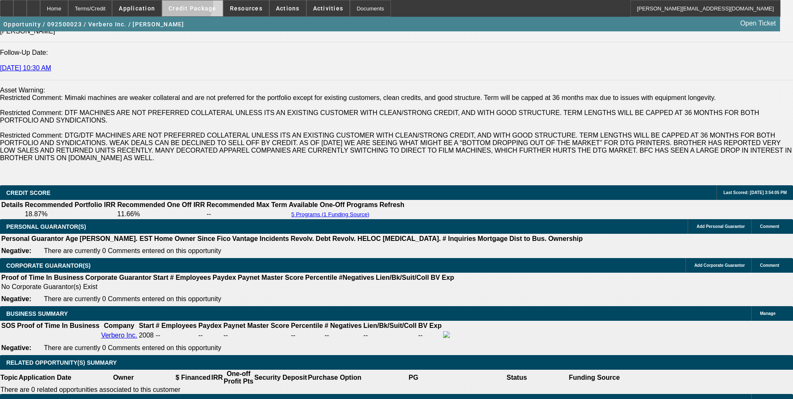
click at [188, 5] on span at bounding box center [192, 8] width 61 height 20
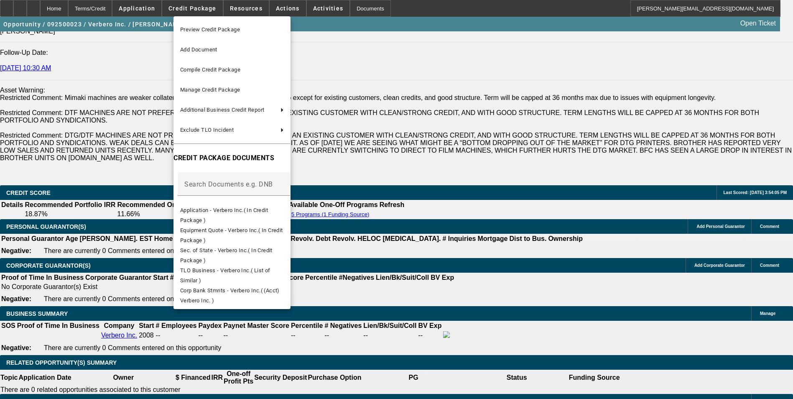
click at [409, 271] on div at bounding box center [396, 199] width 793 height 399
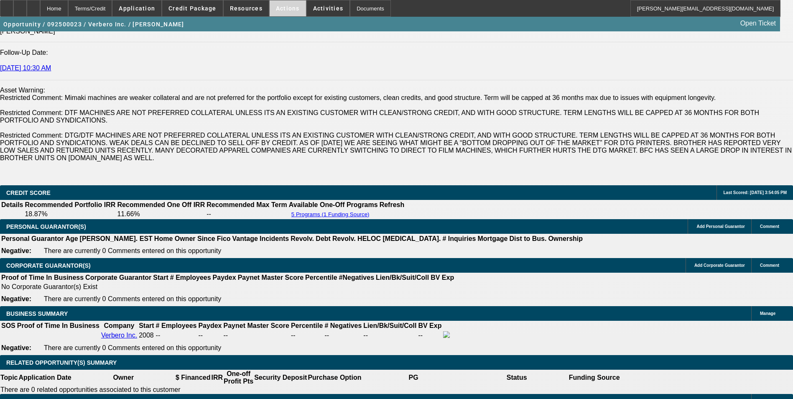
click at [280, 8] on span "Actions" at bounding box center [288, 8] width 24 height 7
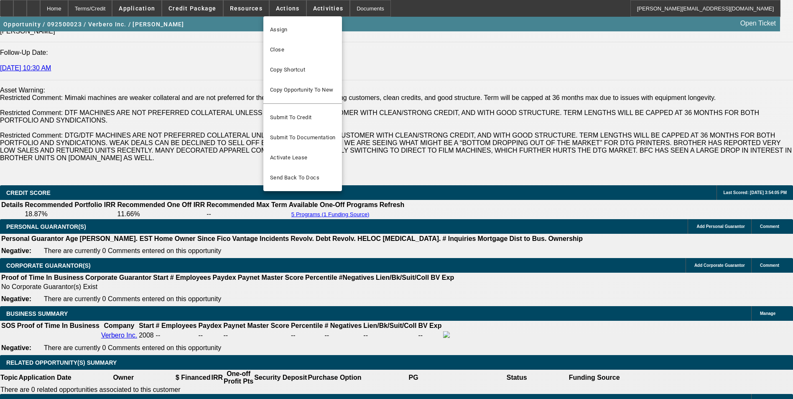
click at [421, 275] on div at bounding box center [396, 199] width 793 height 399
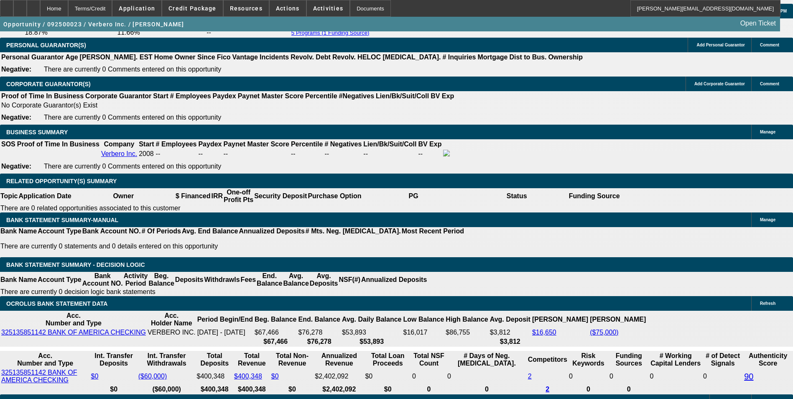
scroll to position [1338, 0]
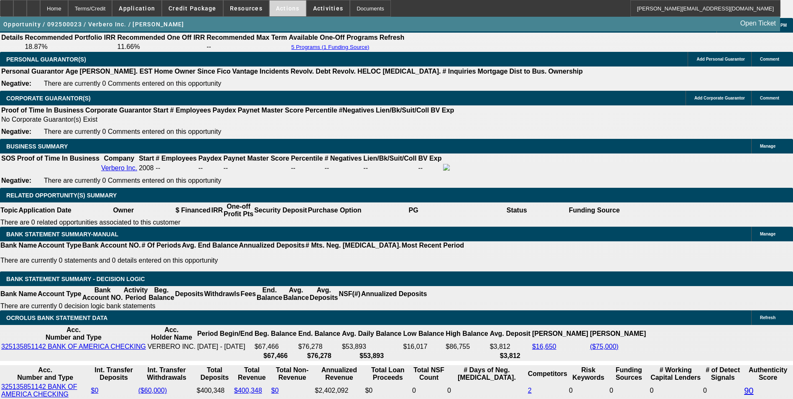
click at [276, 8] on span "Actions" at bounding box center [288, 8] width 24 height 7
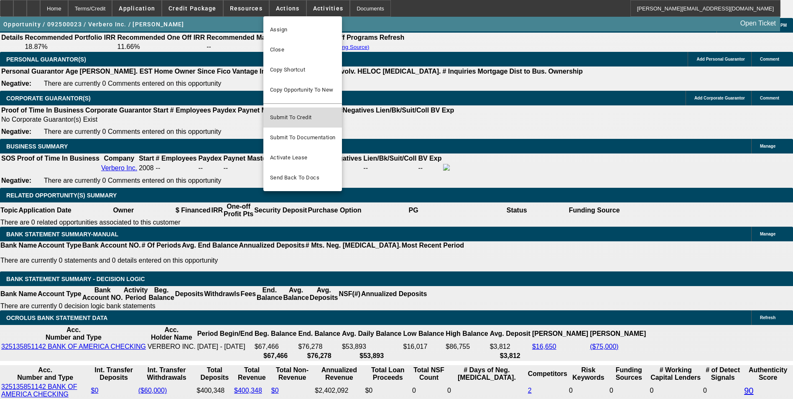
click at [325, 112] on span "Submit To Credit" at bounding box center [302, 117] width 65 height 10
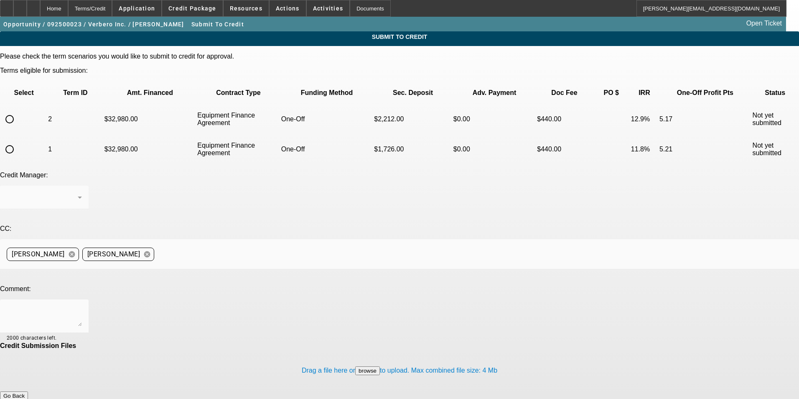
click at [18, 141] on input "radio" at bounding box center [9, 149] width 17 height 17
radio input "true"
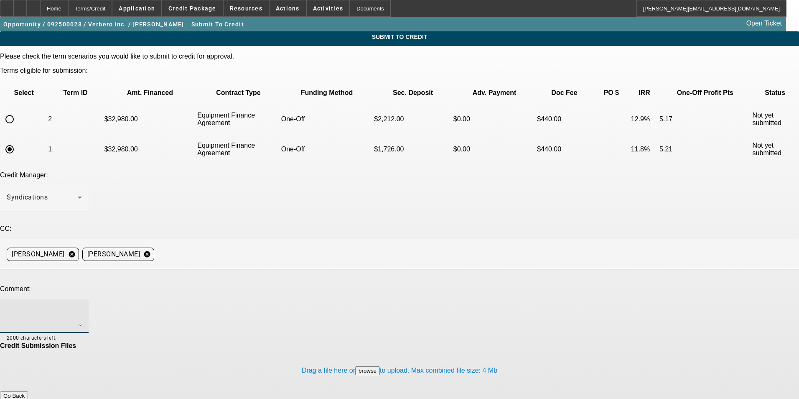
click at [82, 306] on textarea at bounding box center [44, 316] width 75 height 20
click at [82, 306] on textarea "Please send to First Commonwealth for this DTF equipment. PLEASE NOTE: customer…" at bounding box center [44, 316] width 75 height 20
type textarea "Please send to First Commonwealth for this DTF equipment. PLEASE NOTE: customer…"
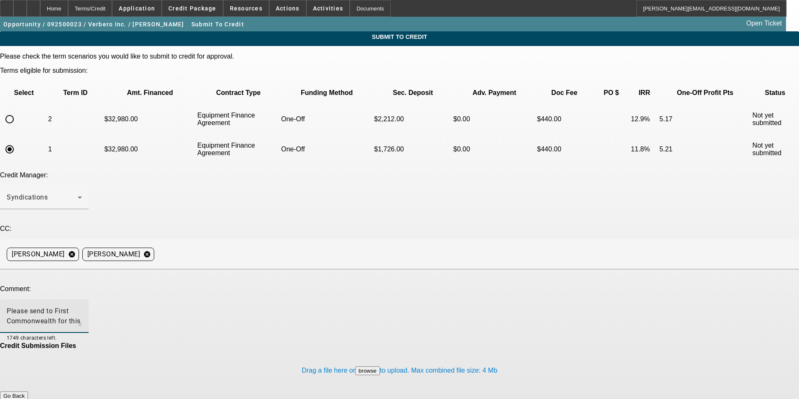
click at [24, 398] on button "Submit" at bounding box center [12, 404] width 24 height 9
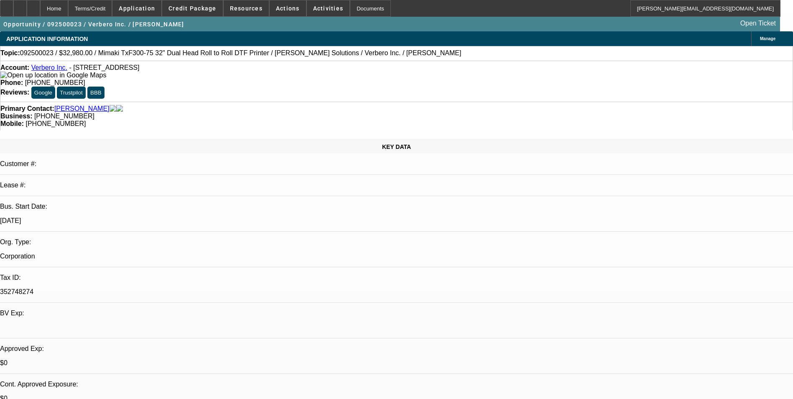
select select "0"
select select "2"
select select "0"
select select "6"
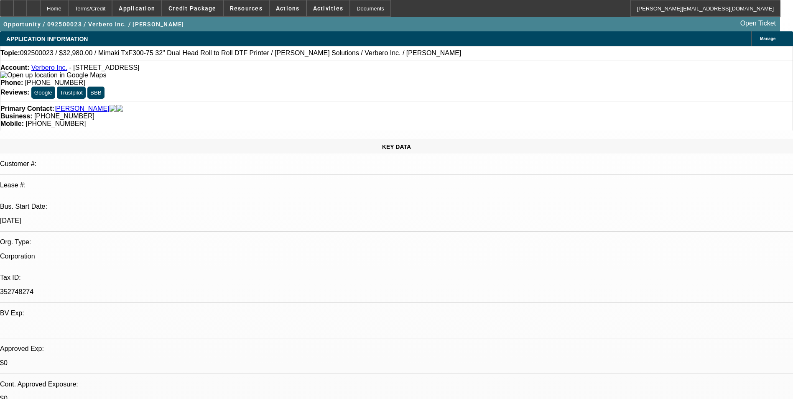
select select "0"
select select "2"
select select "0"
select select "6"
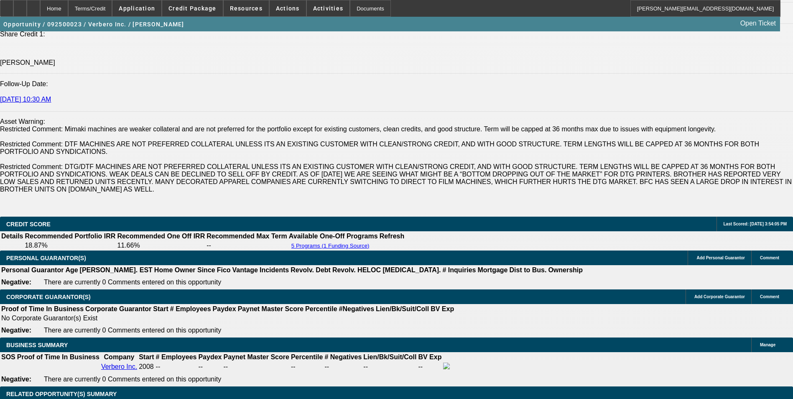
scroll to position [1129, 0]
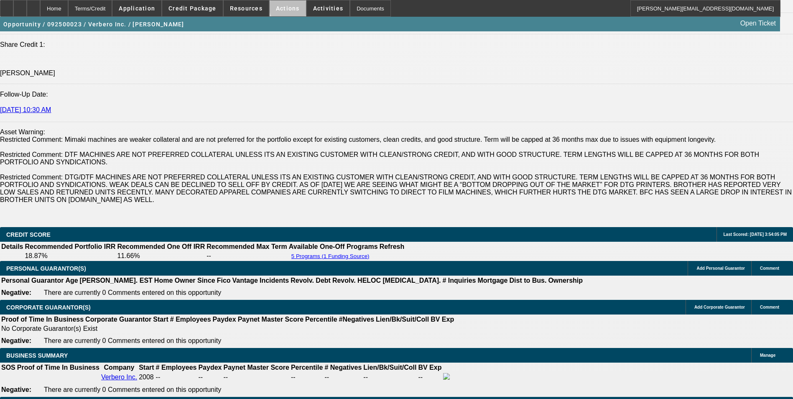
click at [283, 7] on span "Actions" at bounding box center [288, 8] width 24 height 7
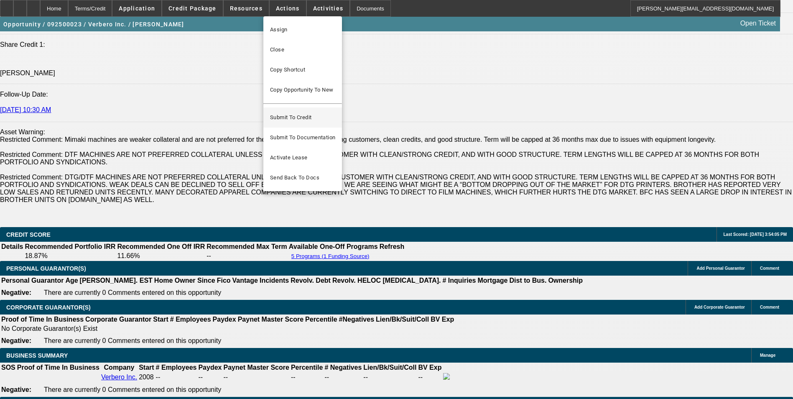
click at [321, 112] on span "Submit To Credit" at bounding box center [302, 117] width 65 height 10
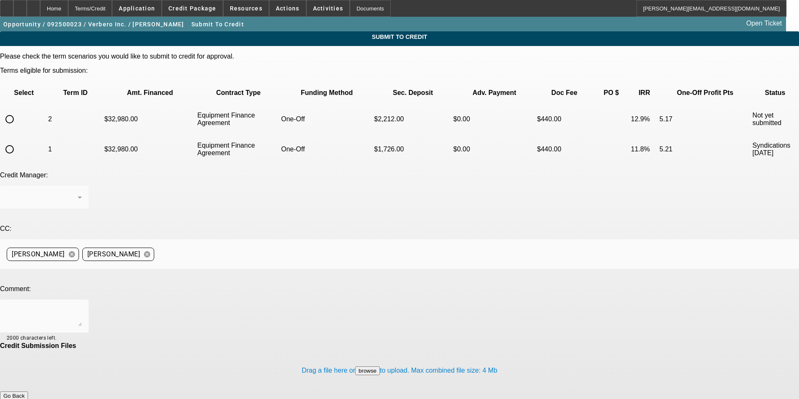
click at [89, 186] on mat-form-field at bounding box center [44, 202] width 89 height 33
click at [18, 111] on input "radio" at bounding box center [9, 119] width 17 height 17
radio input "true"
click at [82, 306] on textarea at bounding box center [44, 316] width 75 height 20
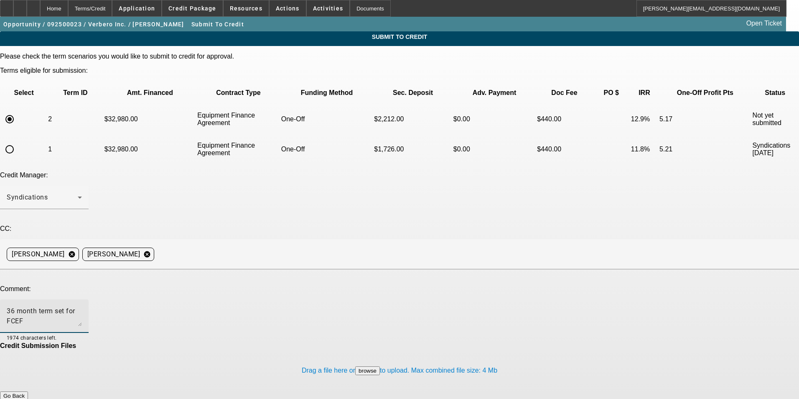
type textarea "36 month term set for FCEF"
click at [24, 398] on button "Submit" at bounding box center [12, 404] width 24 height 9
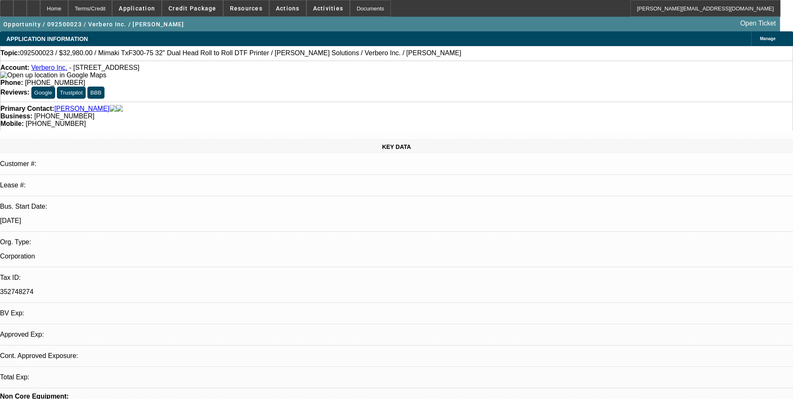
select select "0"
select select "2"
select select "0"
select select "6"
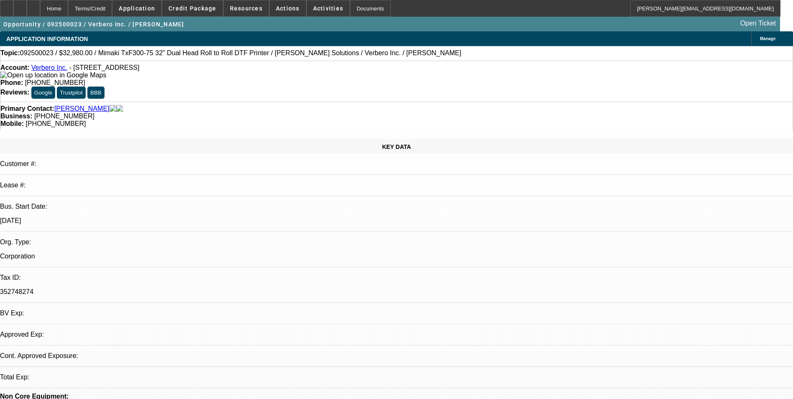
select select "0"
select select "2"
select select "0"
select select "6"
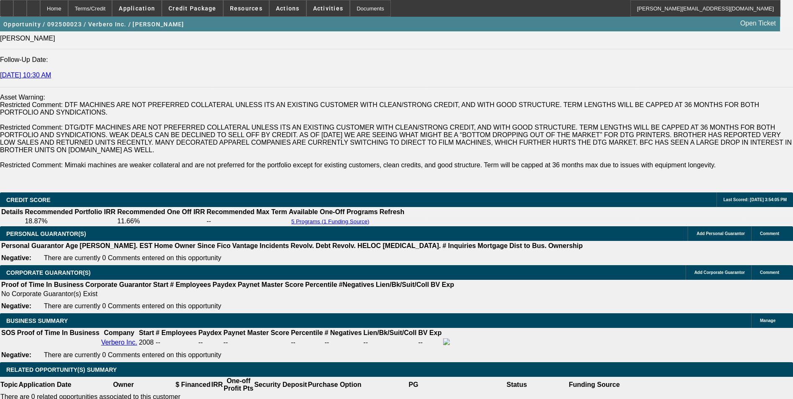
scroll to position [1171, 0]
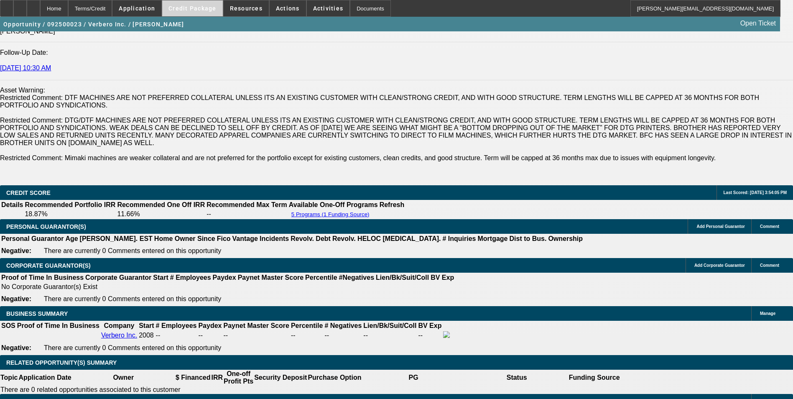
click at [193, 10] on span "Credit Package" at bounding box center [192, 8] width 48 height 7
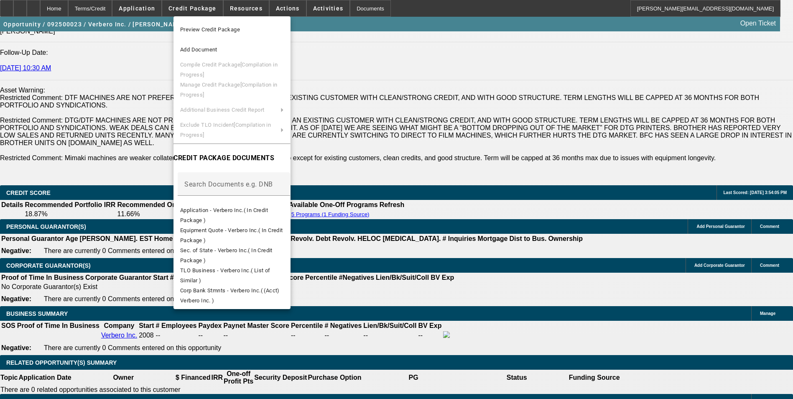
click at [421, 262] on div at bounding box center [396, 199] width 793 height 399
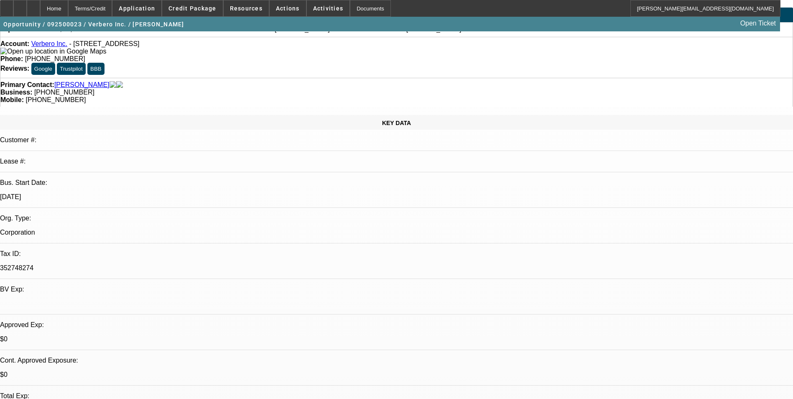
scroll to position [0, 0]
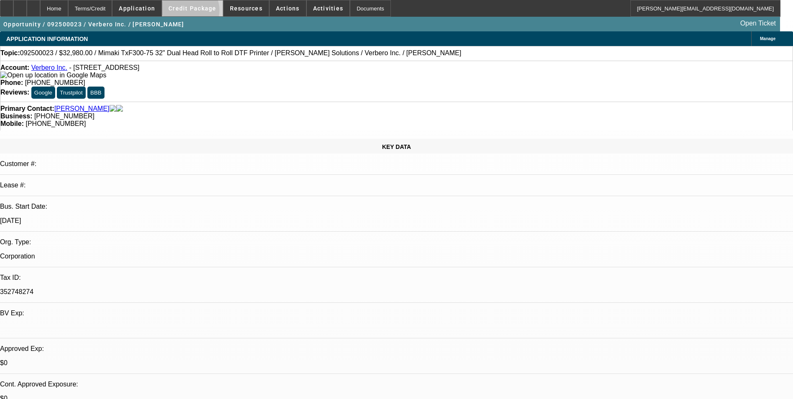
click at [202, 12] on span at bounding box center [192, 8] width 61 height 20
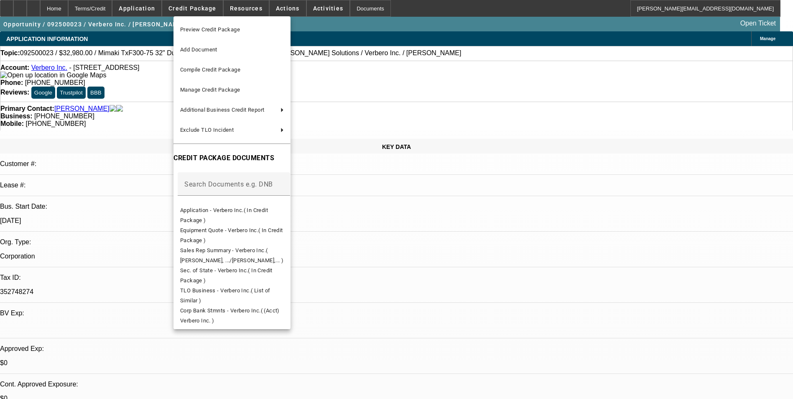
click at [411, 255] on div at bounding box center [396, 199] width 793 height 399
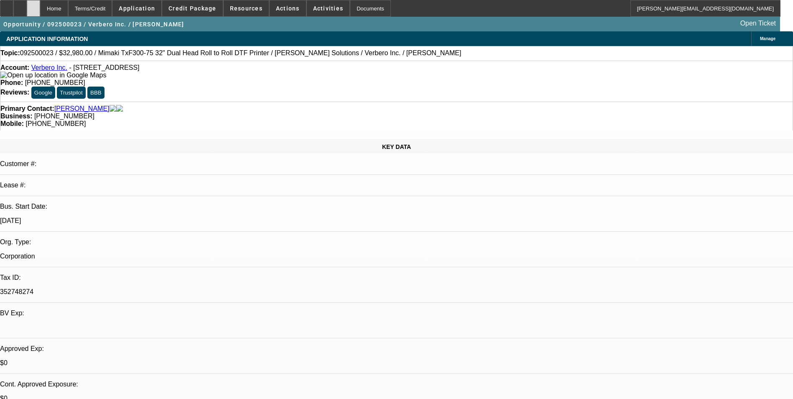
click at [40, 12] on div at bounding box center [33, 8] width 13 height 17
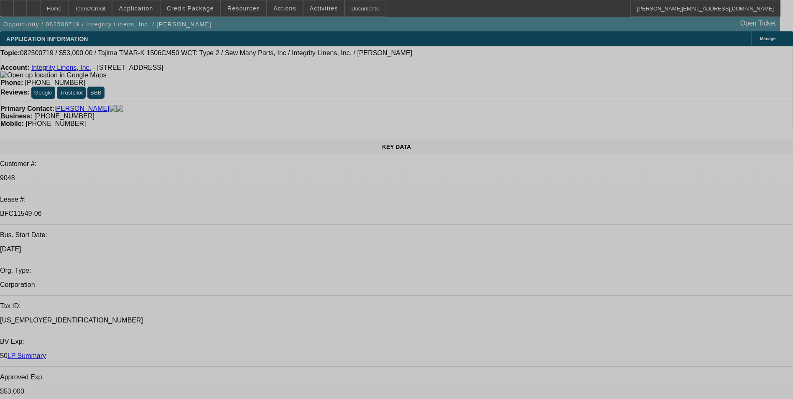
select select "0"
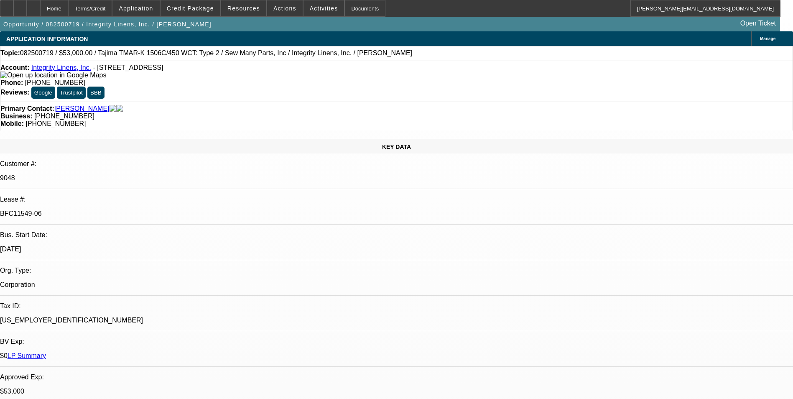
select select "2"
select select "0"
select select "2"
select select "0"
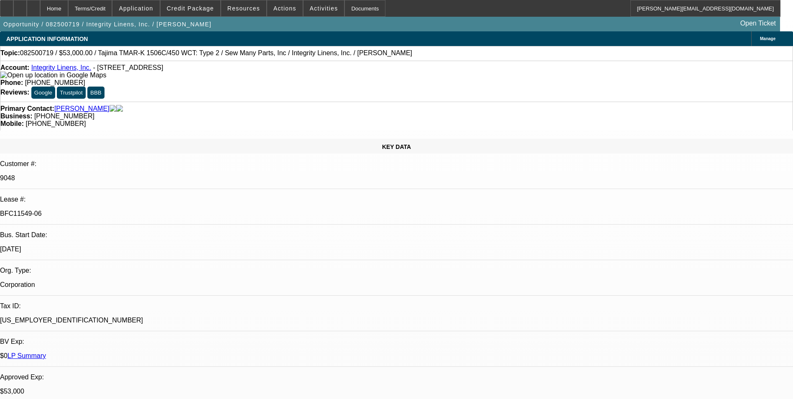
select select "0"
select select "2"
select select "0"
select select "2"
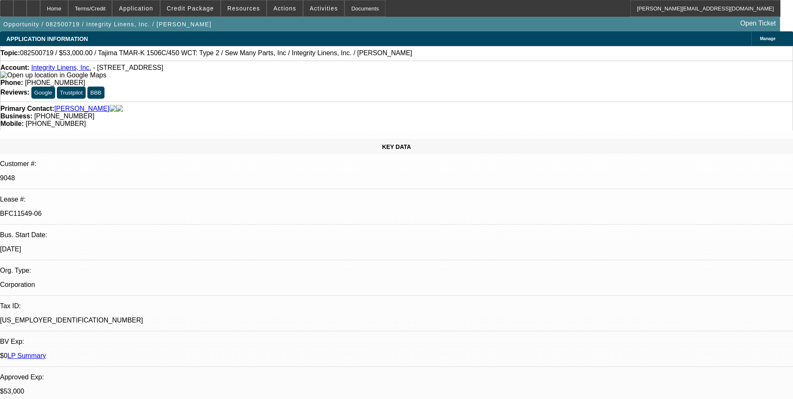
select select "0"
select select "1"
select select "2"
select select "1"
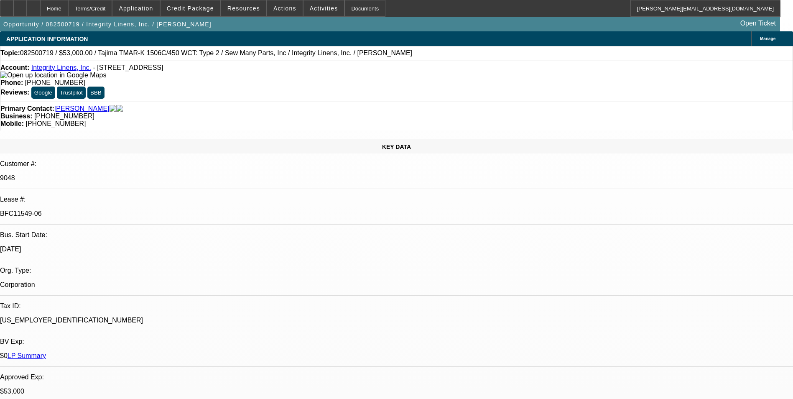
select select "2"
select select "1"
select select "2"
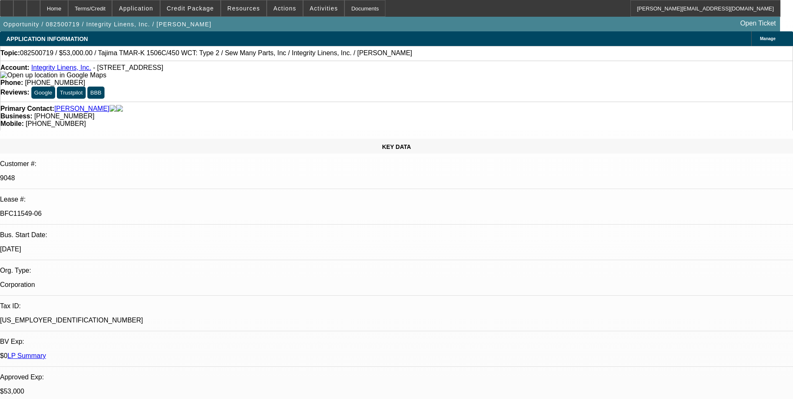
select select "1"
select select "2"
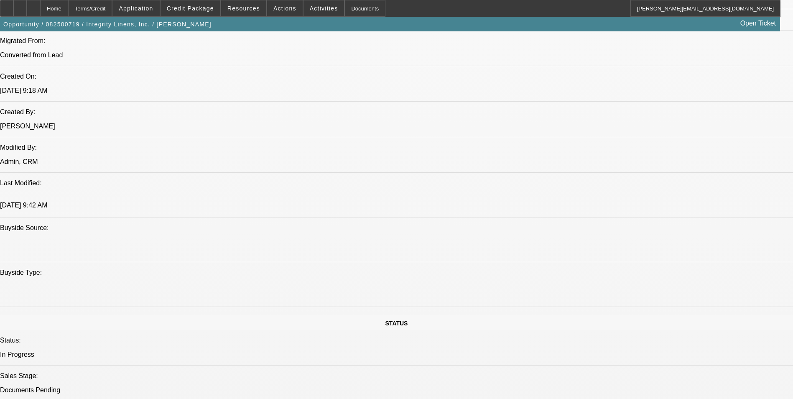
scroll to position [794, 0]
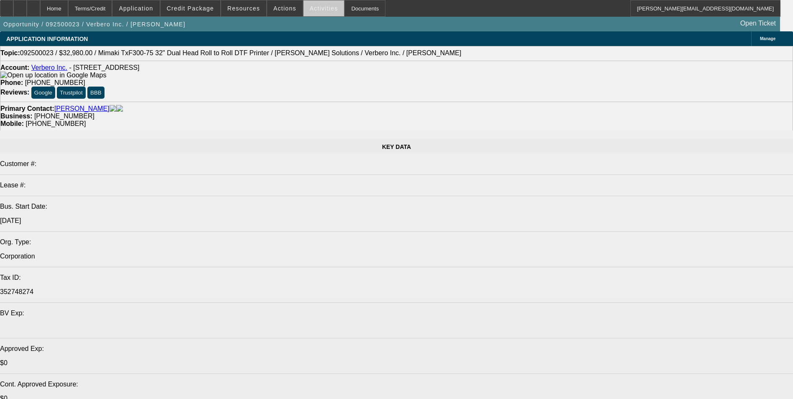
select select "0"
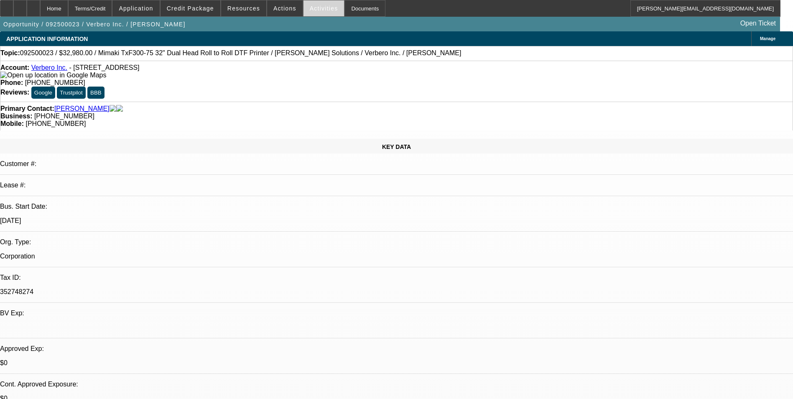
select select "2"
select select "0"
select select "2"
select select "0"
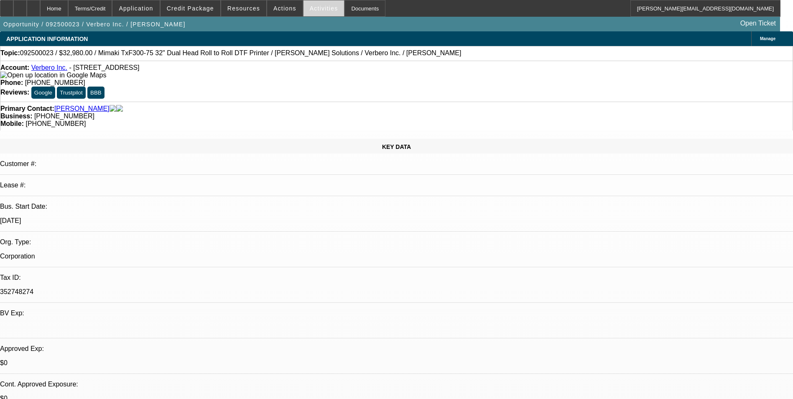
select select "0"
select select "2"
select select "0"
select select "2"
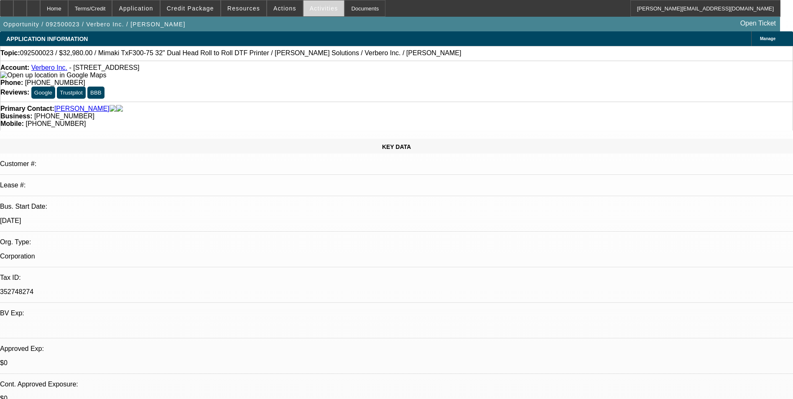
select select "0"
select select "1"
select select "2"
select select "6"
select select "1"
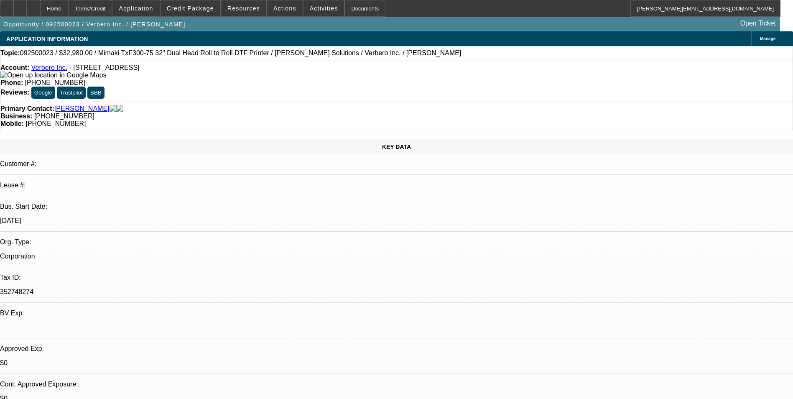
select select "2"
select select "6"
select select "1"
select select "2"
select select "6"
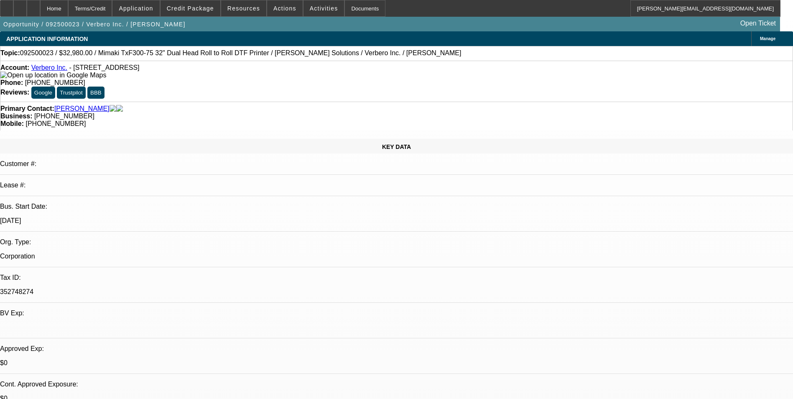
select select "1"
select select "2"
select select "6"
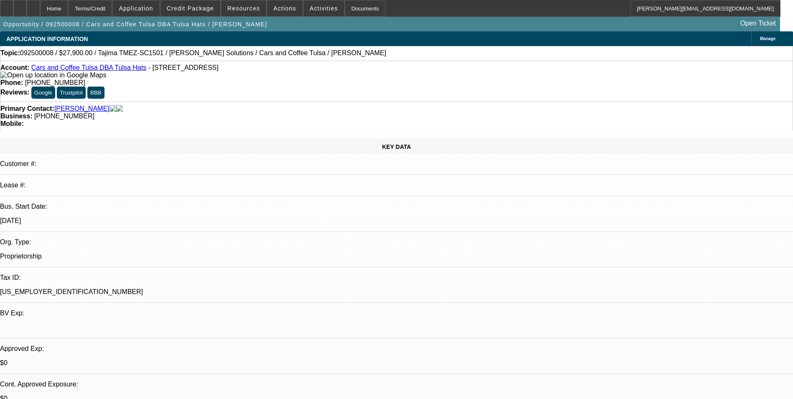
select select "0.1"
select select "2"
select select "0"
select select "6"
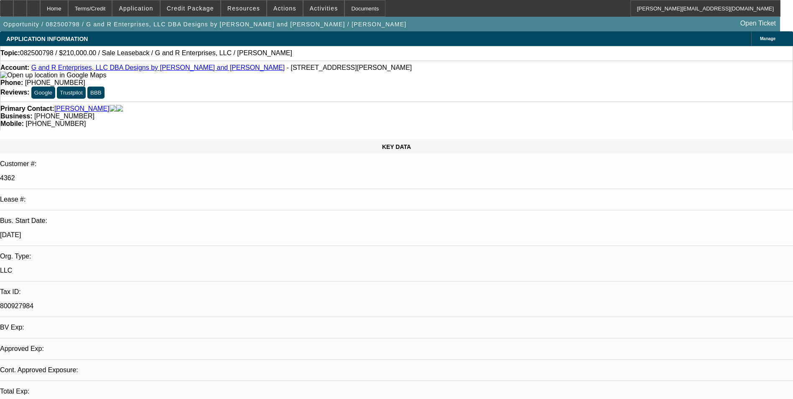
select select "0"
select select "2"
select select "0"
select select "2"
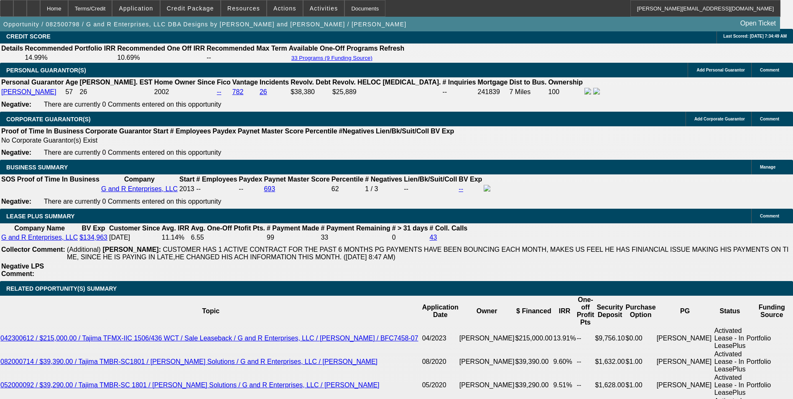
scroll to position [1463, 0]
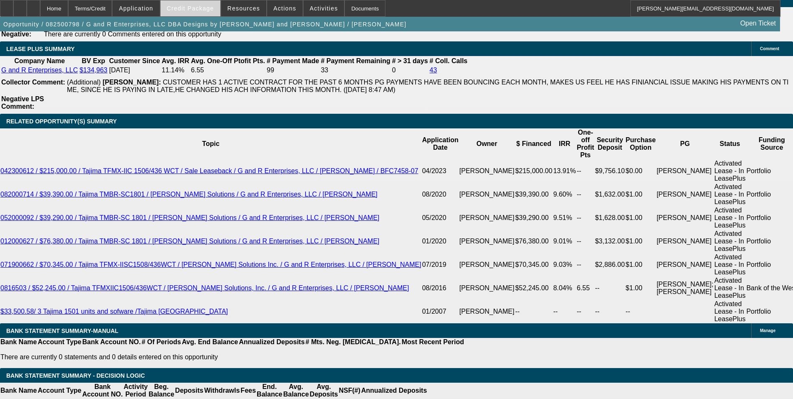
click at [210, 12] on span at bounding box center [191, 8] width 60 height 20
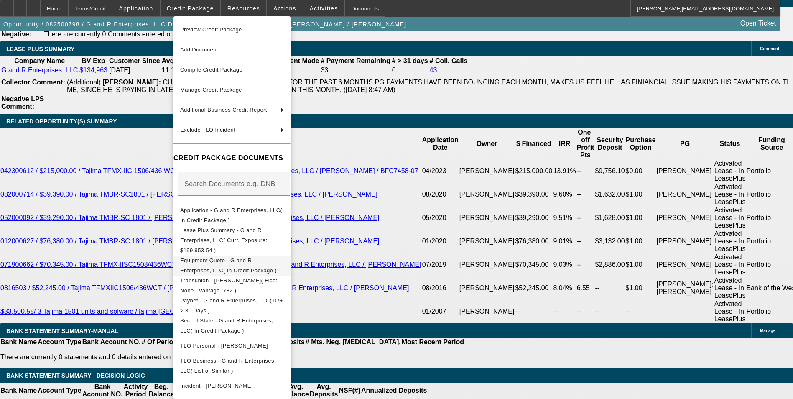
click at [284, 255] on span "Equipment Quote - G and R Enterprises, LLC( In Credit Package )" at bounding box center [232, 265] width 104 height 20
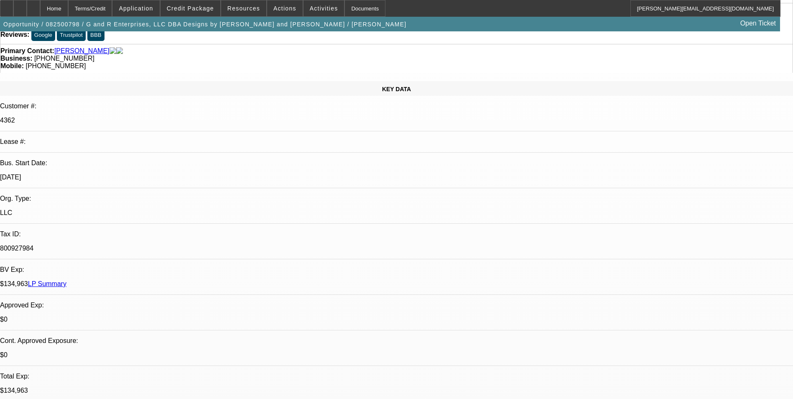
scroll to position [0, 0]
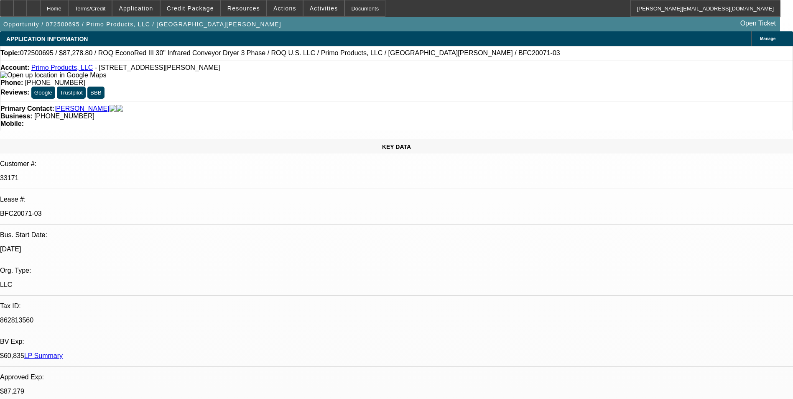
select select "0"
select select "2"
select select "0.1"
select select "0"
select select "2"
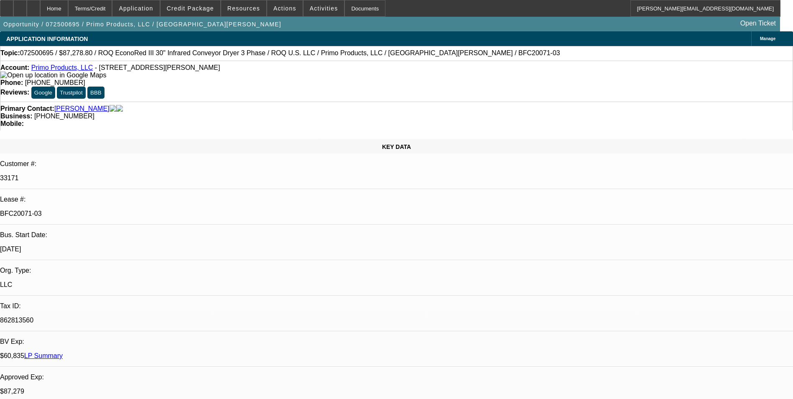
select select "0.1"
select select "0"
select select "2"
select select "0.1"
select select "0"
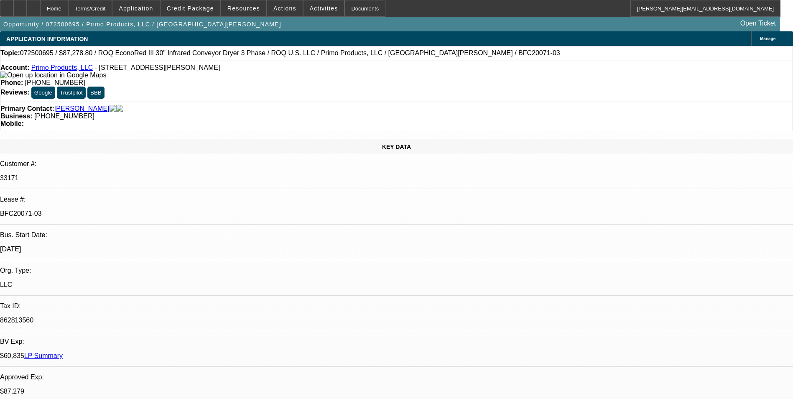
select select "2"
select select "0.1"
select select "1"
select select "2"
select select "4"
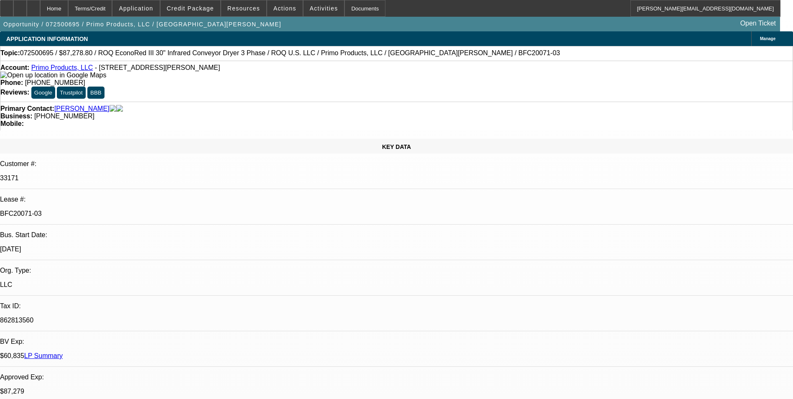
select select "1"
select select "2"
select select "4"
select select "1"
select select "2"
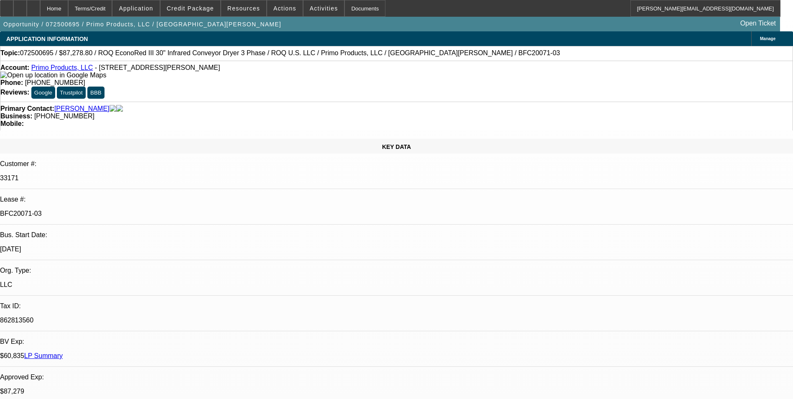
select select "4"
select select "1"
select select "2"
select select "4"
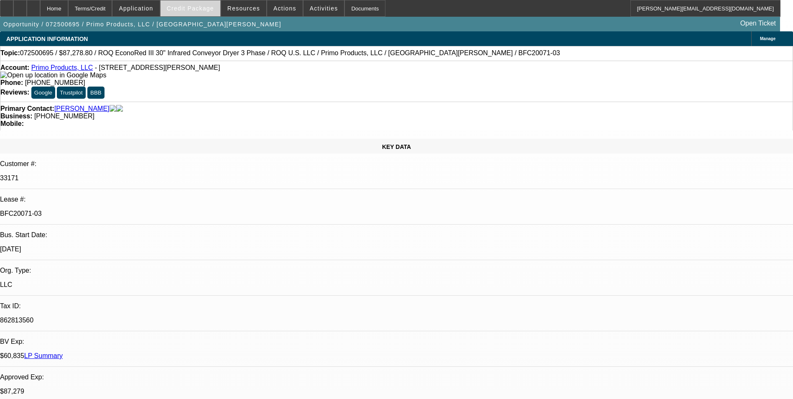
click at [214, 9] on span "Credit Package" at bounding box center [190, 8] width 47 height 7
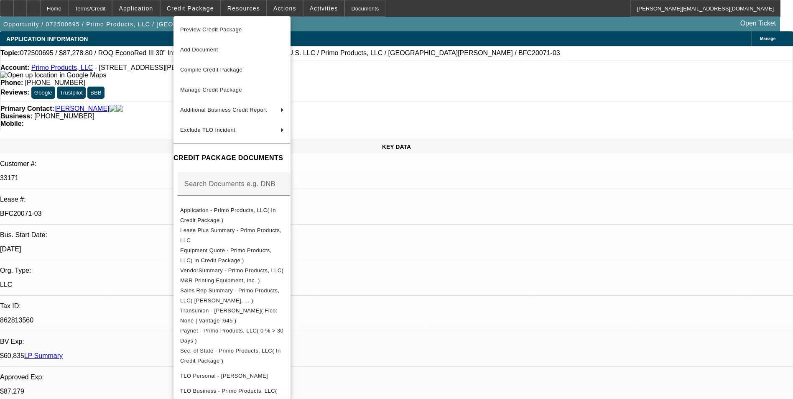
drag, startPoint x: 515, startPoint y: 130, endPoint x: 635, endPoint y: 27, distance: 158.3
click at [516, 121] on div at bounding box center [396, 199] width 793 height 399
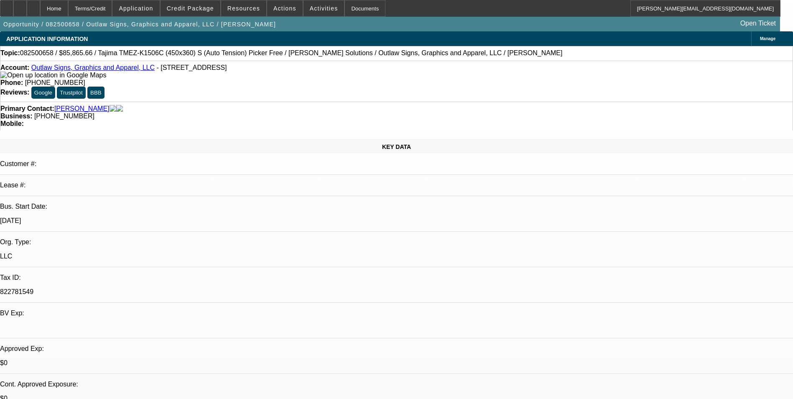
select select "0"
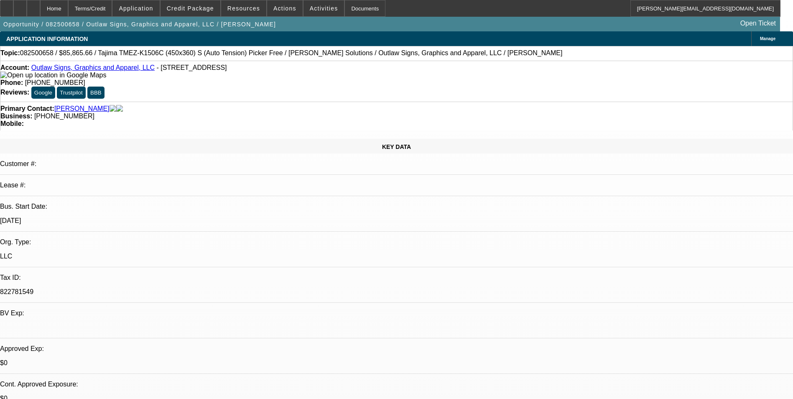
select select "0"
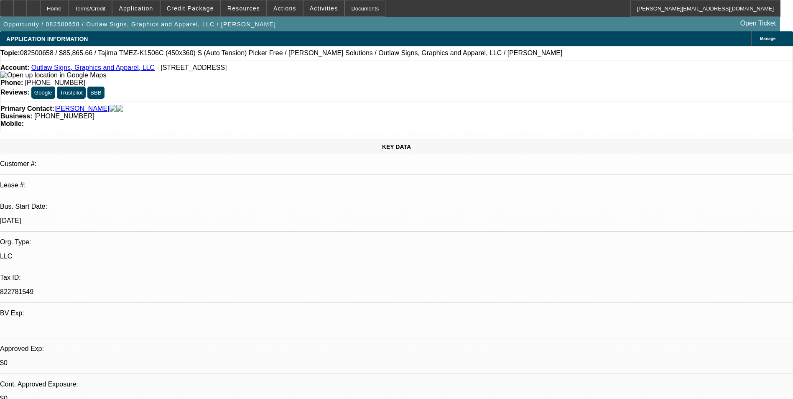
select select "0"
select select "1"
select select "6"
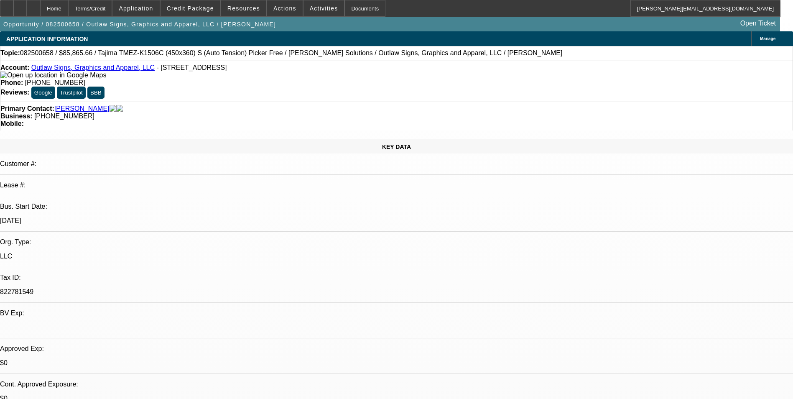
select select "1"
select select "6"
select select "1"
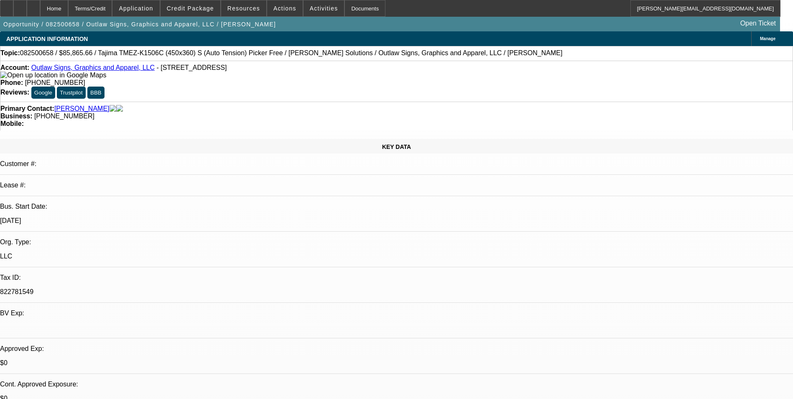
select select "6"
select select "1"
select select "6"
click at [27, 9] on div at bounding box center [19, 8] width 13 height 17
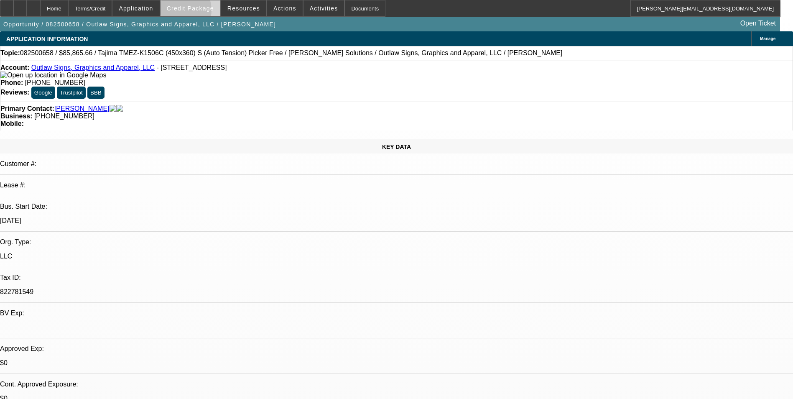
click at [190, 12] on span at bounding box center [191, 8] width 60 height 20
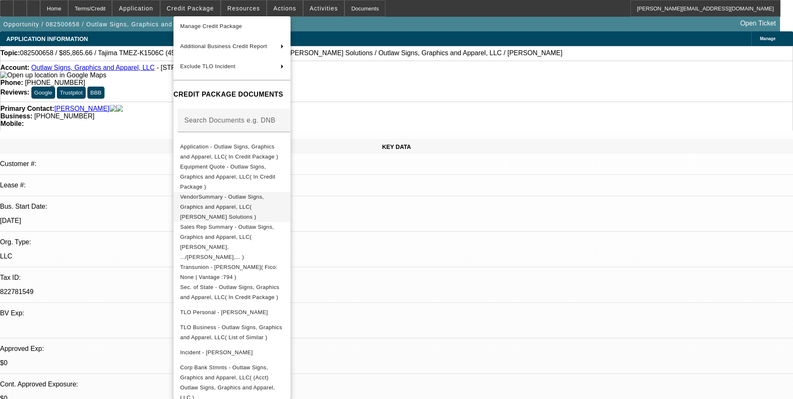
scroll to position [149, 0]
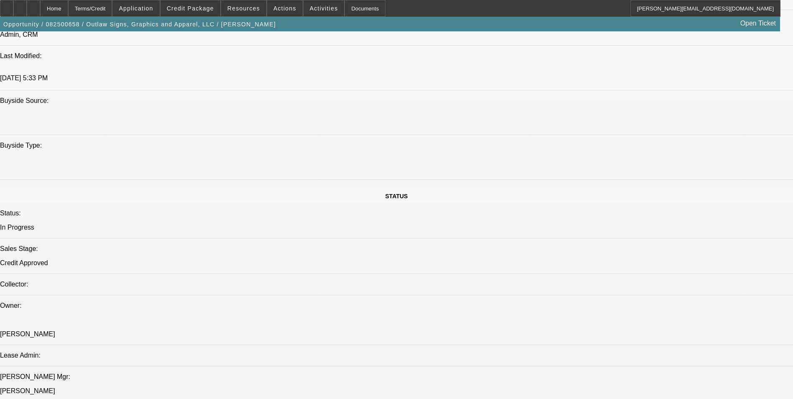
scroll to position [836, 0]
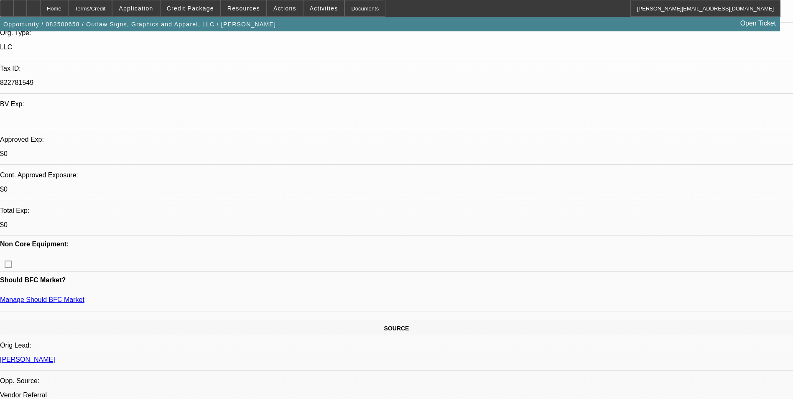
scroll to position [0, 0]
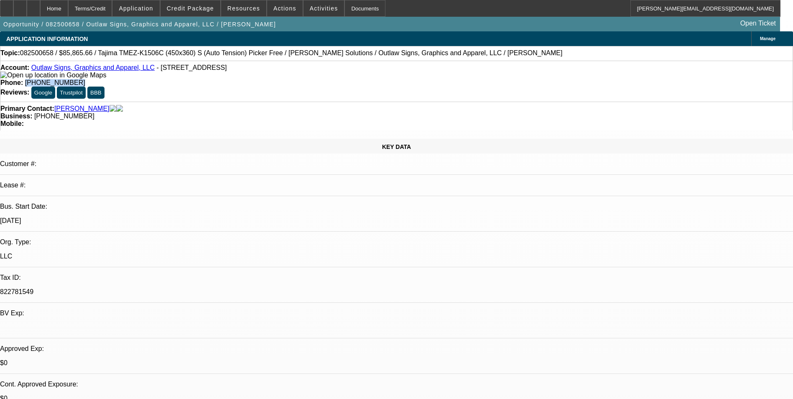
drag, startPoint x: 332, startPoint y: 68, endPoint x: 291, endPoint y: 74, distance: 41.0
click at [291, 74] on div "Account: Outlaw Signs, Graphics and Apparel, LLC - 1618 E 10th St, Carroll, IA …" at bounding box center [396, 81] width 793 height 41
drag, startPoint x: 291, startPoint y: 74, endPoint x: 299, endPoint y: 71, distance: 8.5
copy span "[PHONE_NUMBER]"
click at [187, 2] on span at bounding box center [191, 8] width 60 height 20
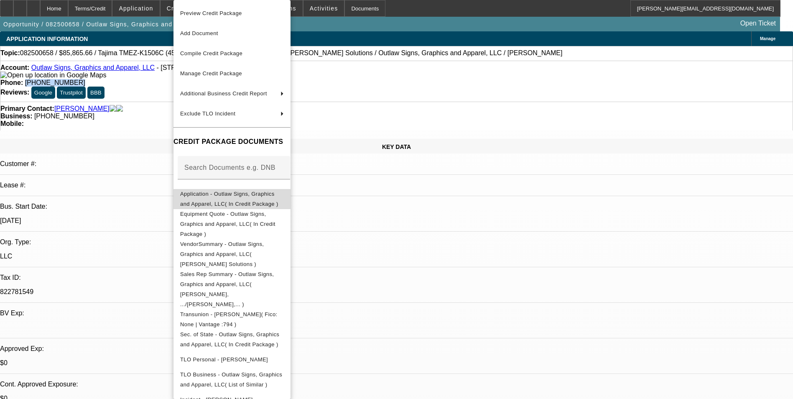
click at [227, 199] on span "Application - Outlaw Signs, Graphics and Apparel, LLC( In Credit Package )" at bounding box center [229, 199] width 98 height 16
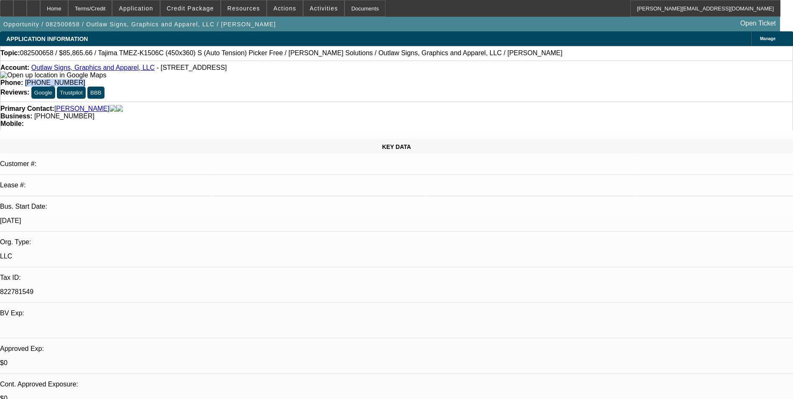
copy span "[PHONE_NUMBER]"
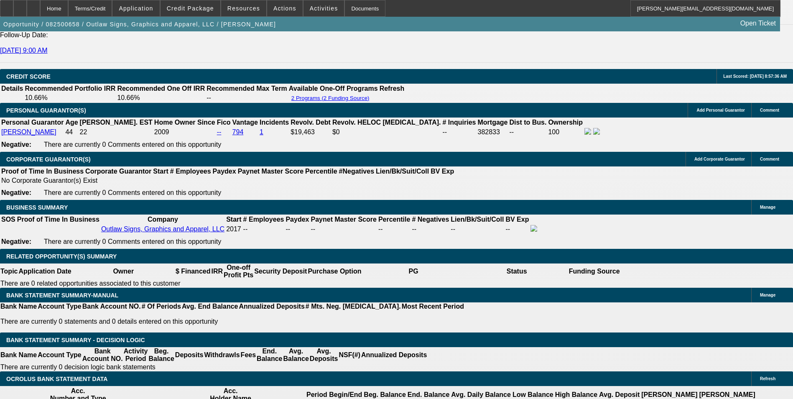
scroll to position [1171, 0]
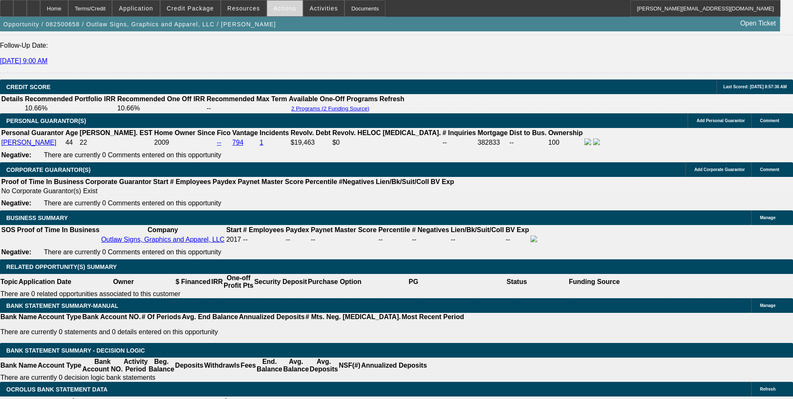
click at [275, 4] on span at bounding box center [285, 8] width 36 height 20
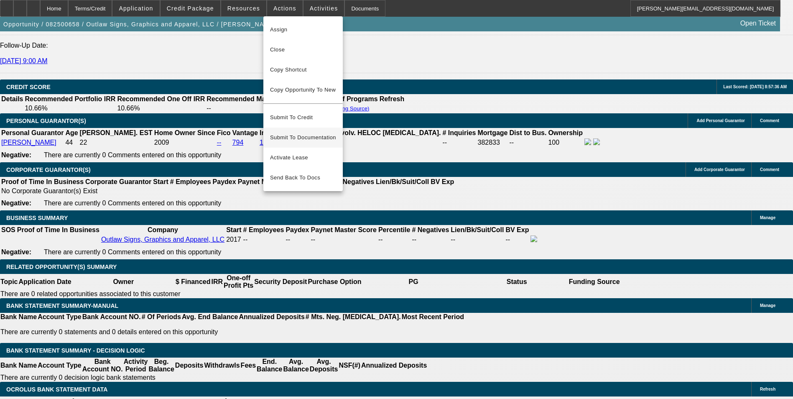
click at [317, 133] on span "Submit To Documentation" at bounding box center [303, 138] width 66 height 10
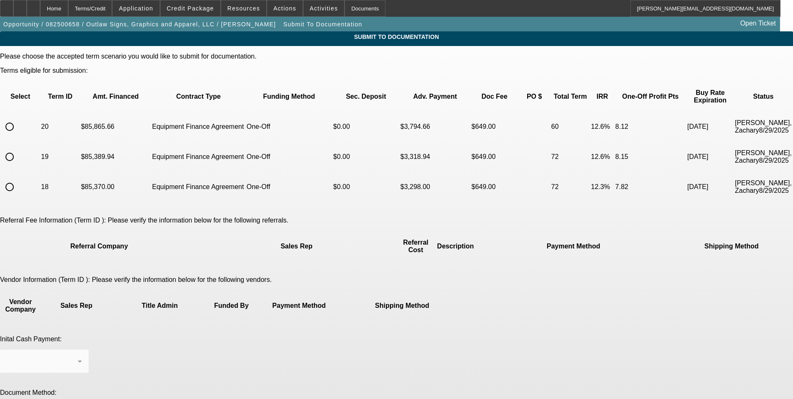
click at [18, 118] on input "radio" at bounding box center [9, 126] width 17 height 17
radio input "true"
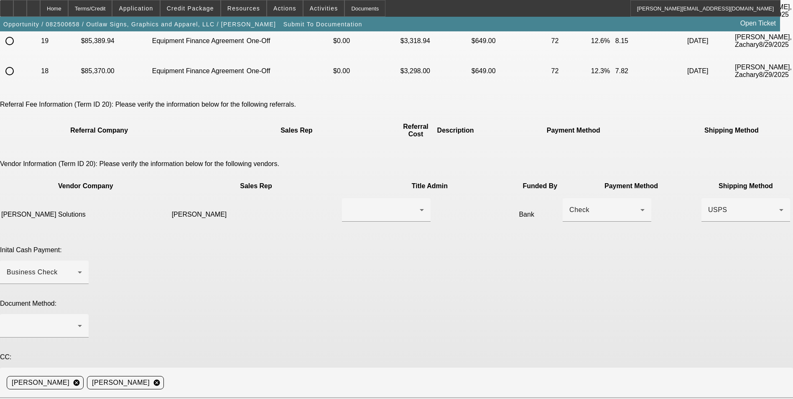
scroll to position [125, 0]
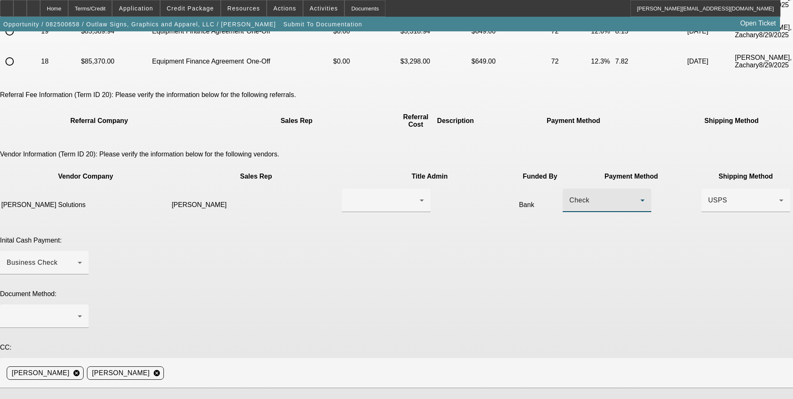
click at [569, 195] on div "Check" at bounding box center [604, 200] width 71 height 10
click at [477, 218] on mat-option "ACH" at bounding box center [483, 219] width 89 height 20
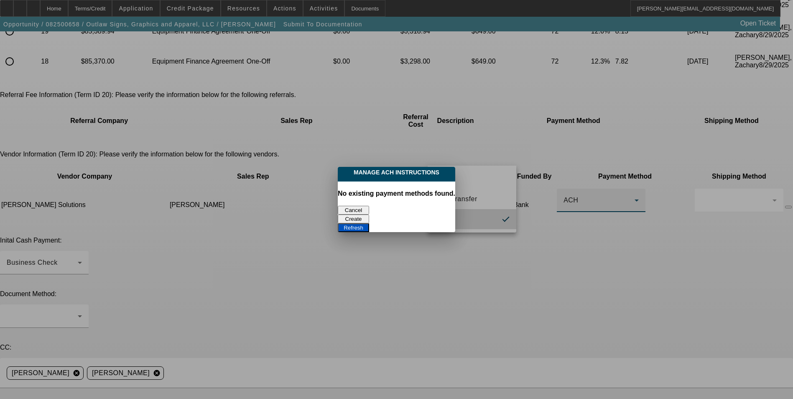
scroll to position [0, 0]
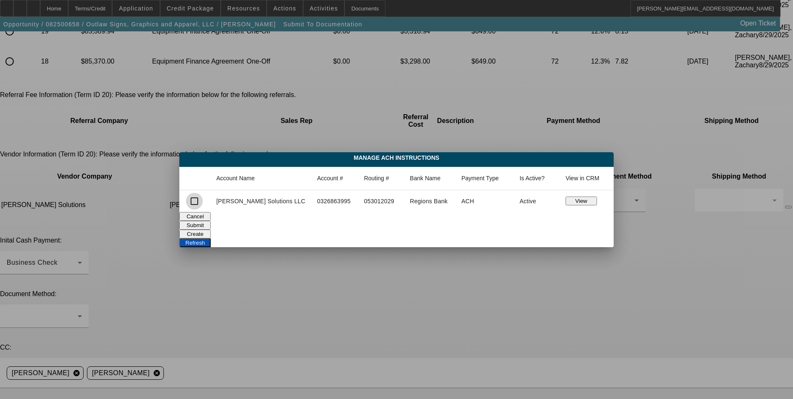
click at [203, 201] on input "checkbox" at bounding box center [194, 201] width 17 height 17
checkbox input "true"
click at [211, 227] on button "Submit" at bounding box center [194, 225] width 31 height 9
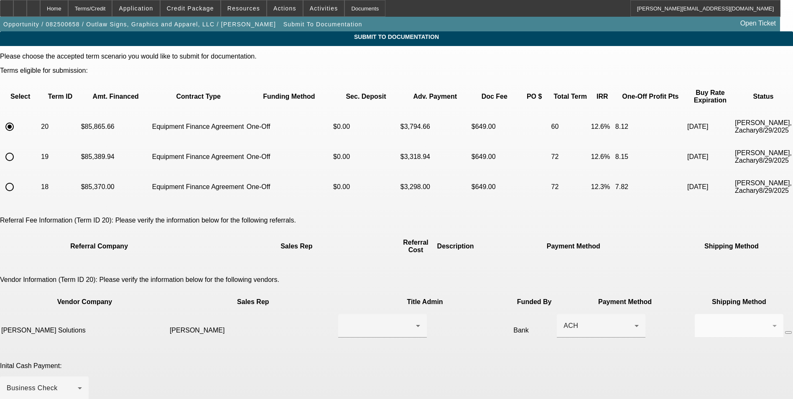
scroll to position [125, 0]
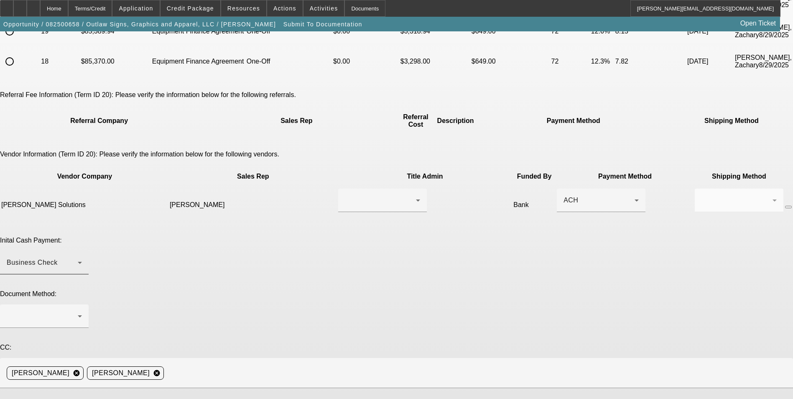
click at [78, 258] on div "Business Check" at bounding box center [42, 263] width 71 height 10
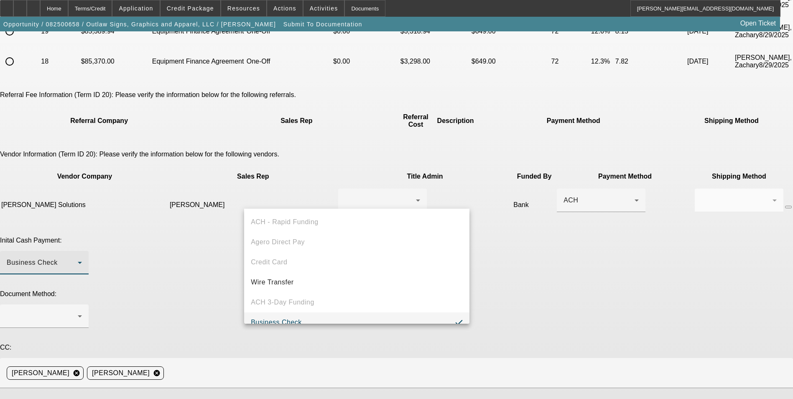
scroll to position [9, 0]
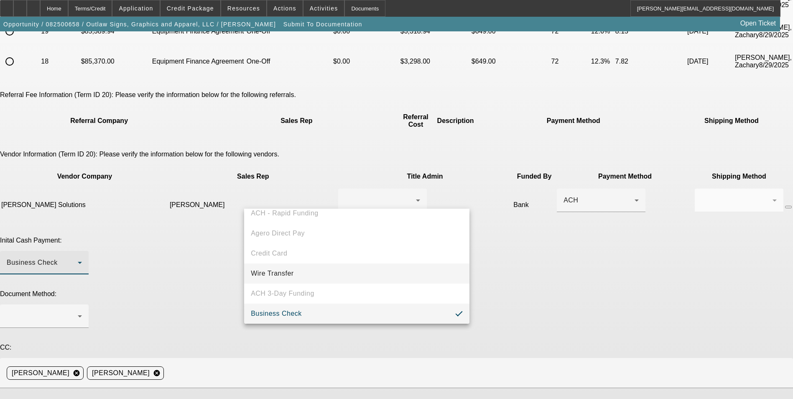
drag, startPoint x: 311, startPoint y: 272, endPoint x: 322, endPoint y: 269, distance: 11.7
click at [311, 273] on mat-option "Wire Transfer" at bounding box center [356, 273] width 225 height 20
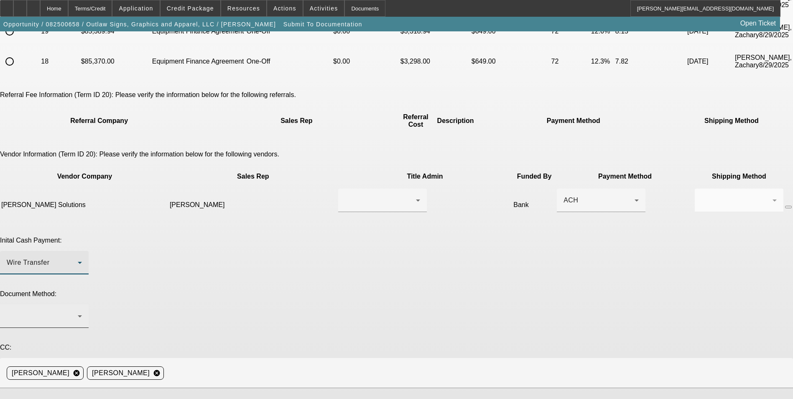
click at [78, 311] on div at bounding box center [42, 316] width 71 height 10
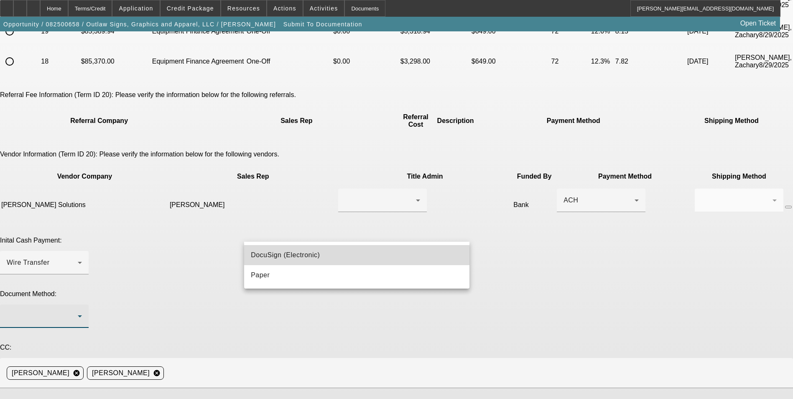
click at [339, 254] on mat-option "DocuSign (Electronic)" at bounding box center [356, 255] width 225 height 20
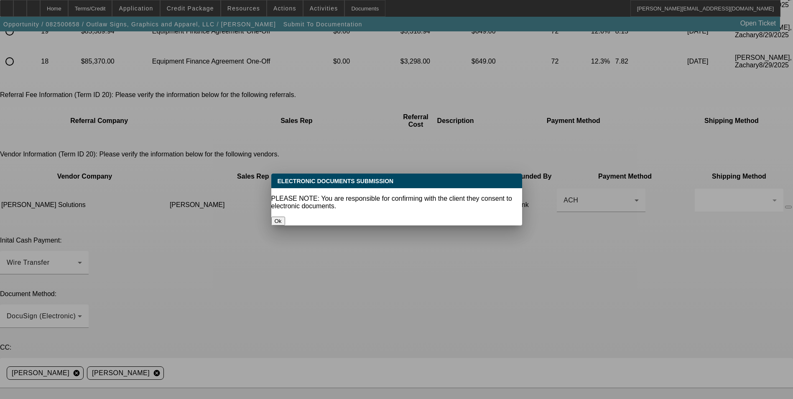
click at [285, 217] on button "Ok" at bounding box center [278, 221] width 14 height 9
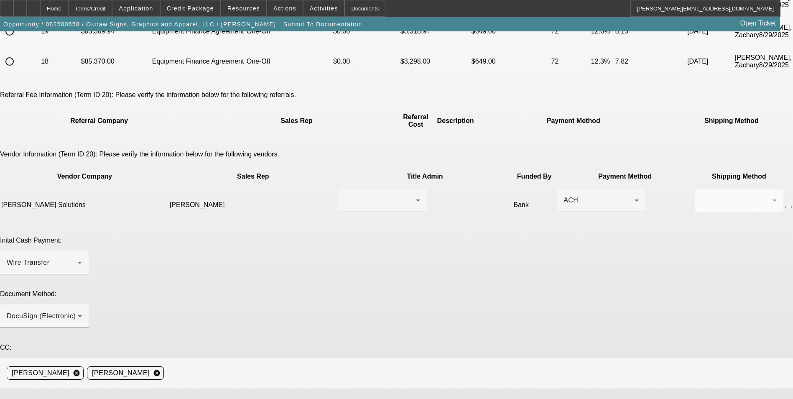
scroll to position [125, 0]
paste textarea "(712) 830-3049"
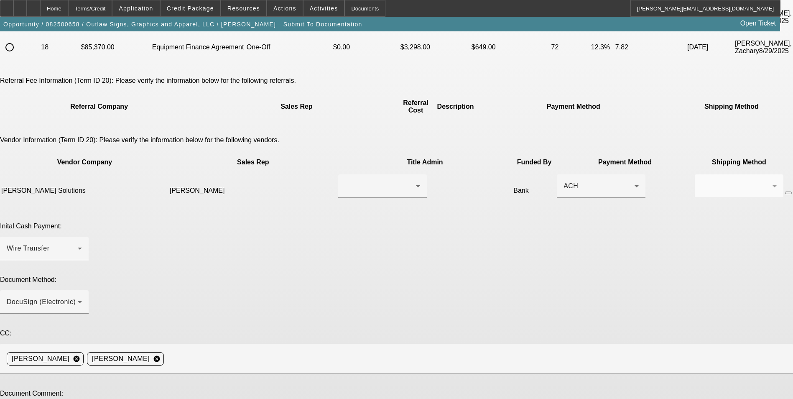
scroll to position [153, 0]
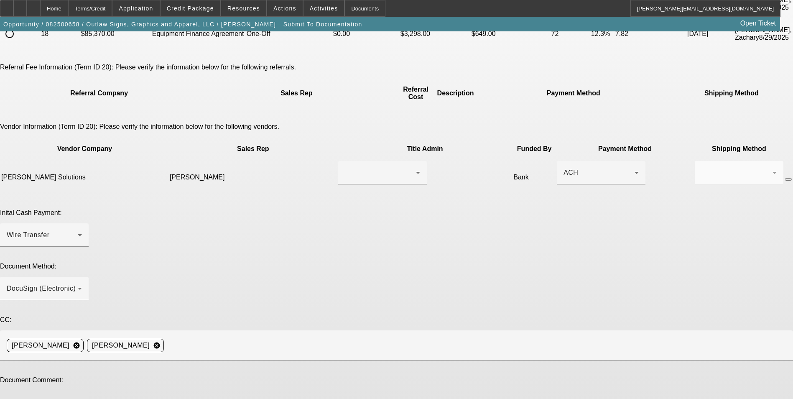
type textarea "Ready for EFA docs. Doc call can be done to Jason at (712) 830-3049. Thanks"
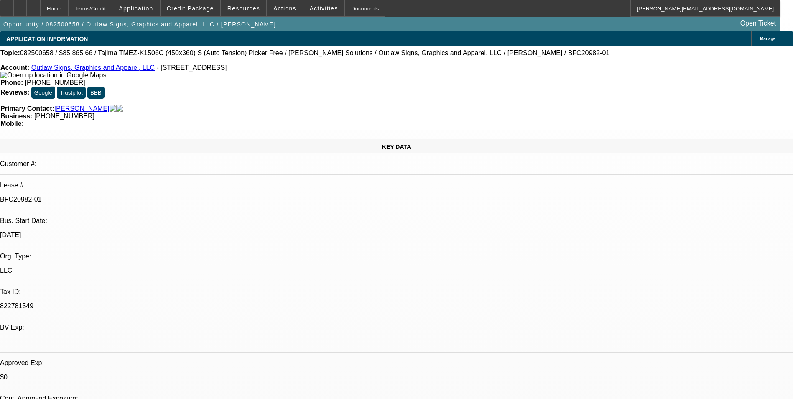
select select "0"
select select "6"
select select "0"
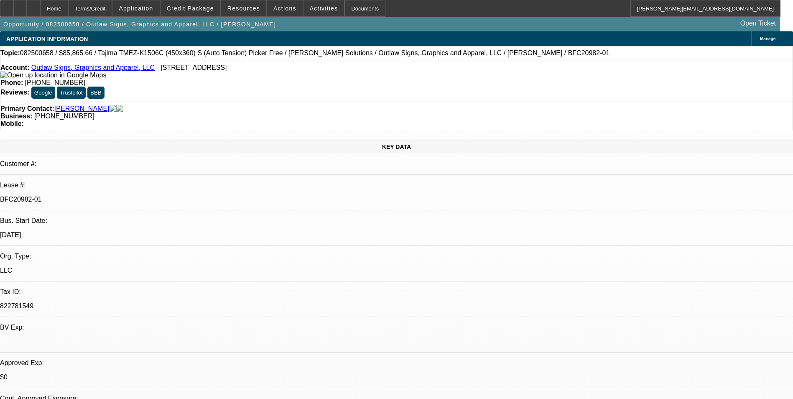
select select "0"
select select "6"
select select "0"
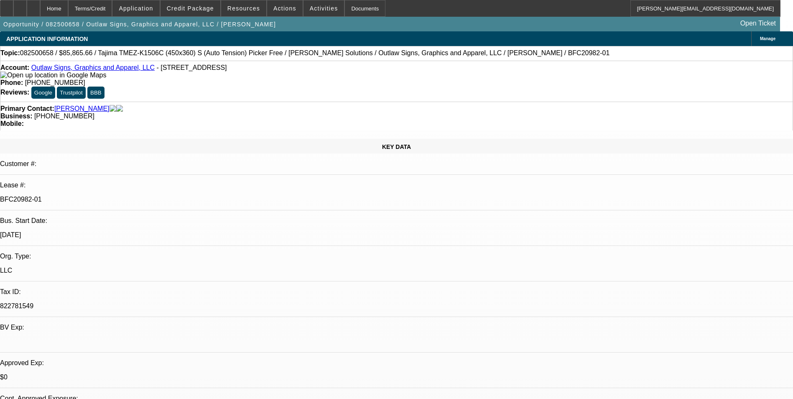
select select "0"
select select "6"
select select "0"
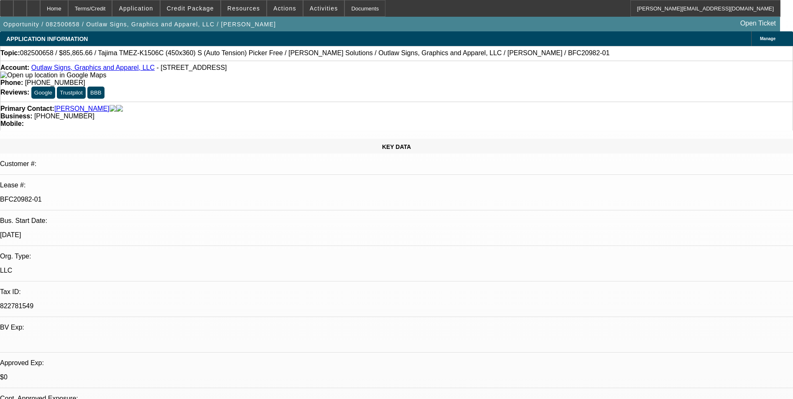
select select "6"
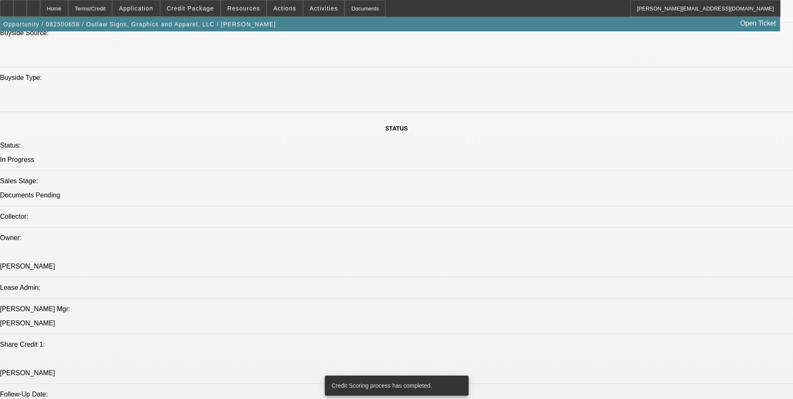
scroll to position [833, 0]
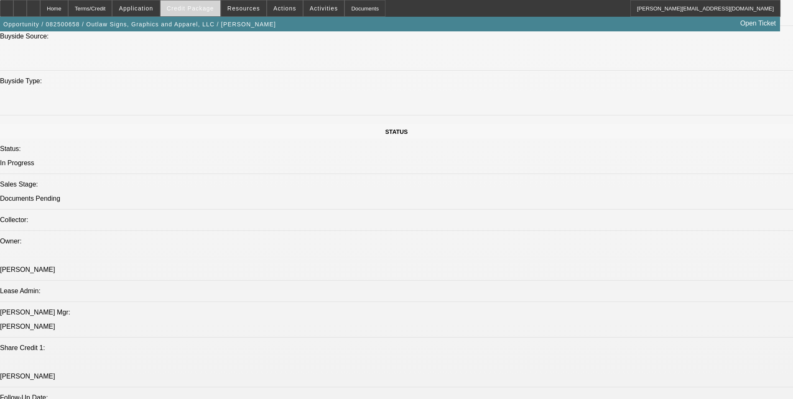
click at [200, 12] on span at bounding box center [191, 8] width 60 height 20
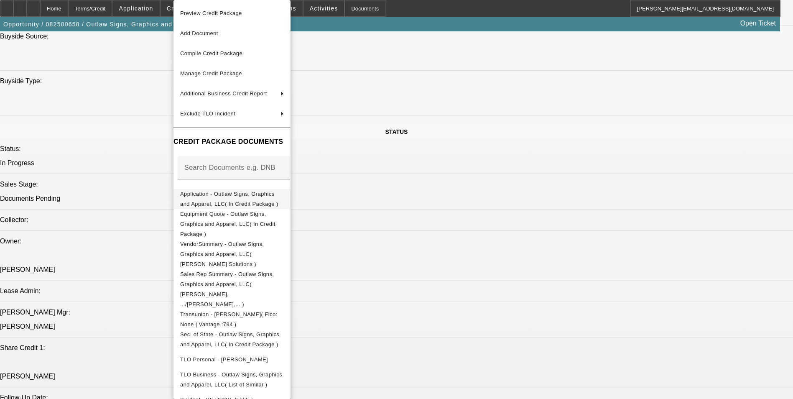
click at [238, 195] on span "Application - Outlaw Signs, Graphics and Apparel, LLC( In Credit Package )" at bounding box center [229, 199] width 98 height 16
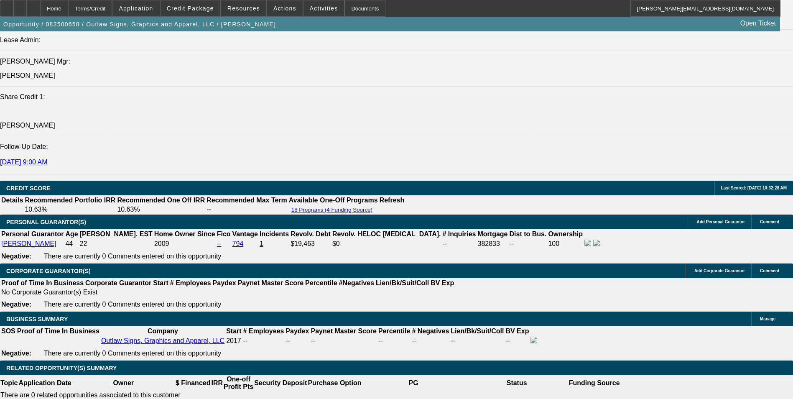
scroll to position [1335, 0]
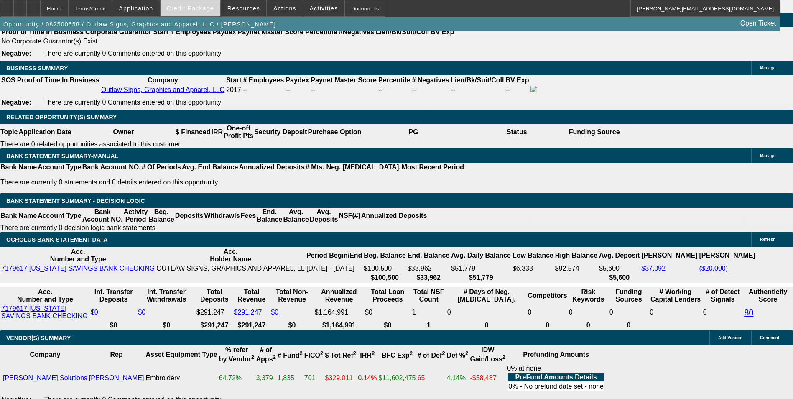
click at [220, 11] on span at bounding box center [191, 8] width 60 height 20
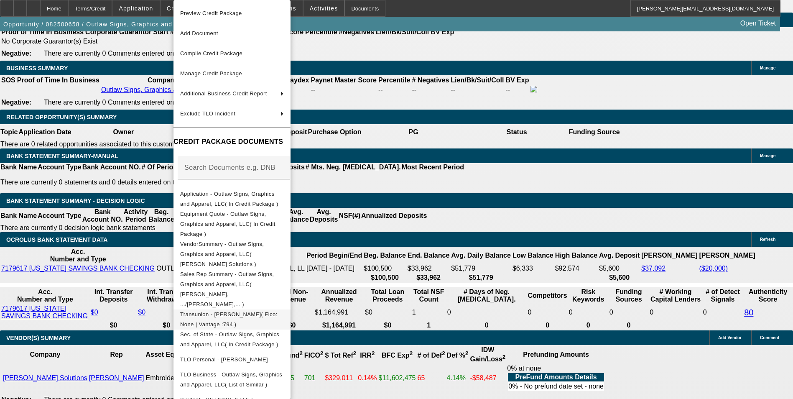
scroll to position [133, 0]
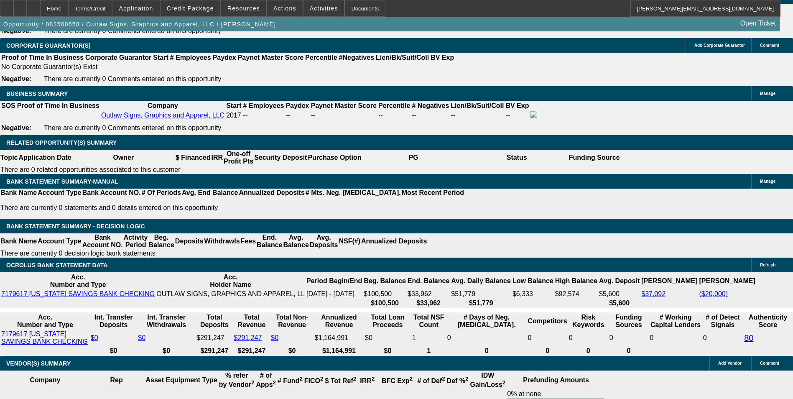
scroll to position [1209, 0]
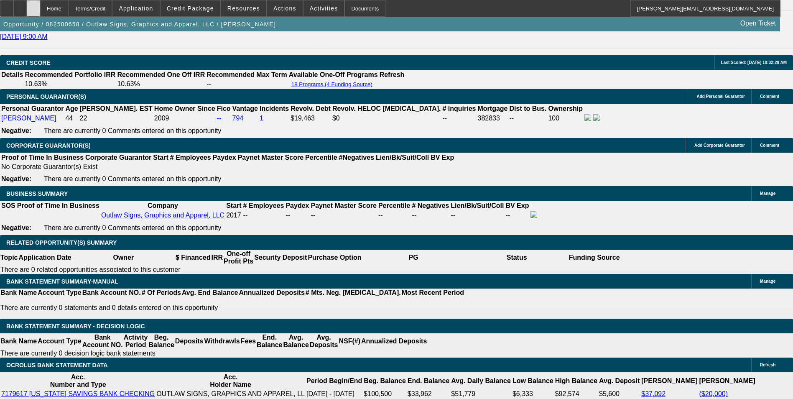
click at [33, 5] on icon at bounding box center [33, 5] width 0 height 0
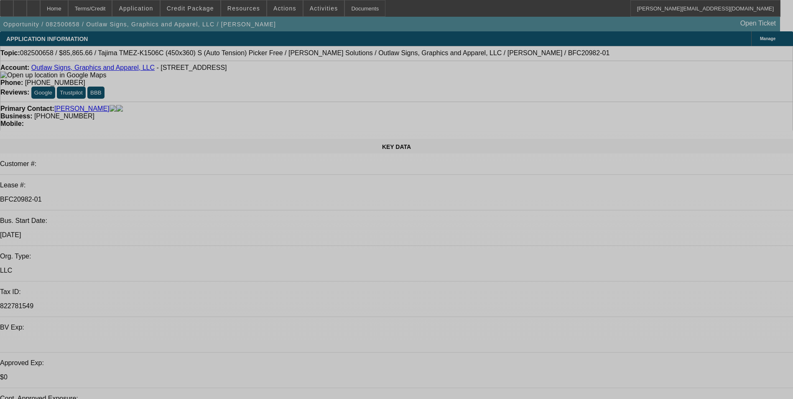
select select "0"
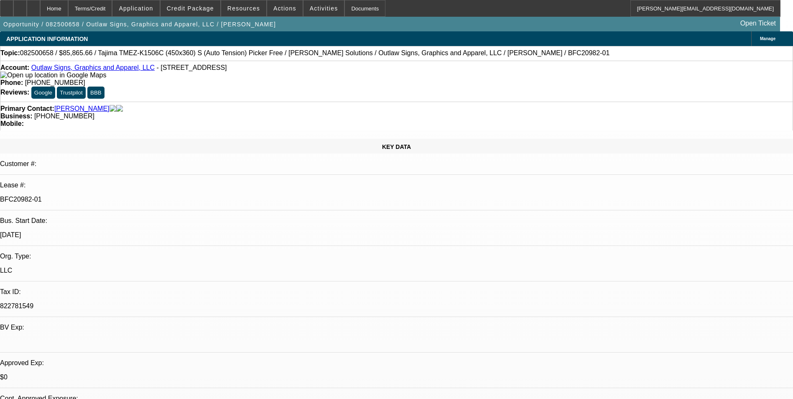
select select "0"
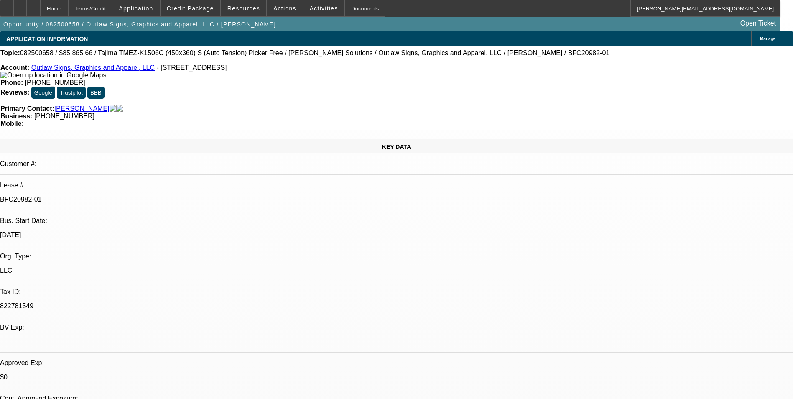
select select "0"
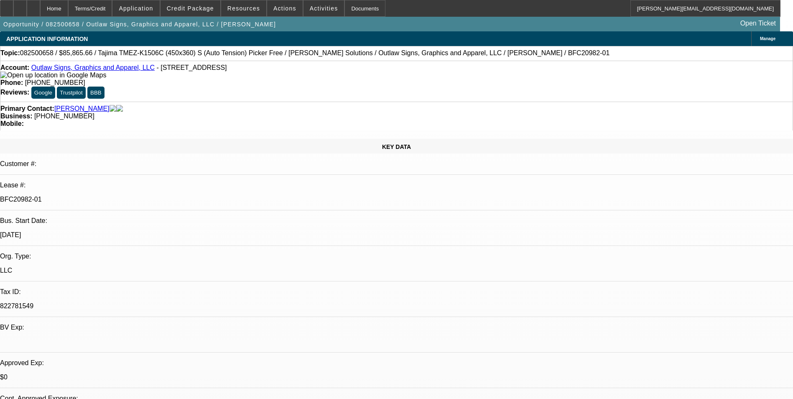
select select "0"
select select "1"
select select "6"
select select "1"
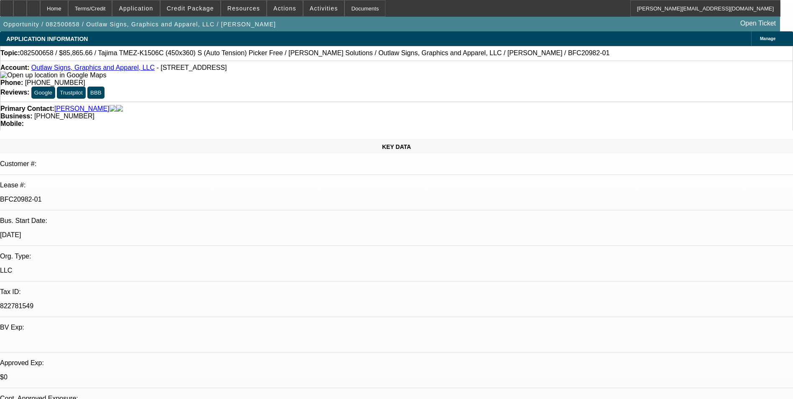
select select "1"
select select "6"
select select "1"
select select "6"
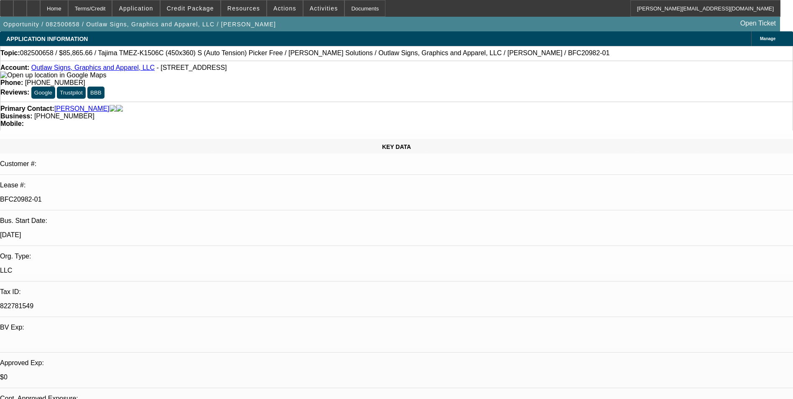
select select "1"
select select "6"
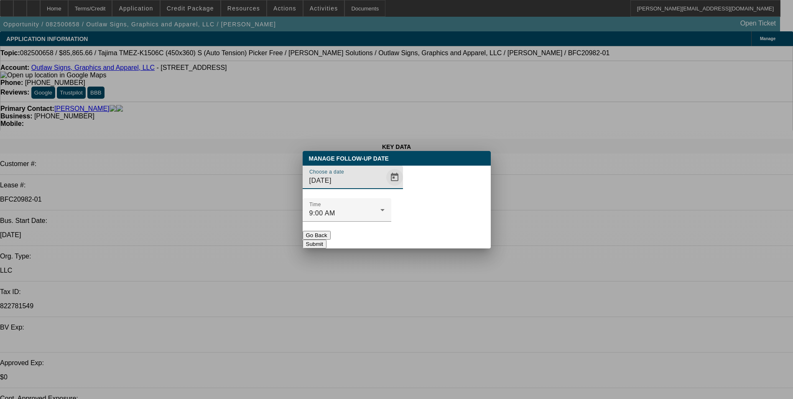
click at [385, 187] on span "Open calendar" at bounding box center [395, 177] width 20 height 20
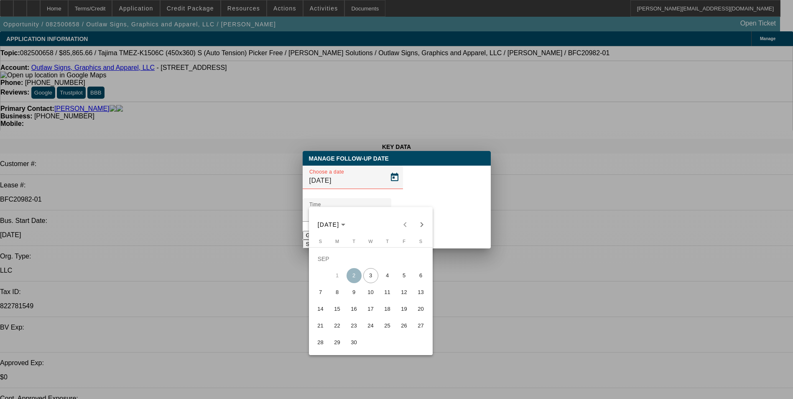
click at [373, 296] on span "10" at bounding box center [370, 292] width 15 height 15
type input "[DATE]"
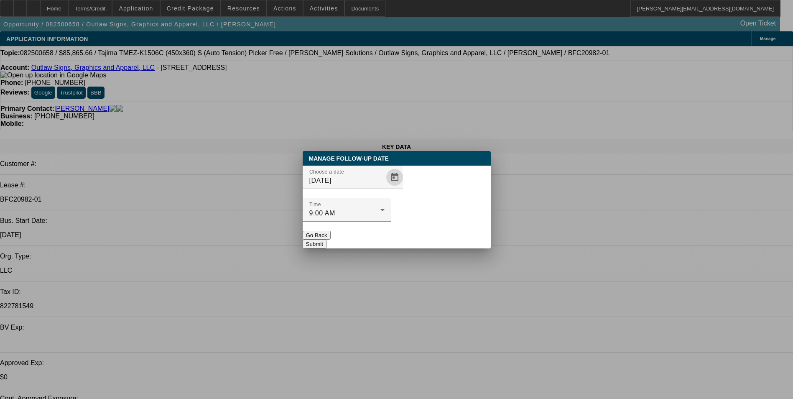
click at [327, 240] on button "Submit" at bounding box center [315, 244] width 24 height 9
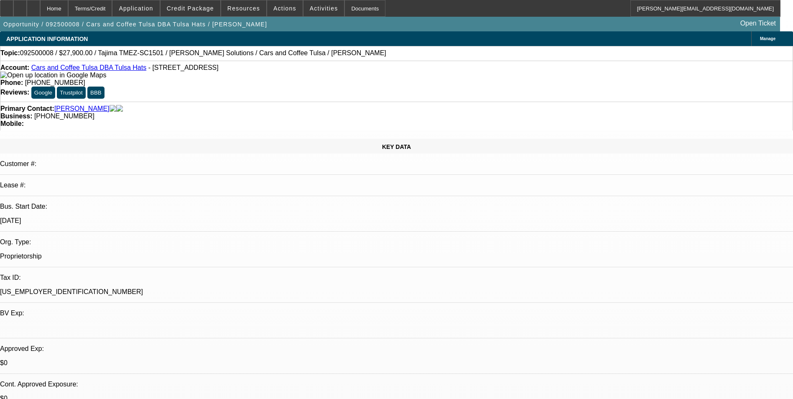
select select "0.1"
select select "2"
select select "0"
select select "6"
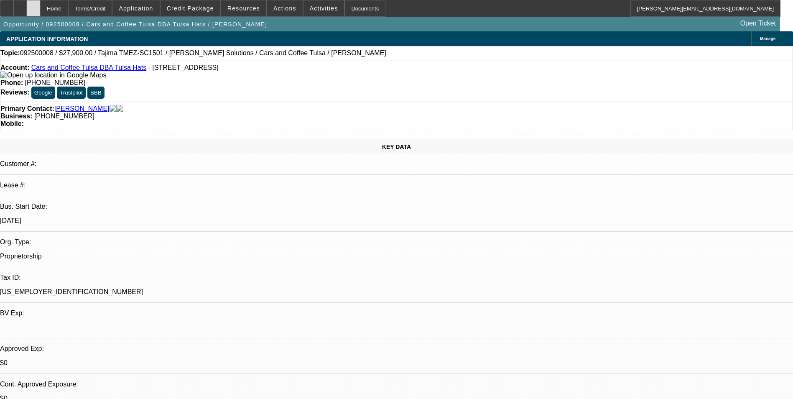
click at [40, 11] on div at bounding box center [33, 8] width 13 height 17
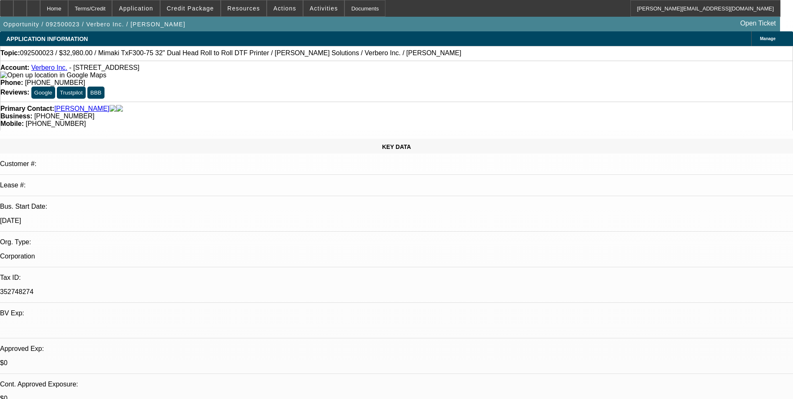
select select "0"
select select "2"
select select "0"
select select "6"
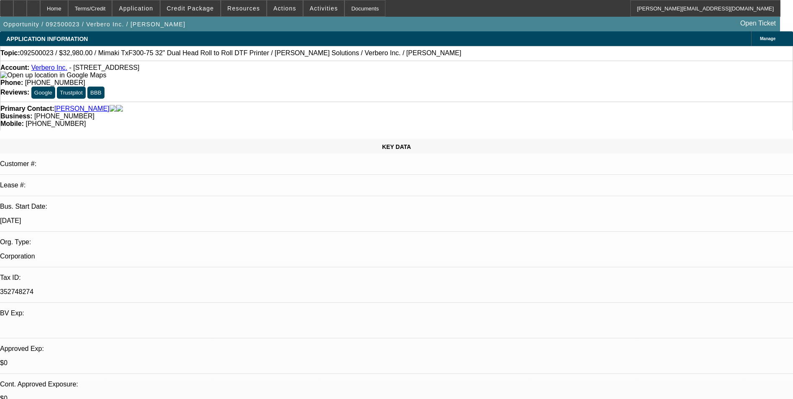
select select "0"
select select "2"
select select "0"
select select "6"
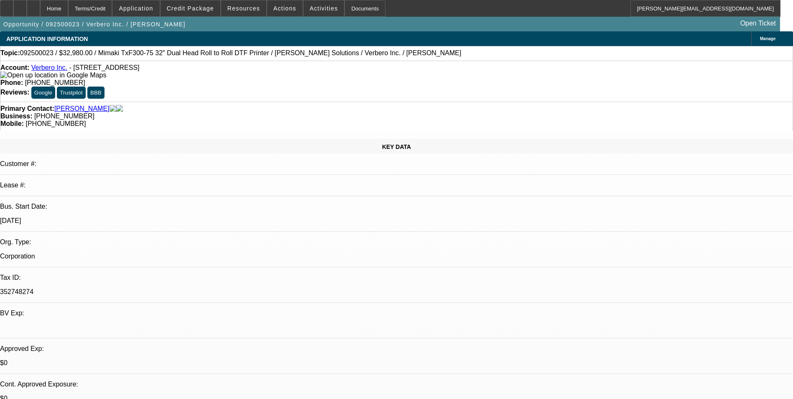
select select "0"
select select "2"
select select "0"
select select "6"
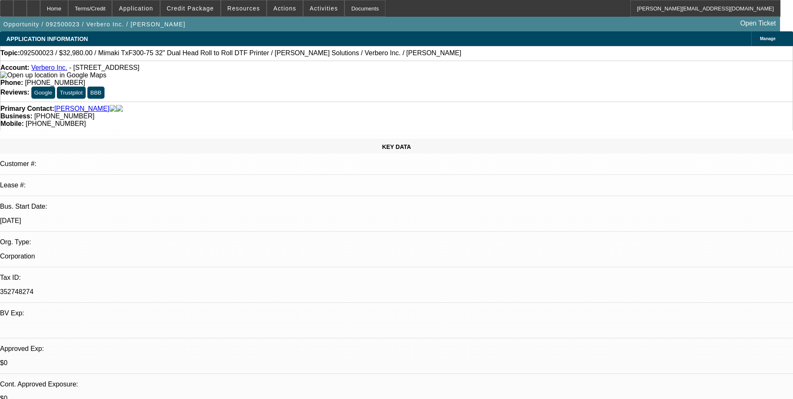
select select "0"
select select "2"
select select "0"
select select "6"
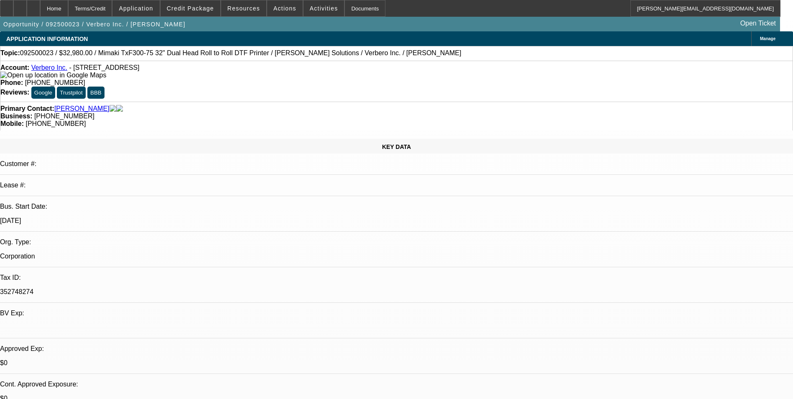
scroll to position [84, 8]
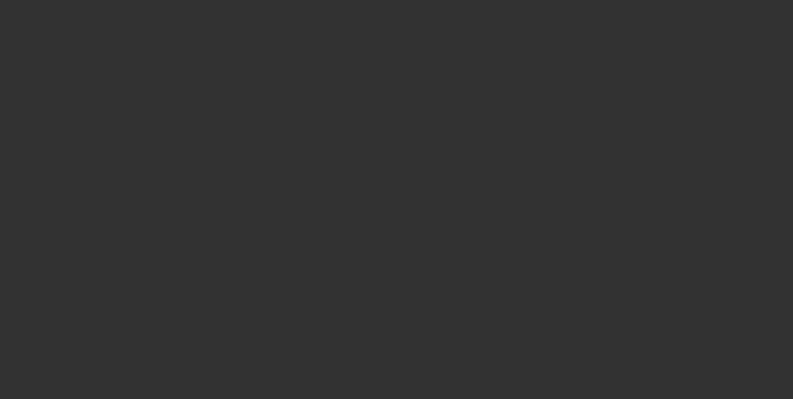
select select "0.1"
select select "2"
select select "0"
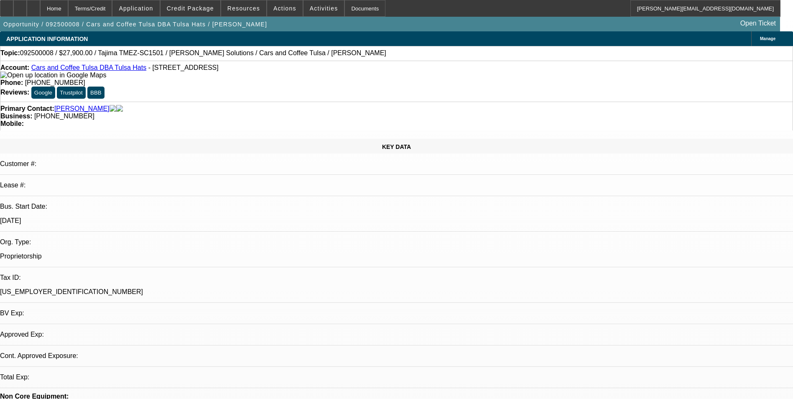
select select "1"
select select "2"
select select "6"
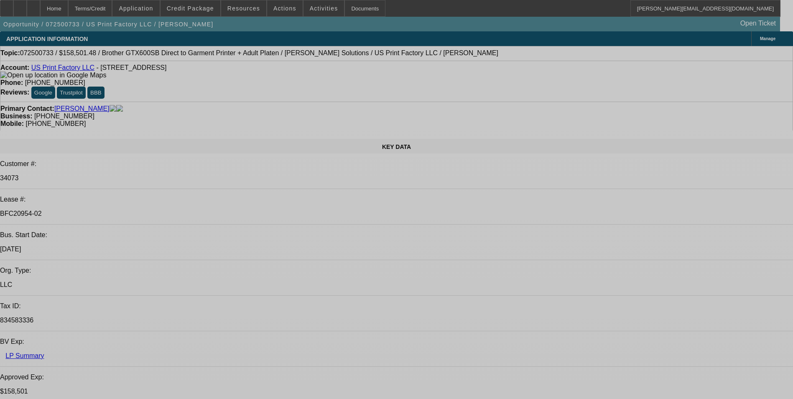
select select "0"
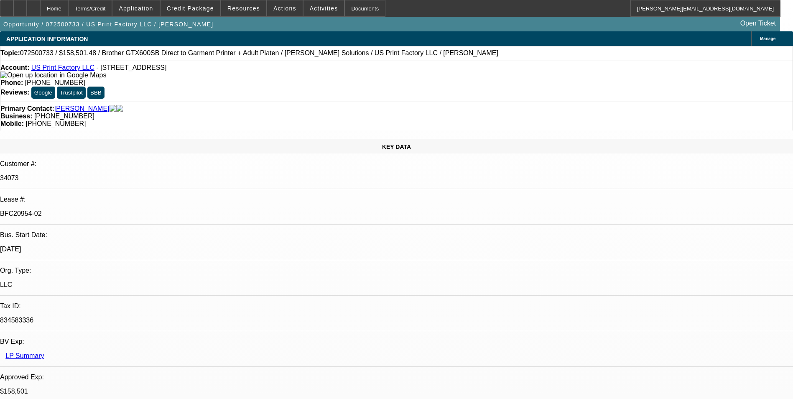
select select "2"
select select "0"
select select "2"
select select "0"
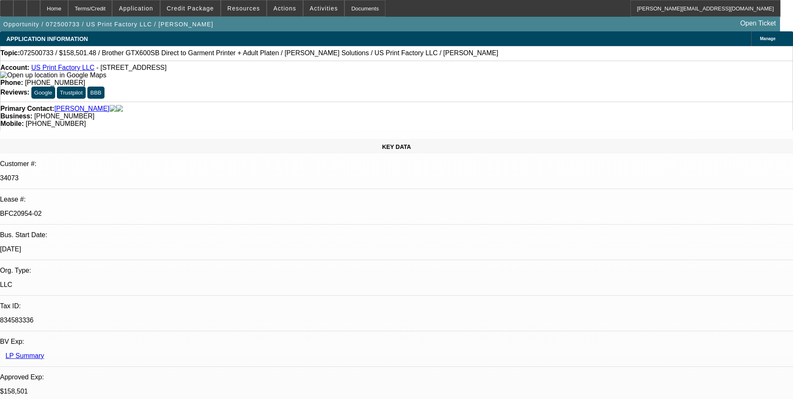
select select "0"
select select "2"
select select "0"
select select "2"
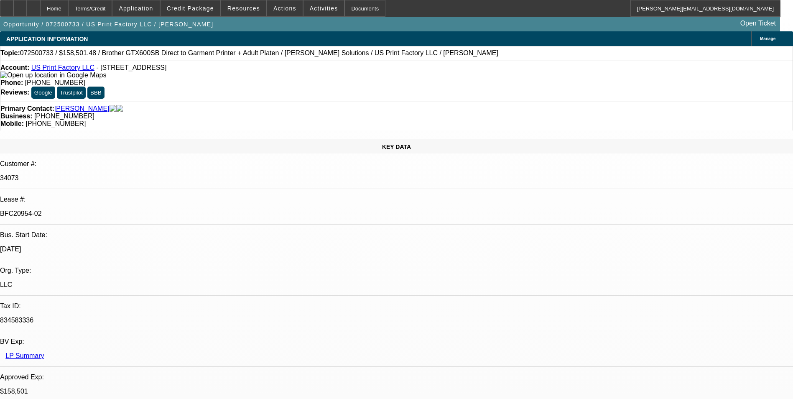
select select "0"
select select "1"
select select "2"
select select "6"
select select "1"
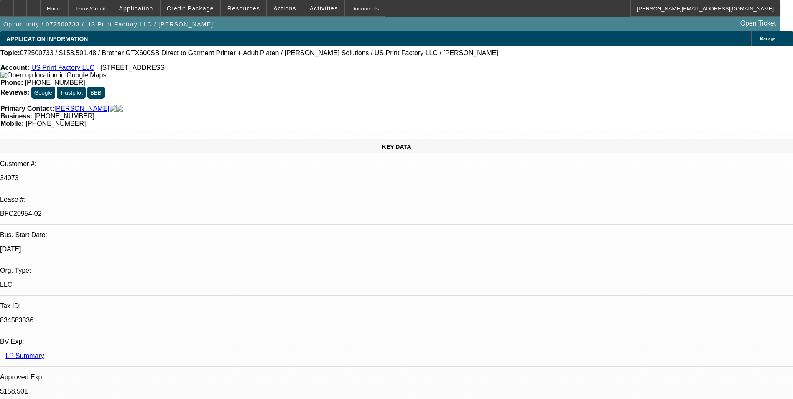
select select "2"
select select "6"
select select "1"
select select "2"
select select "6"
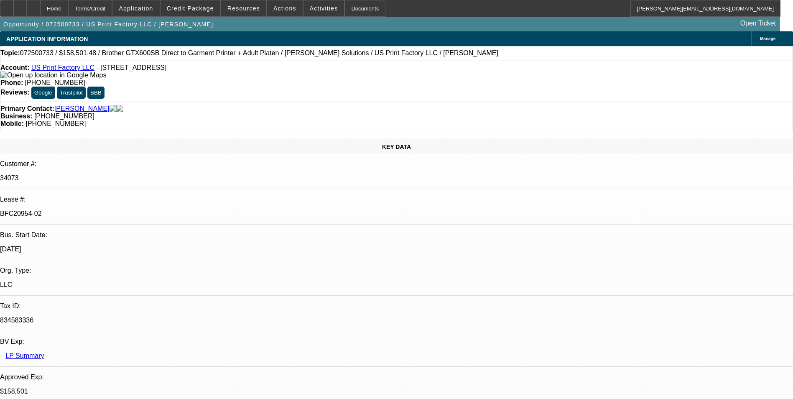
select select "1"
select select "2"
select select "6"
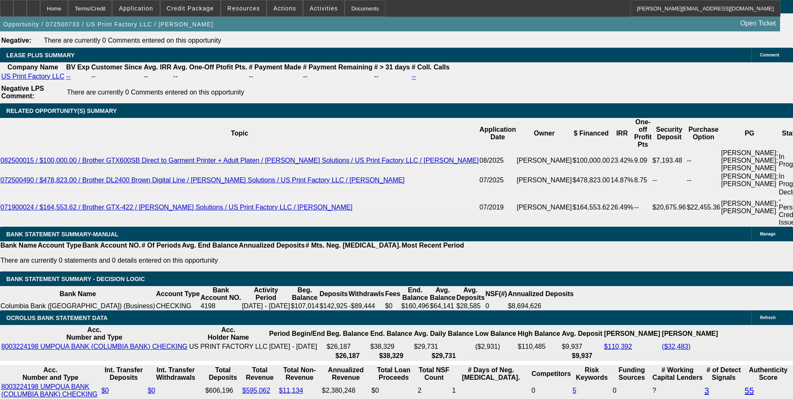
scroll to position [1505, 0]
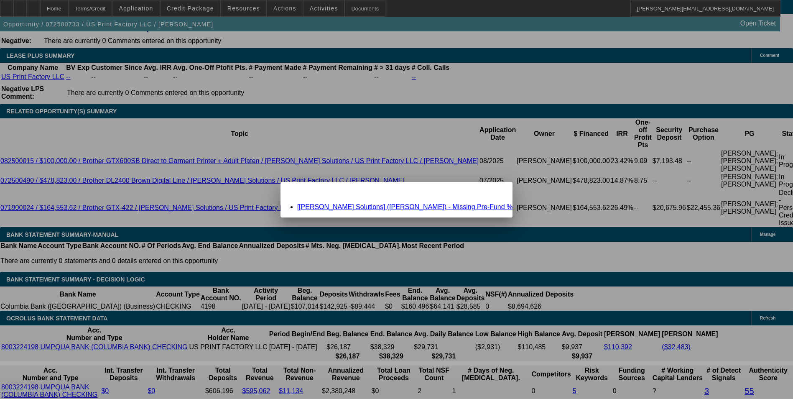
click at [494, 191] on div "Close" at bounding box center [503, 187] width 18 height 10
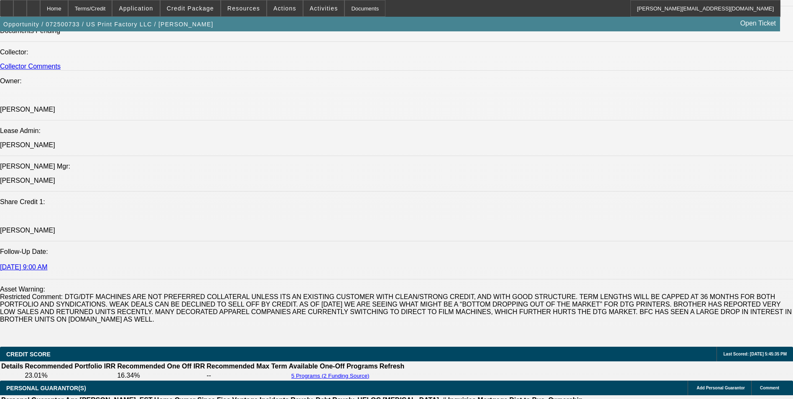
scroll to position [878, 0]
